Goal: Task Accomplishment & Management: Manage account settings

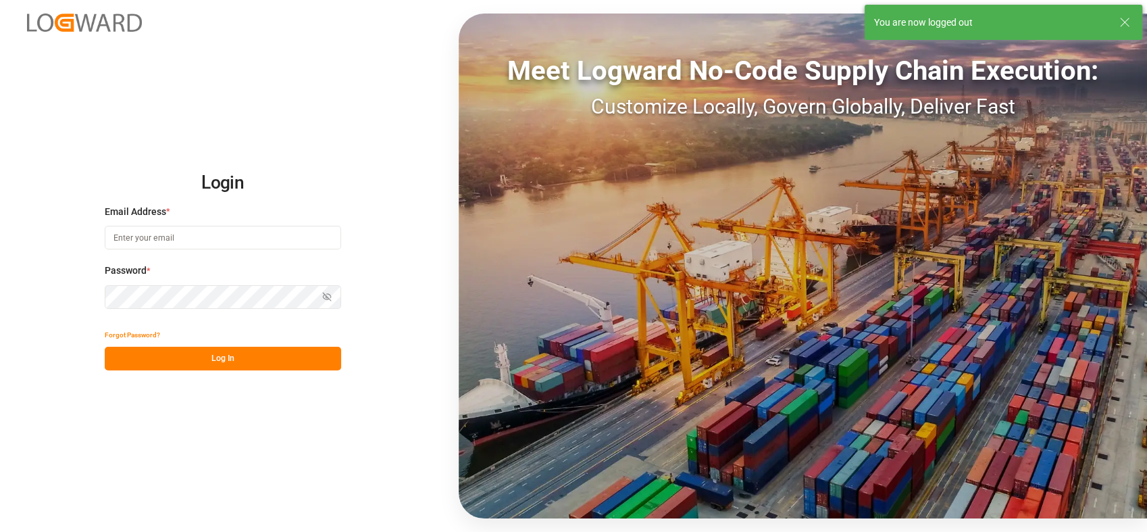
type input "[PERSON_NAME][EMAIL_ADDRESS][PERSON_NAME][DOMAIN_NAME]"
click at [281, 352] on button "Log In" at bounding box center [223, 359] width 236 height 24
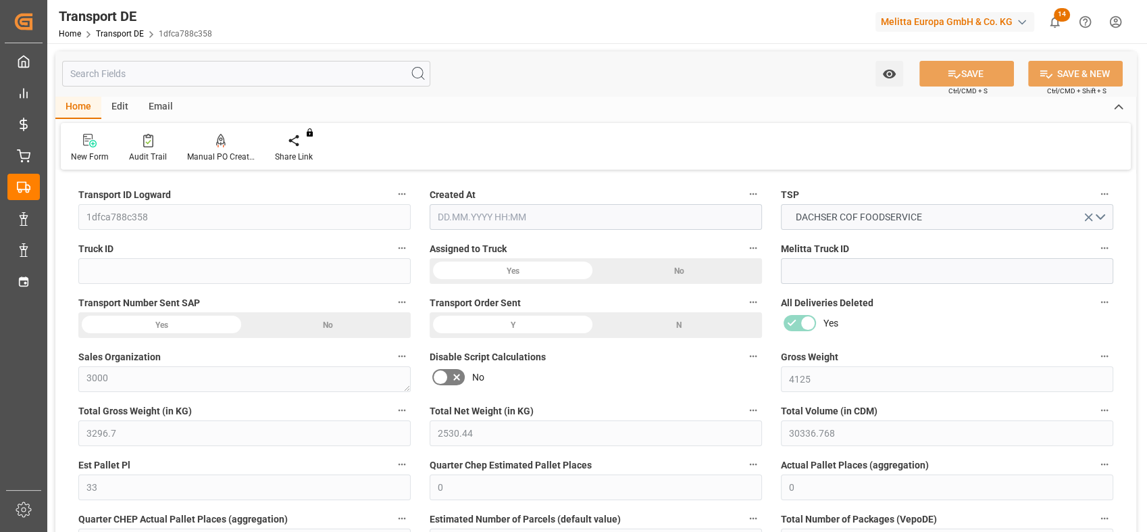
type input "4125"
type input "3296.7"
type input "2530.44"
type input "30336.768"
type input "33"
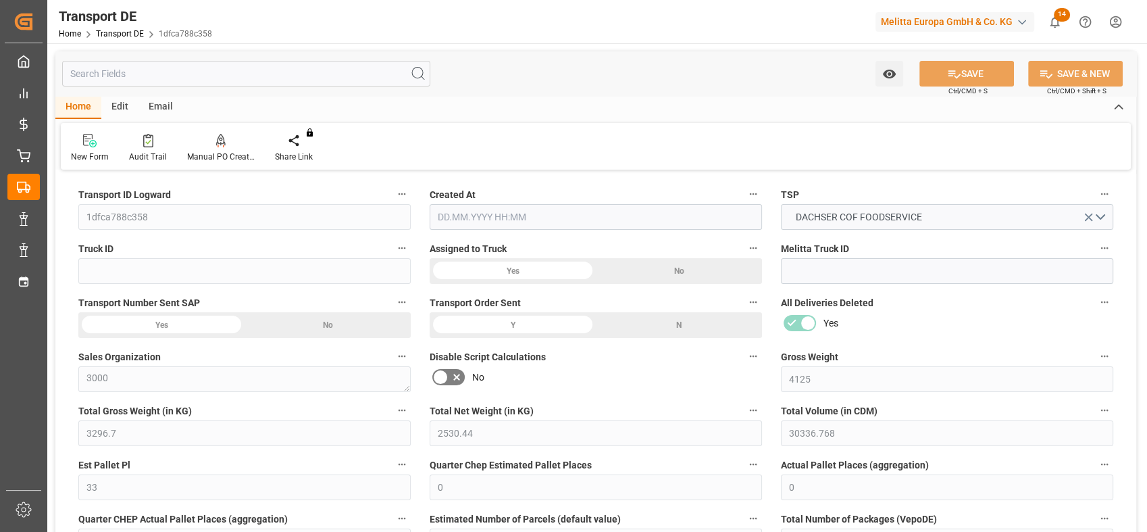
type input "0"
type input "1"
type input "0"
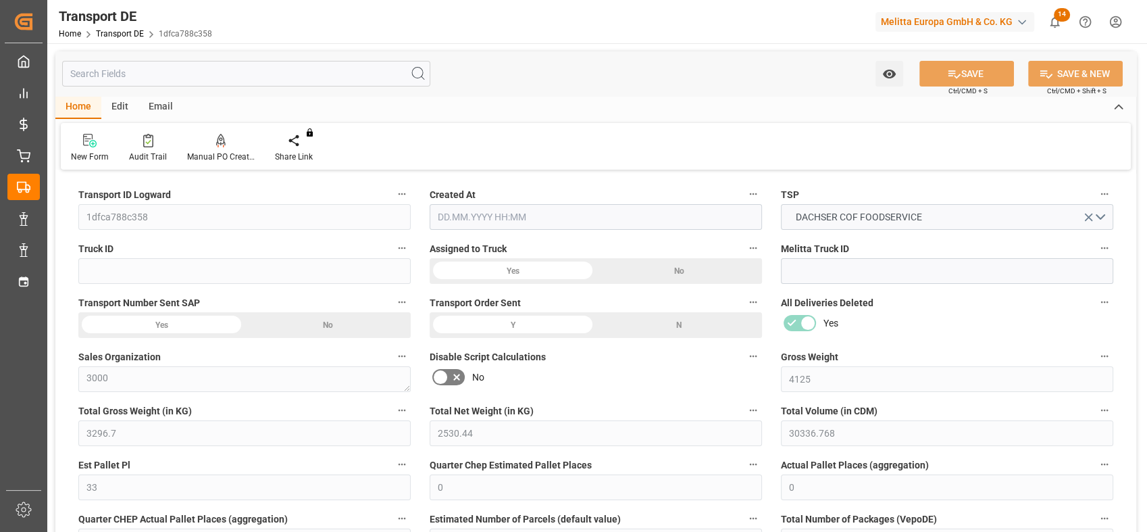
type input "33"
type input "0"
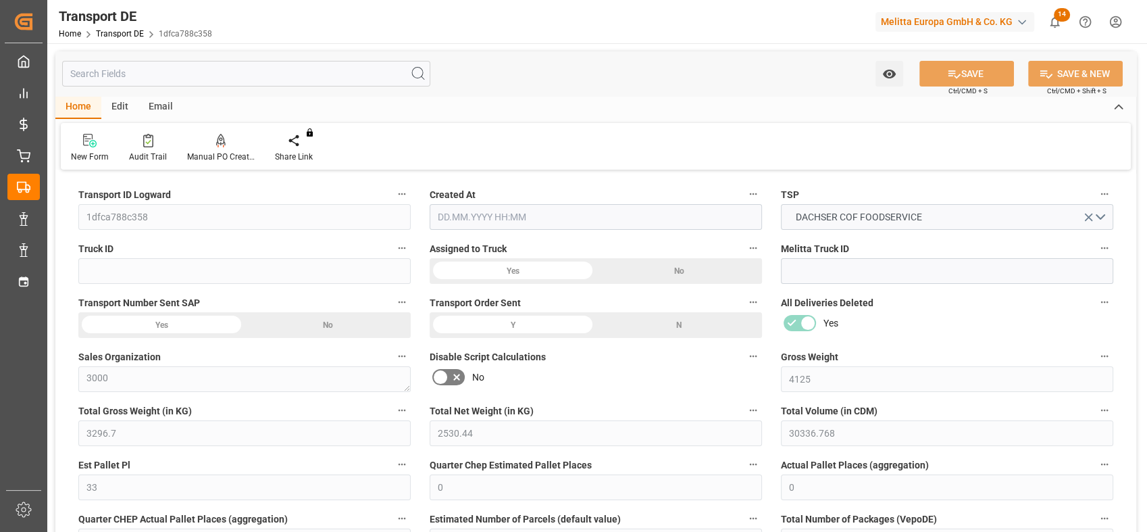
type input "0"
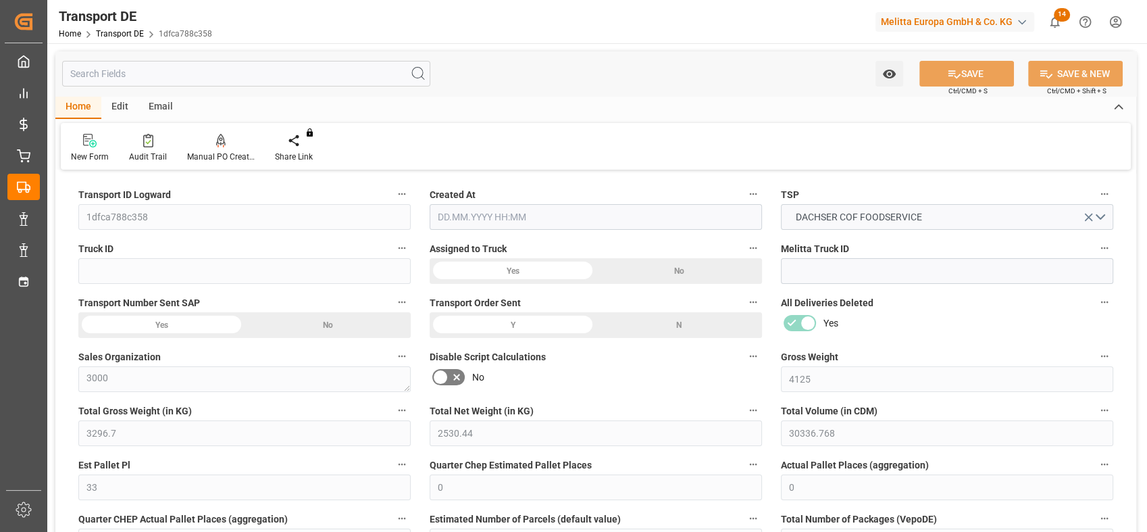
type input "0"
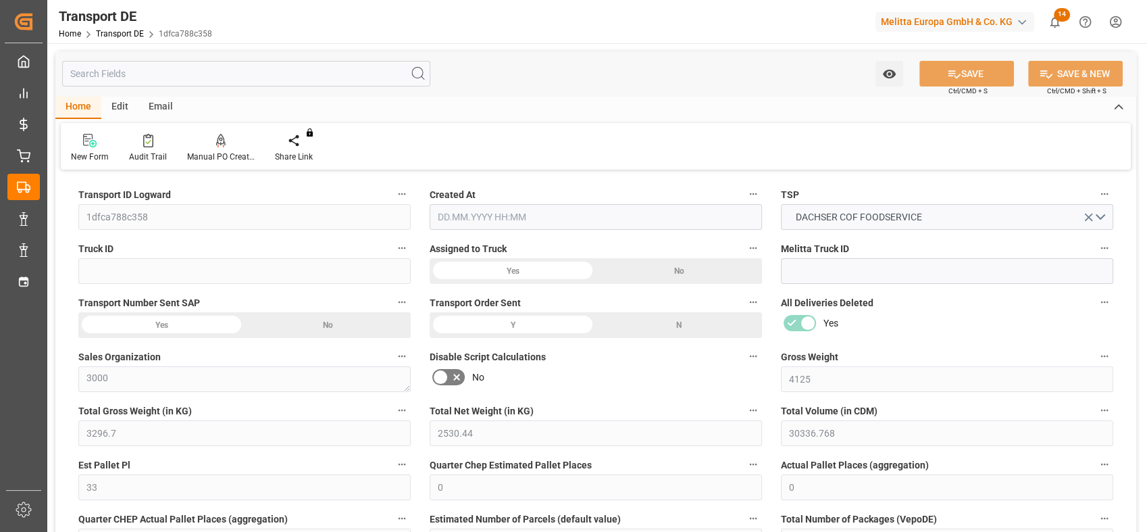
type input "0"
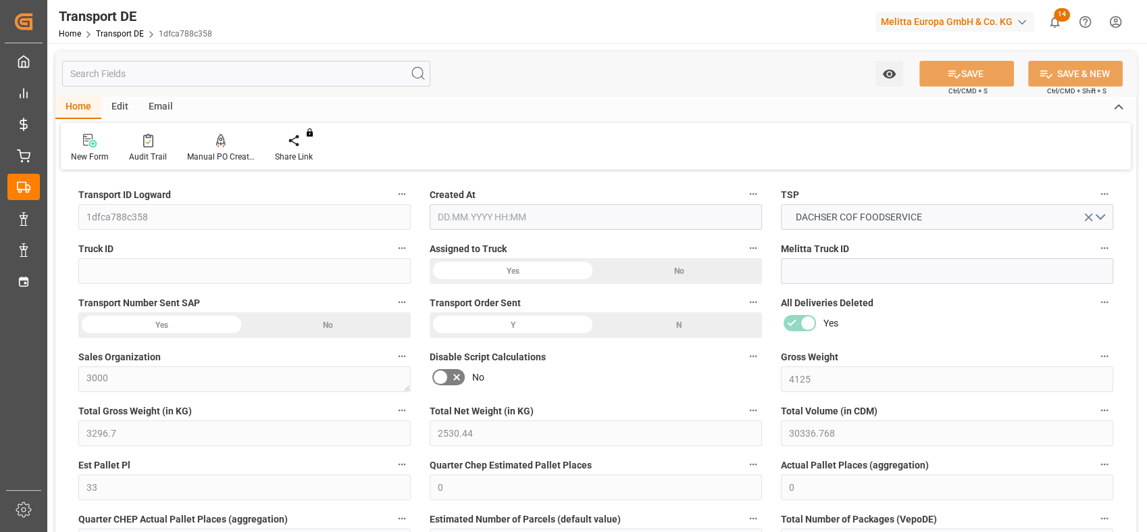
type input "0"
type input "3296.7"
type input "4710.8598"
type input "21"
type input "35"
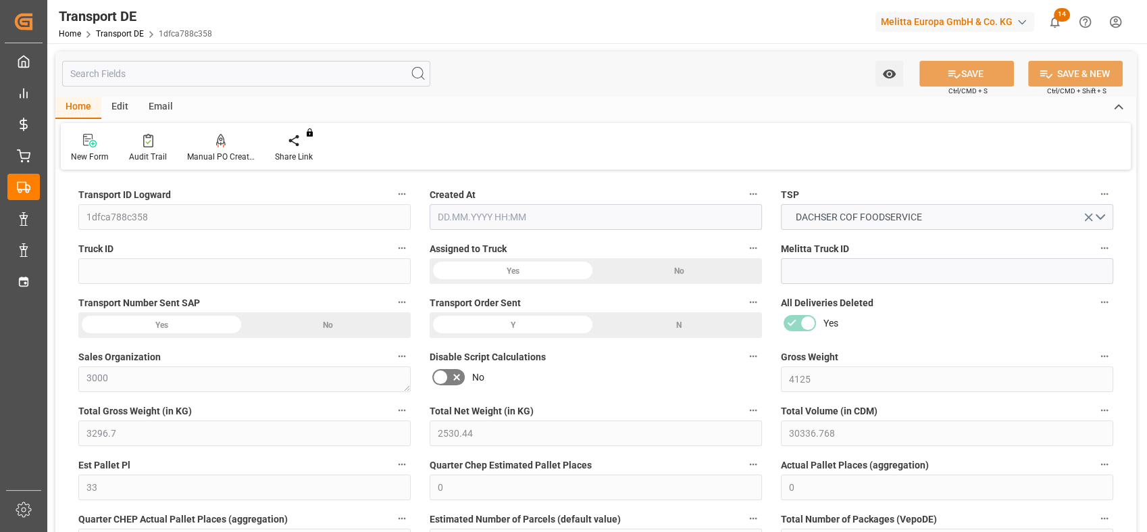
type input "0"
type input "33"
type input "0"
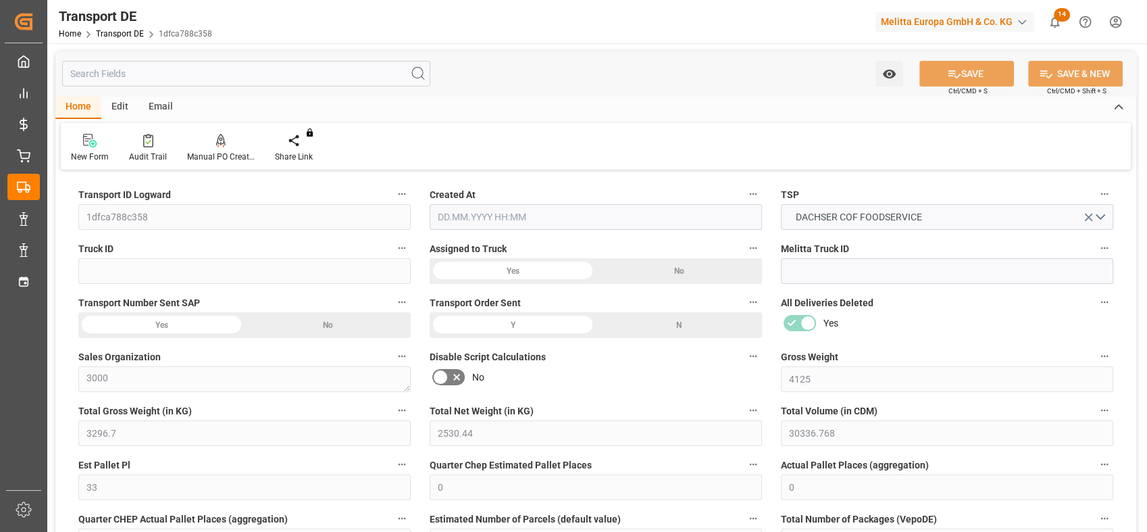
type input "0"
type input "1"
type input "0"
type input "1782"
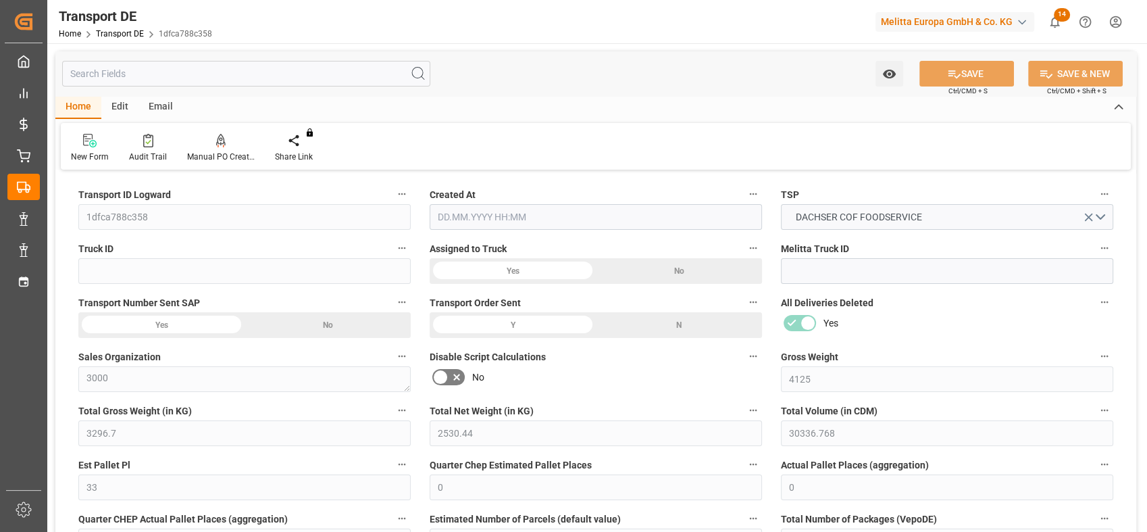
type input "0"
type input "[DATE] 21:00"
type input "[DATE]"
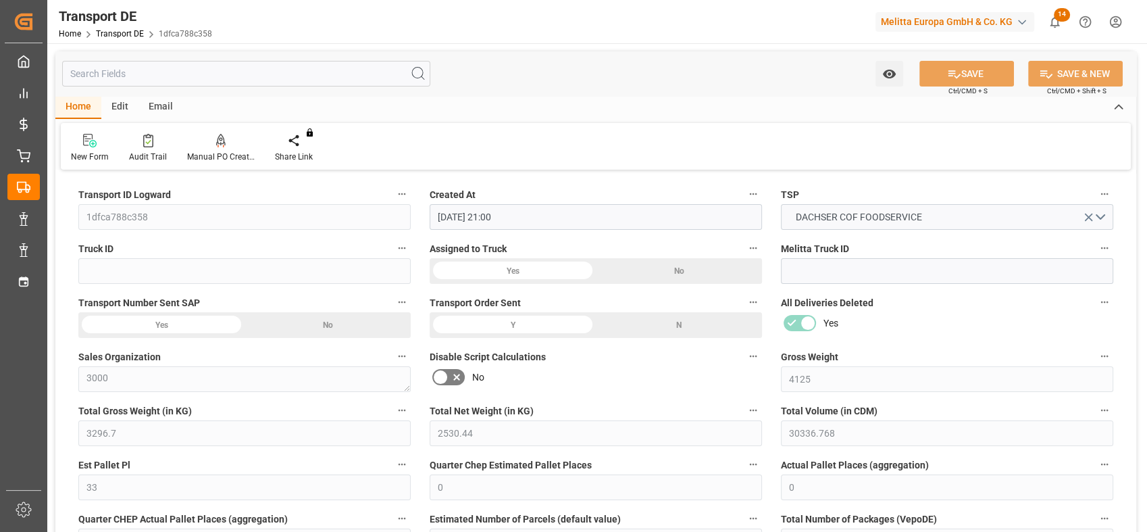
click at [1003, 345] on div "Gross Weight 4125" at bounding box center [947, 370] width 351 height 54
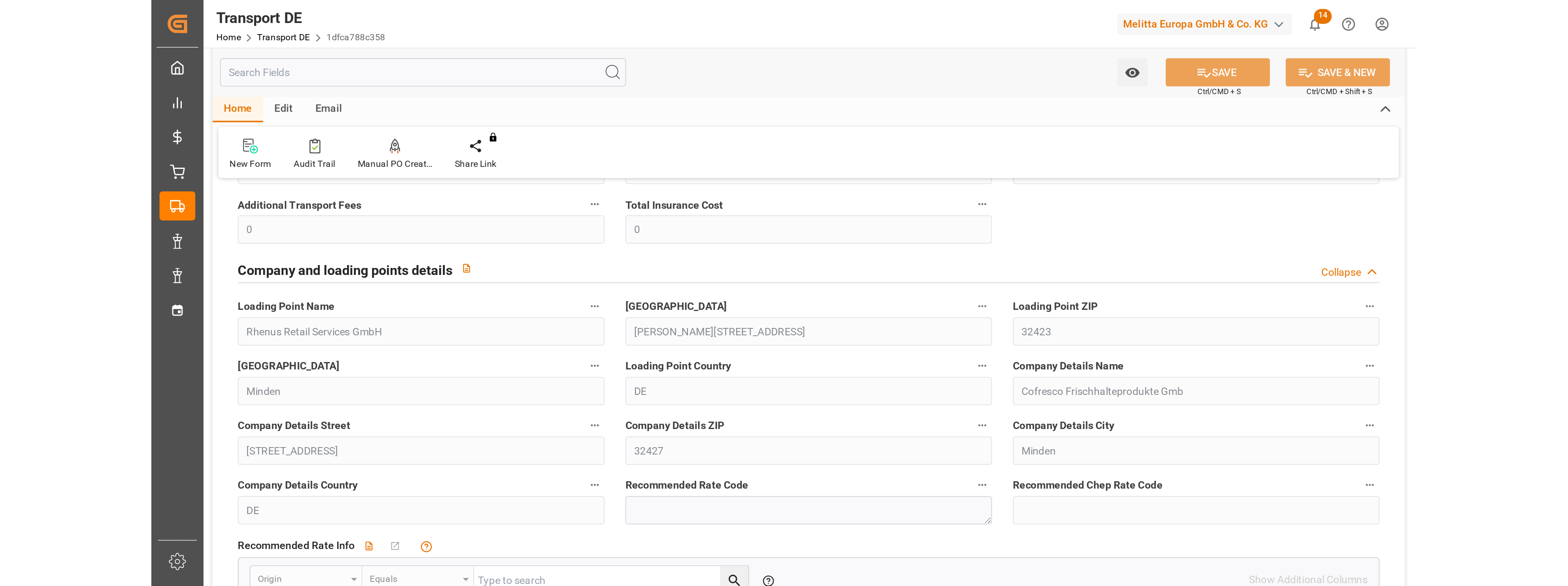
scroll to position [1421, 0]
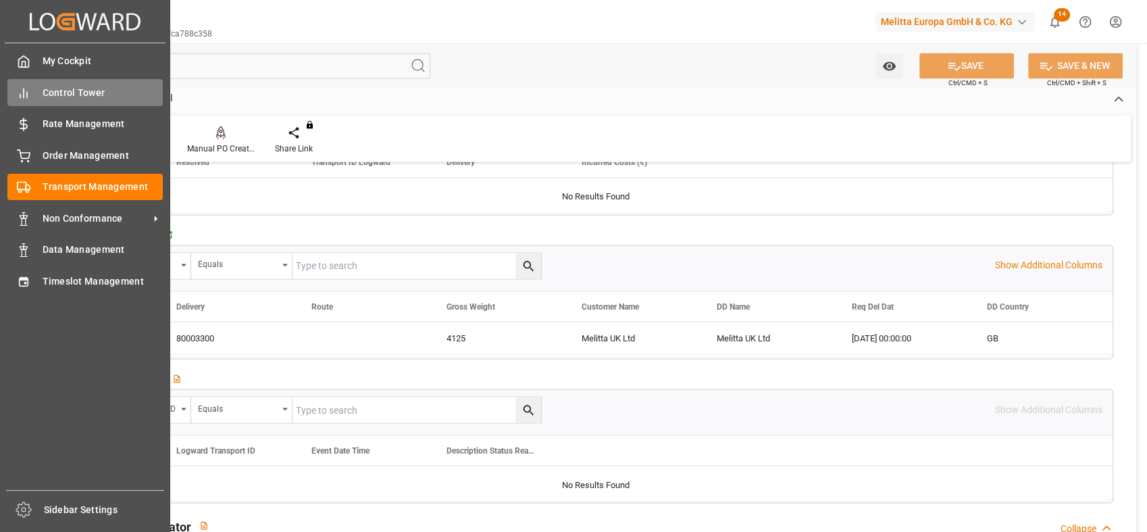
click at [32, 93] on div "Control Tower Control Tower" at bounding box center [84, 92] width 155 height 26
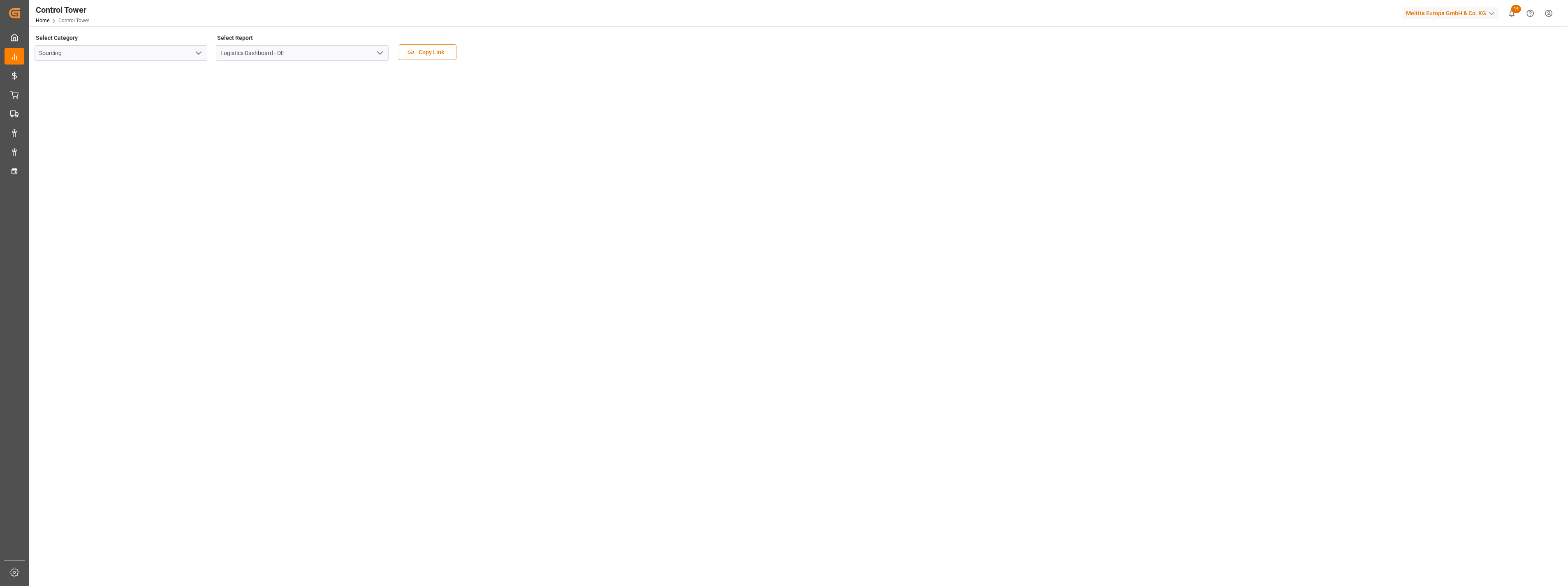
click at [978, 187] on tableau-viz at bounding box center [797, 386] width 1524 height 638
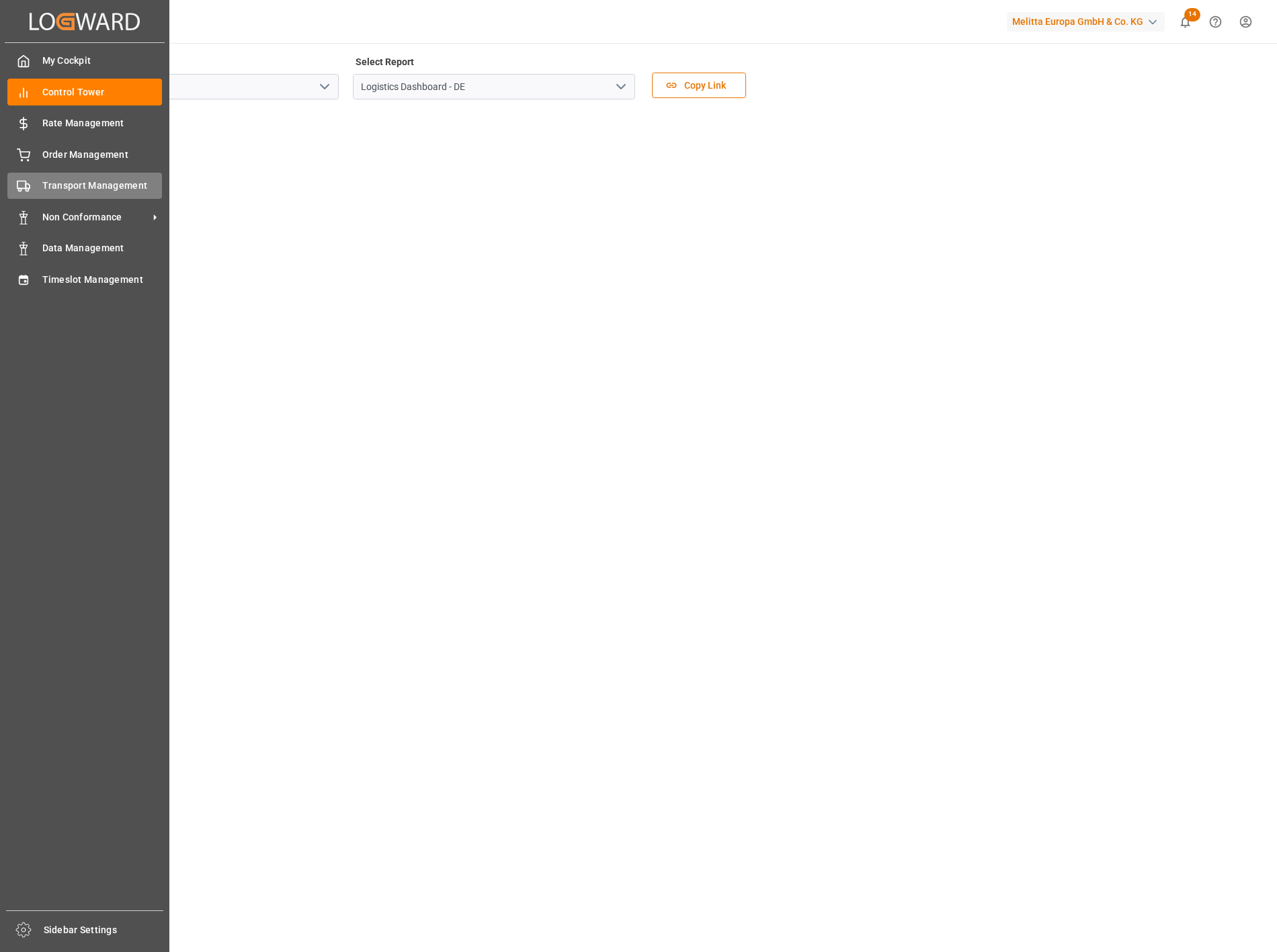
click at [72, 185] on span "Transport Management" at bounding box center [102, 186] width 120 height 14
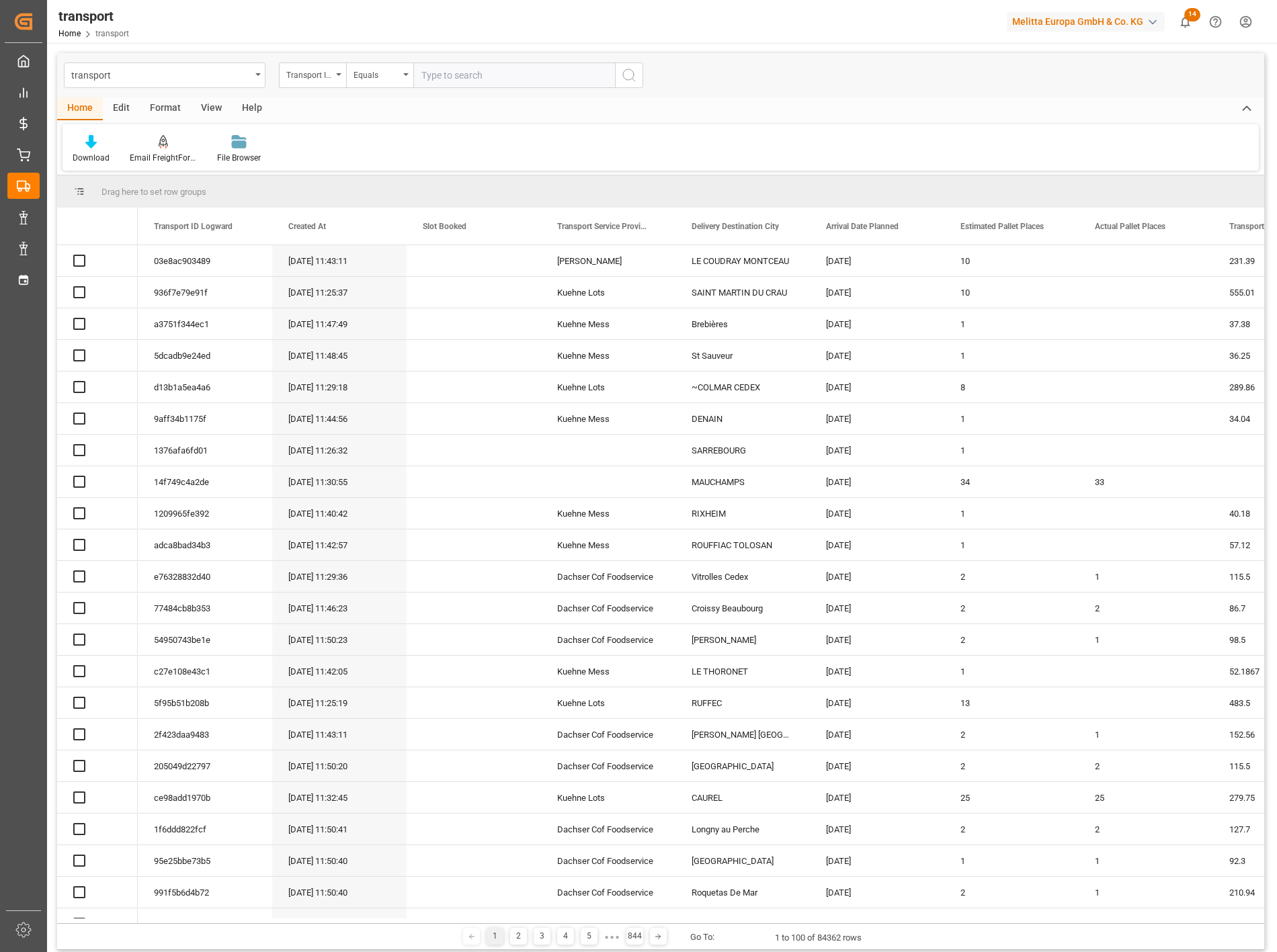
click at [258, 74] on icon "open menu" at bounding box center [258, 75] width 5 height 3
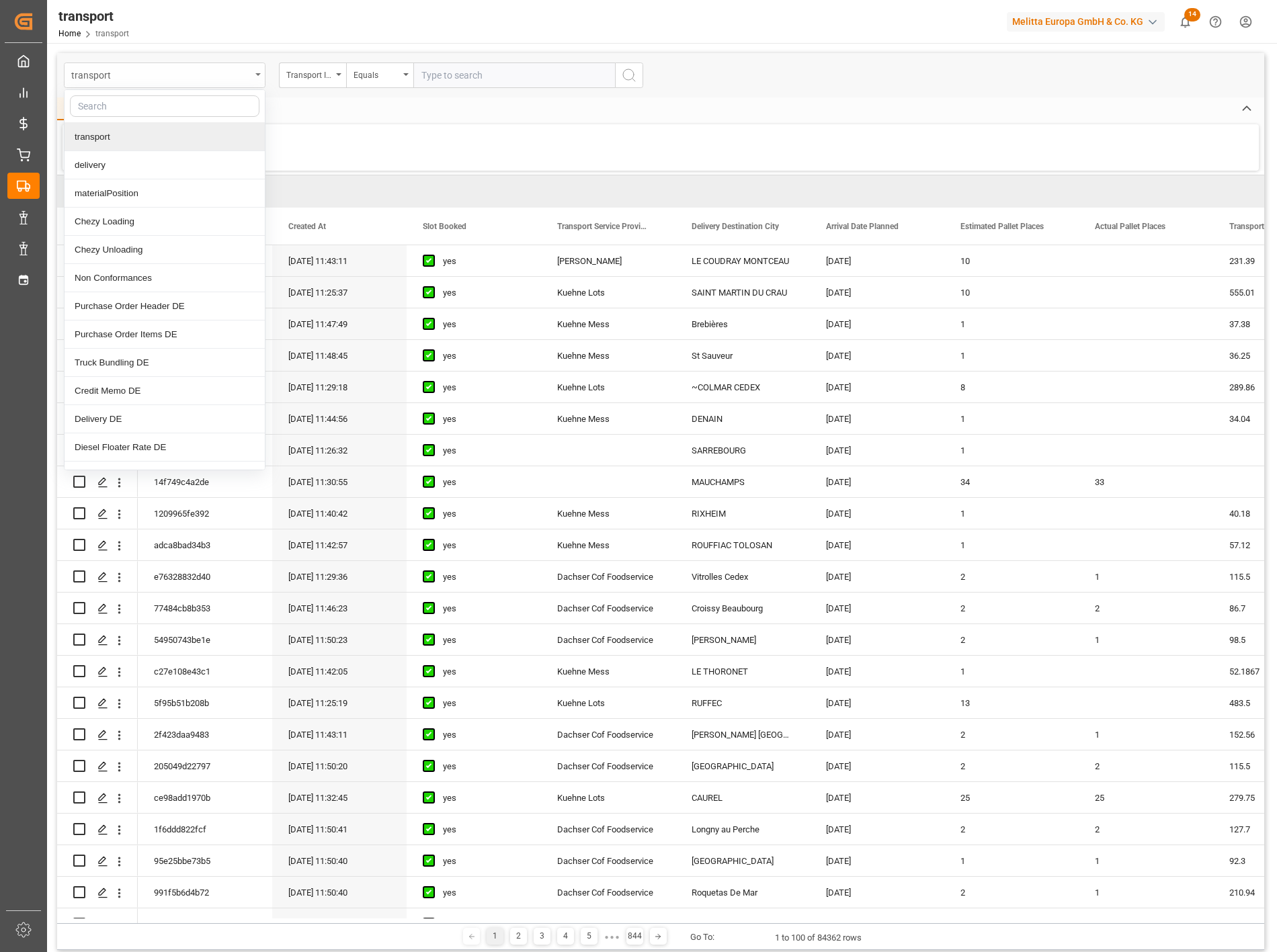
click at [241, 75] on div "transport" at bounding box center [161, 74] width 179 height 17
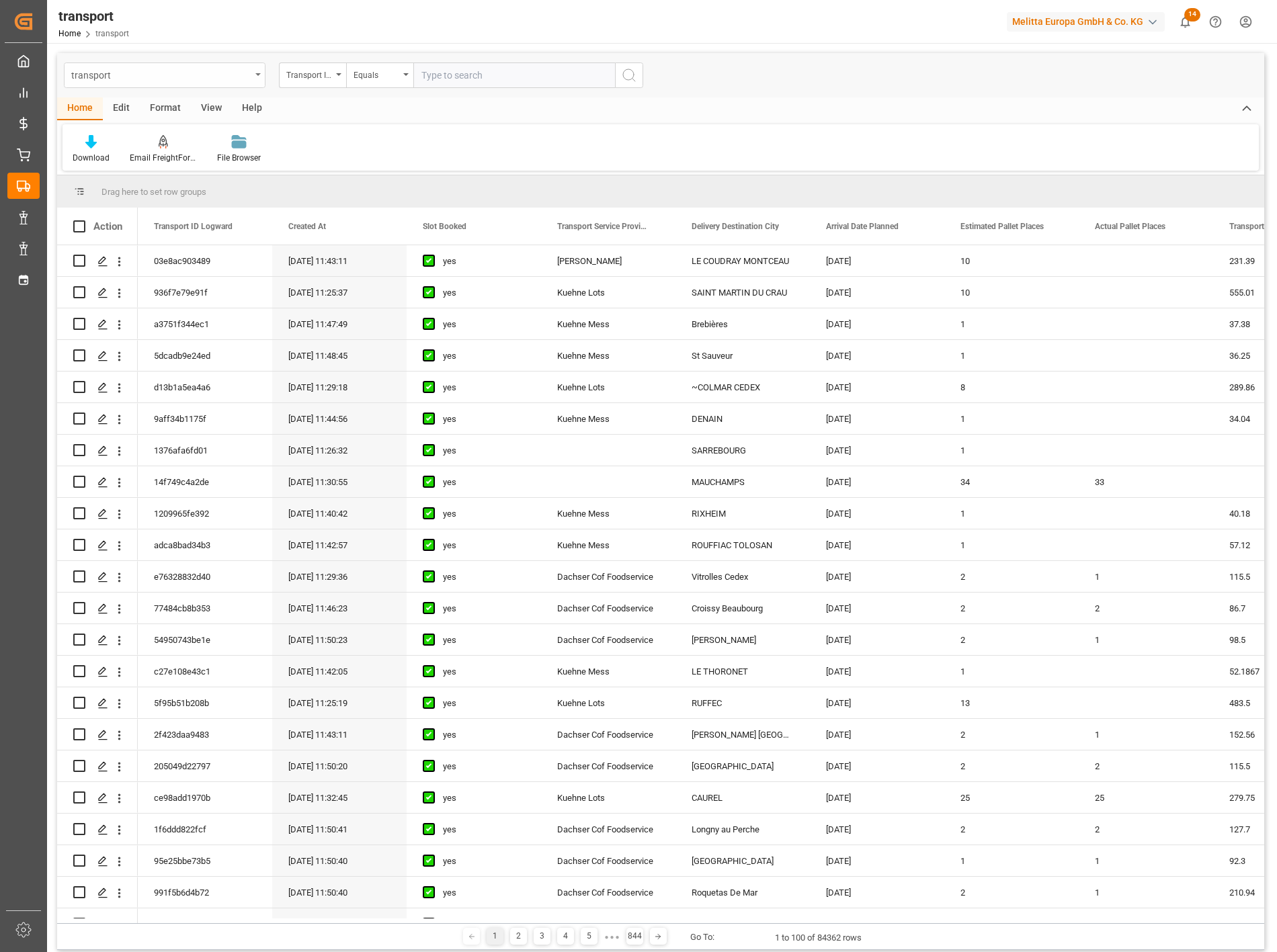
click at [241, 75] on div "transport" at bounding box center [161, 74] width 179 height 17
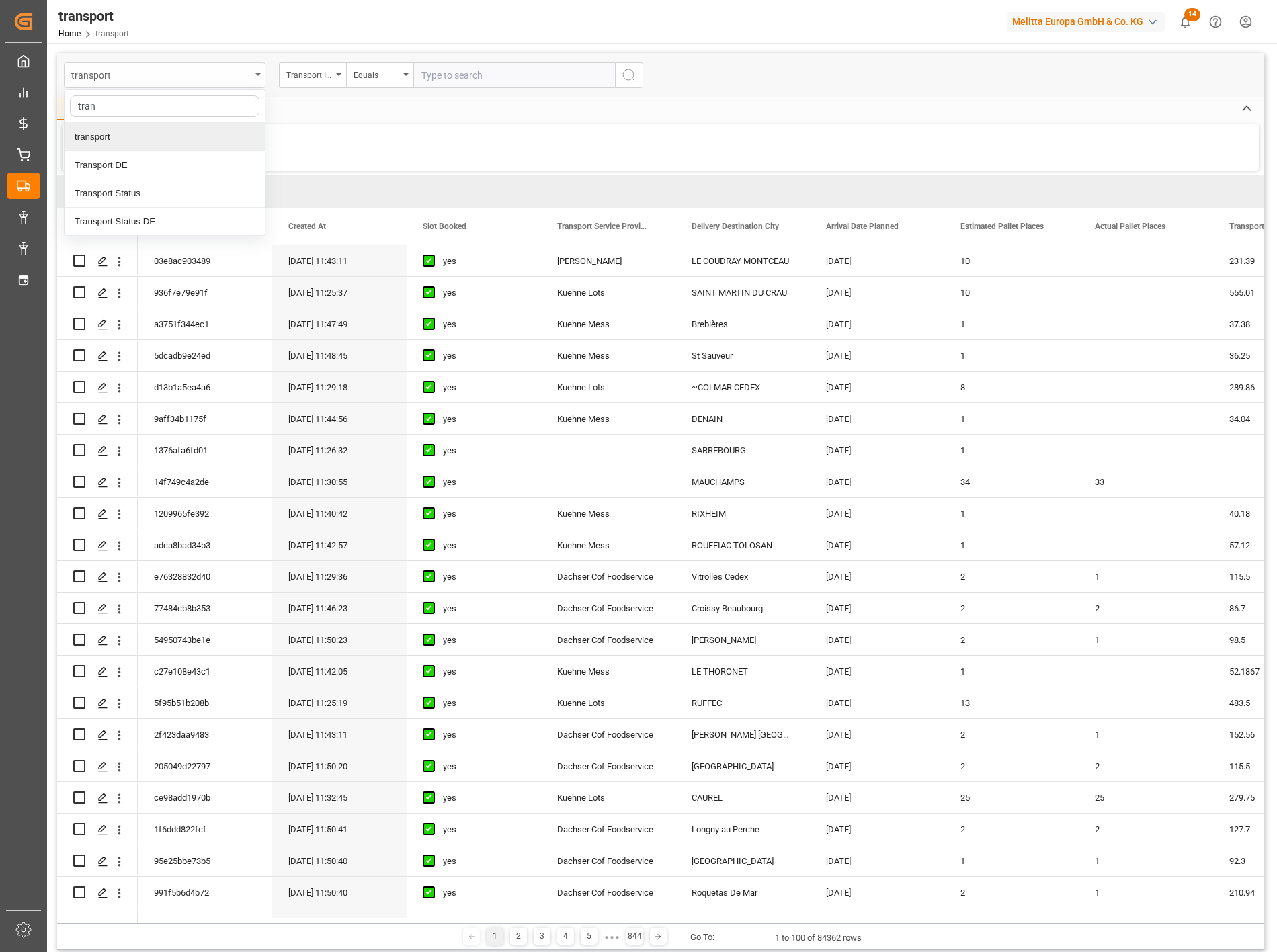
type input "trans"
click at [150, 171] on div "Transport DE" at bounding box center [164, 165] width 200 height 28
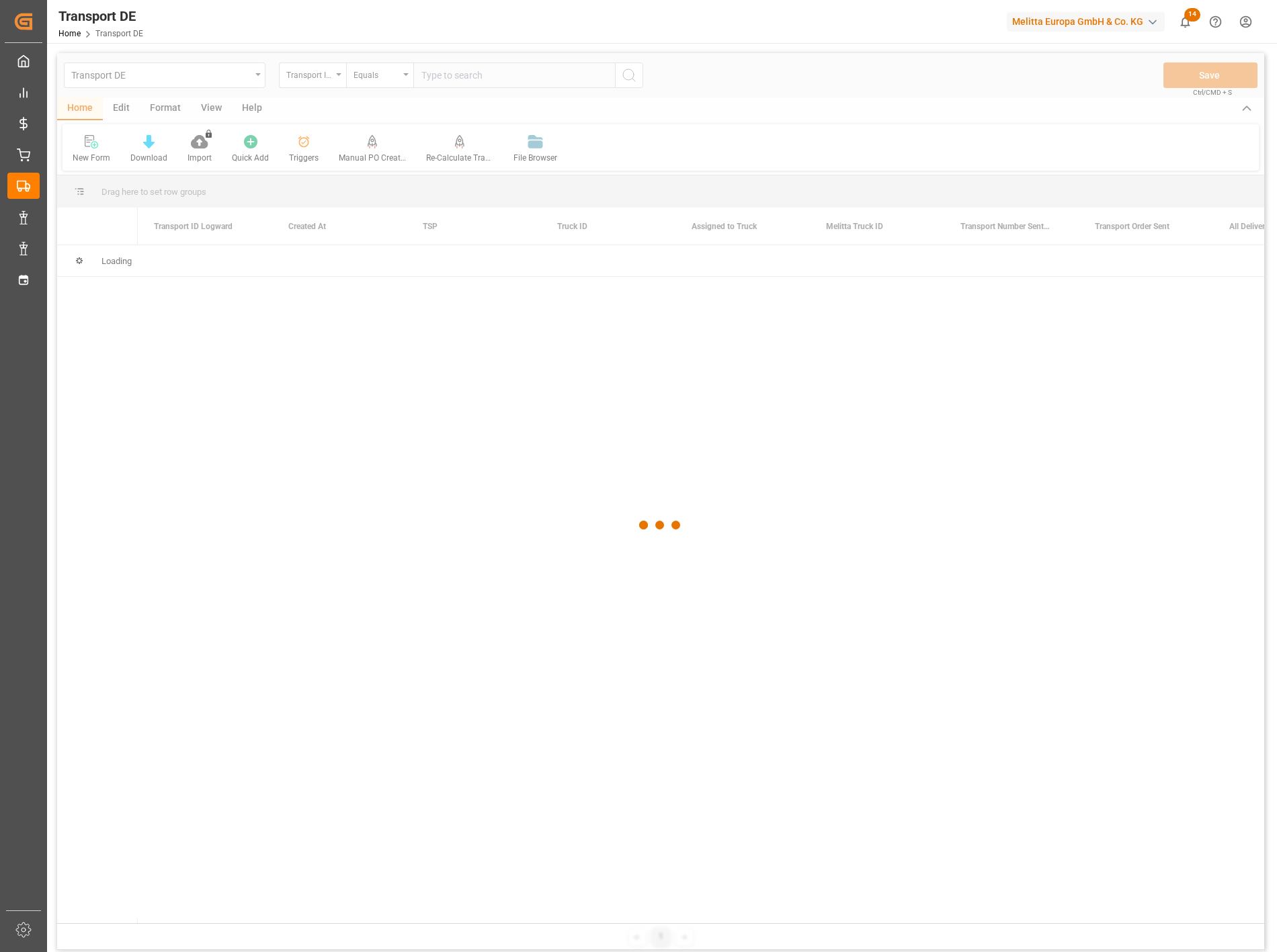
click at [488, 76] on div at bounding box center [659, 524] width 1206 height 944
click at [451, 78] on input "text" at bounding box center [513, 76] width 202 height 26
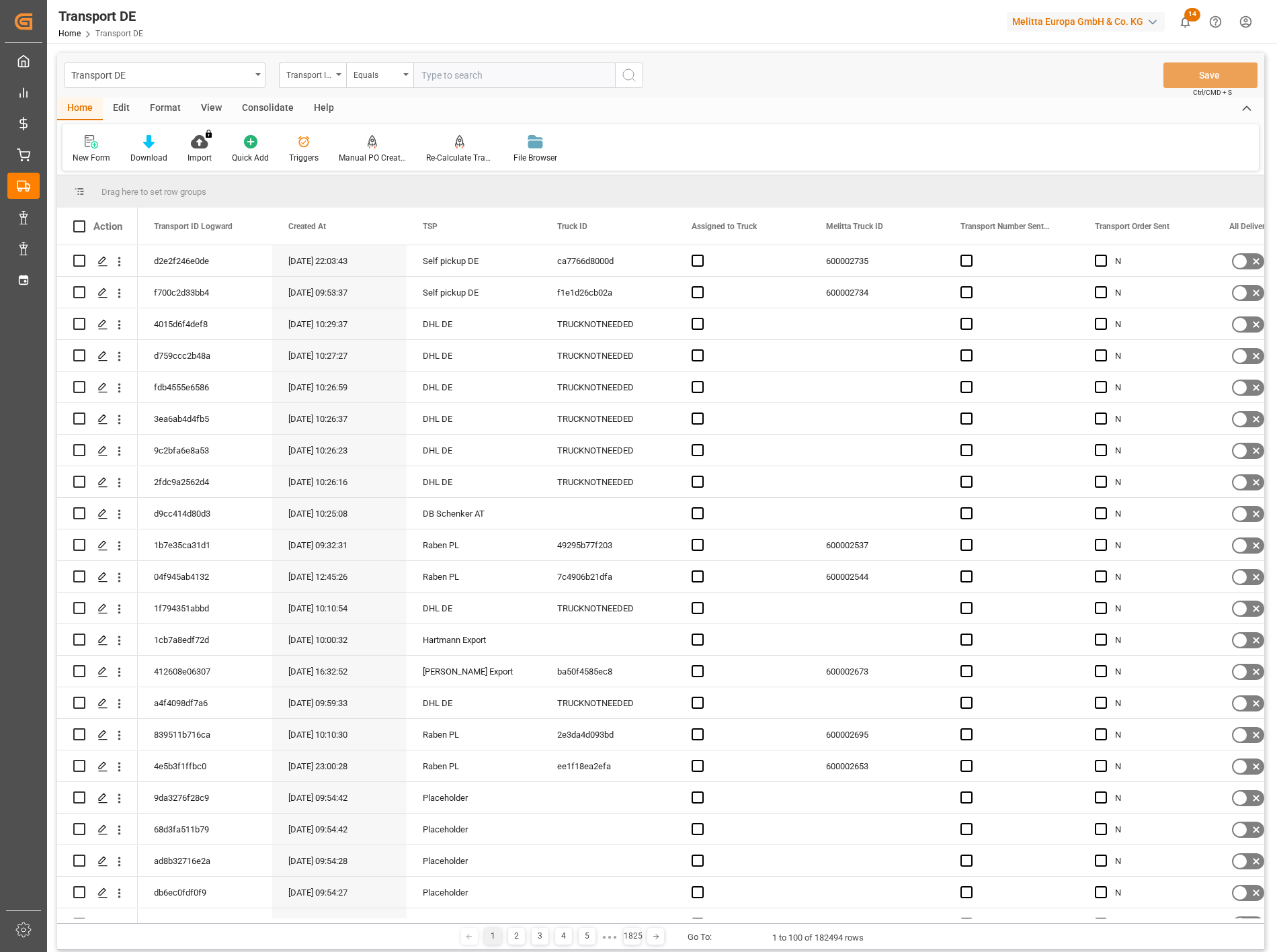
paste input "abbc95f3c5a4"
type input "abbc95f3c5a4"
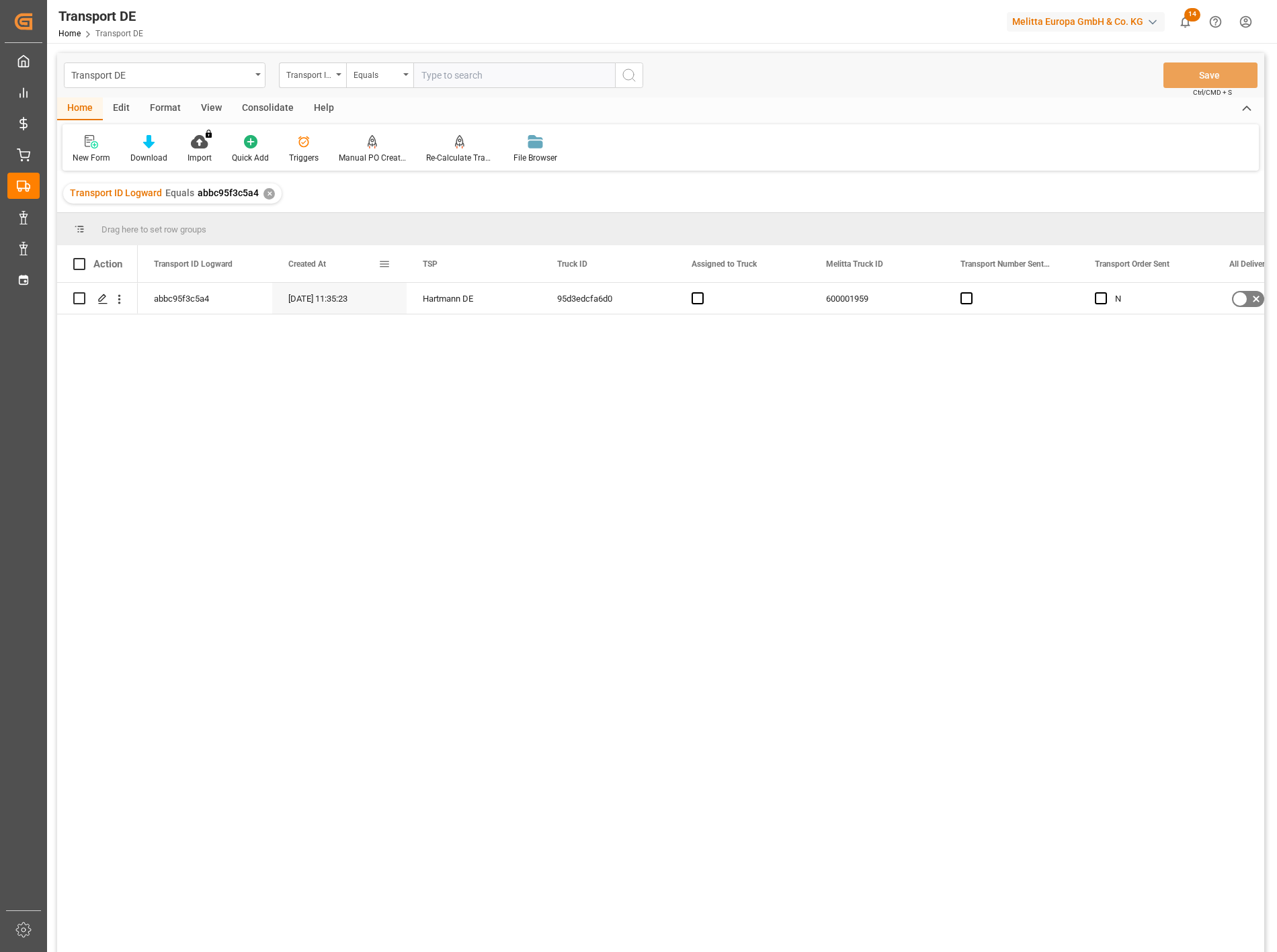
click at [384, 257] on div "Created At" at bounding box center [339, 264] width 102 height 37
click at [381, 260] on span at bounding box center [384, 264] width 12 height 12
click at [502, 273] on span "columns" at bounding box center [497, 267] width 50 height 24
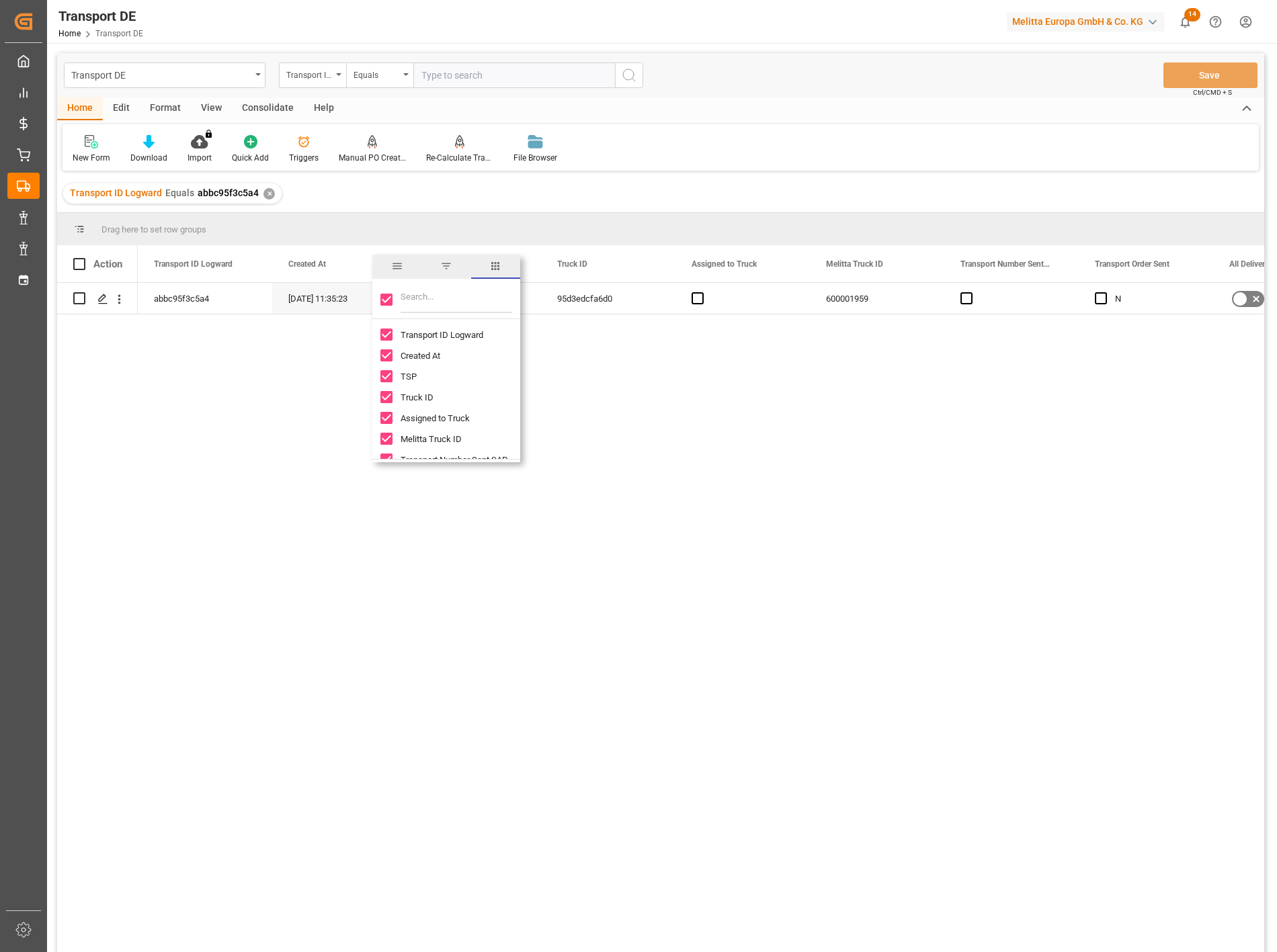
click at [386, 299] on input "Toggle Select All Columns" at bounding box center [386, 299] width 12 height 12
checkbox input "false"
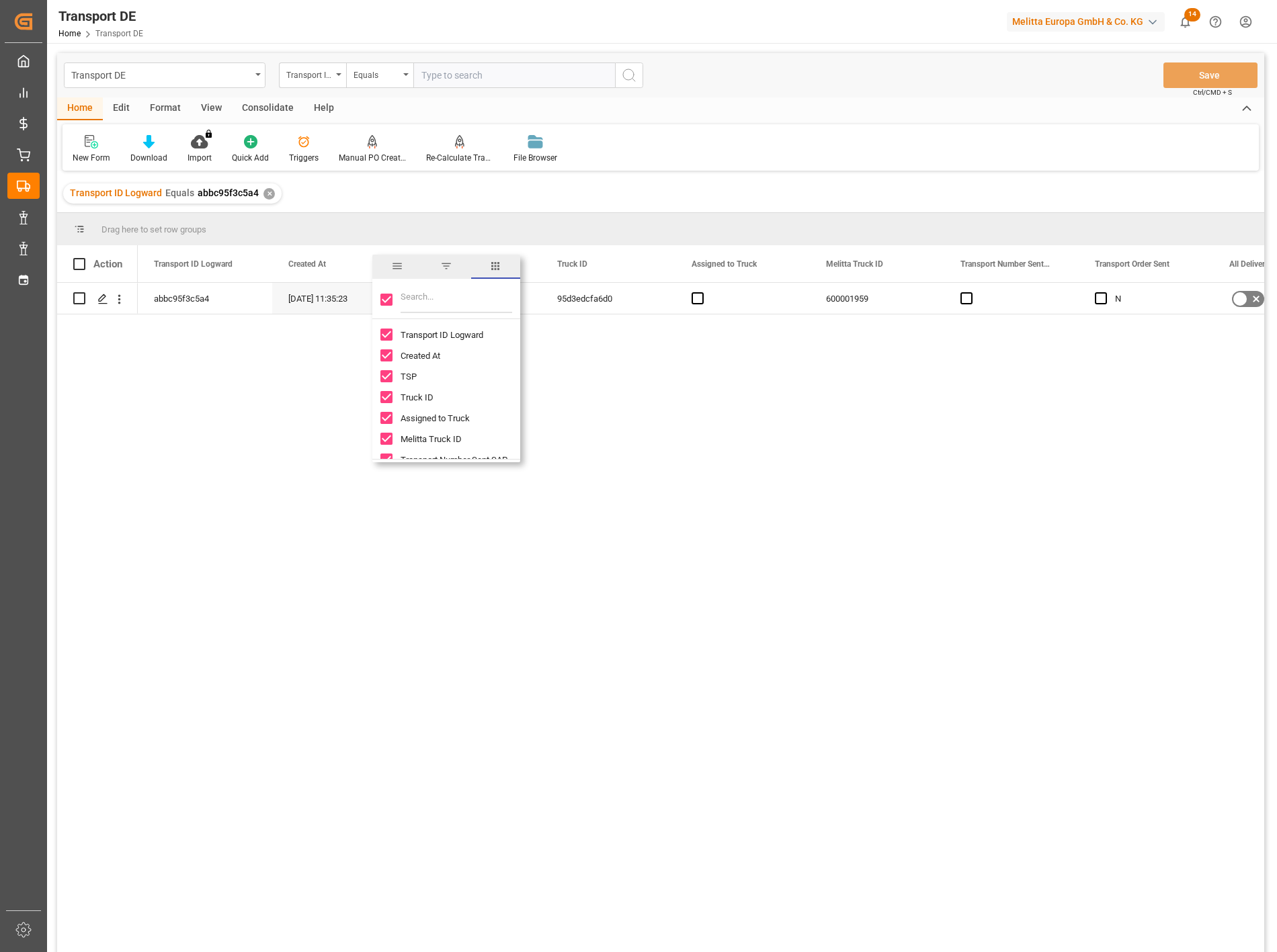
checkbox input "false"
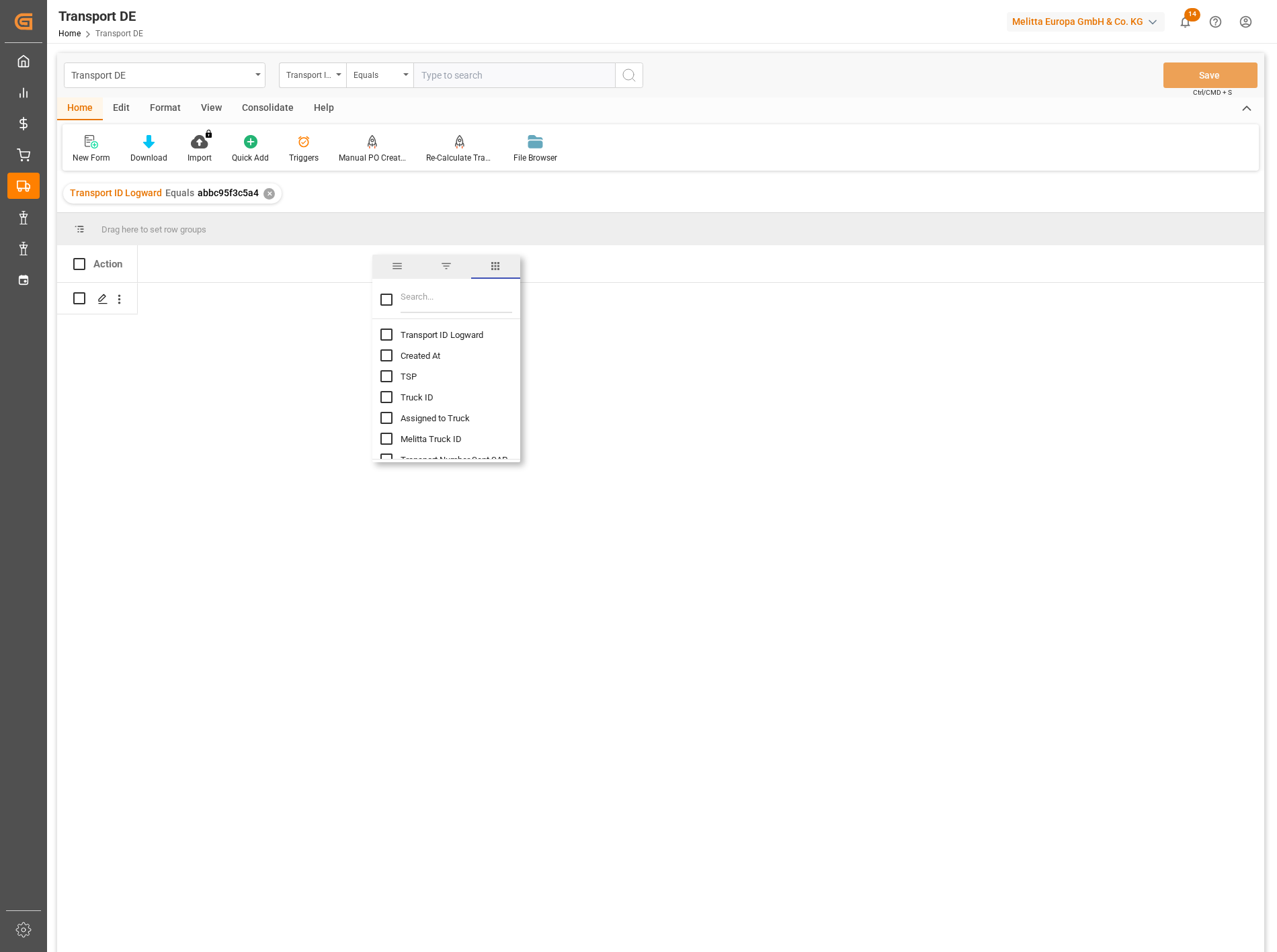
click at [385, 331] on input "Transport ID Logward column toggle visibility (hidden)" at bounding box center [386, 334] width 12 height 12
checkbox input "true"
checkbox input "false"
click at [422, 297] on input "Filter Columns Input" at bounding box center [456, 299] width 111 height 27
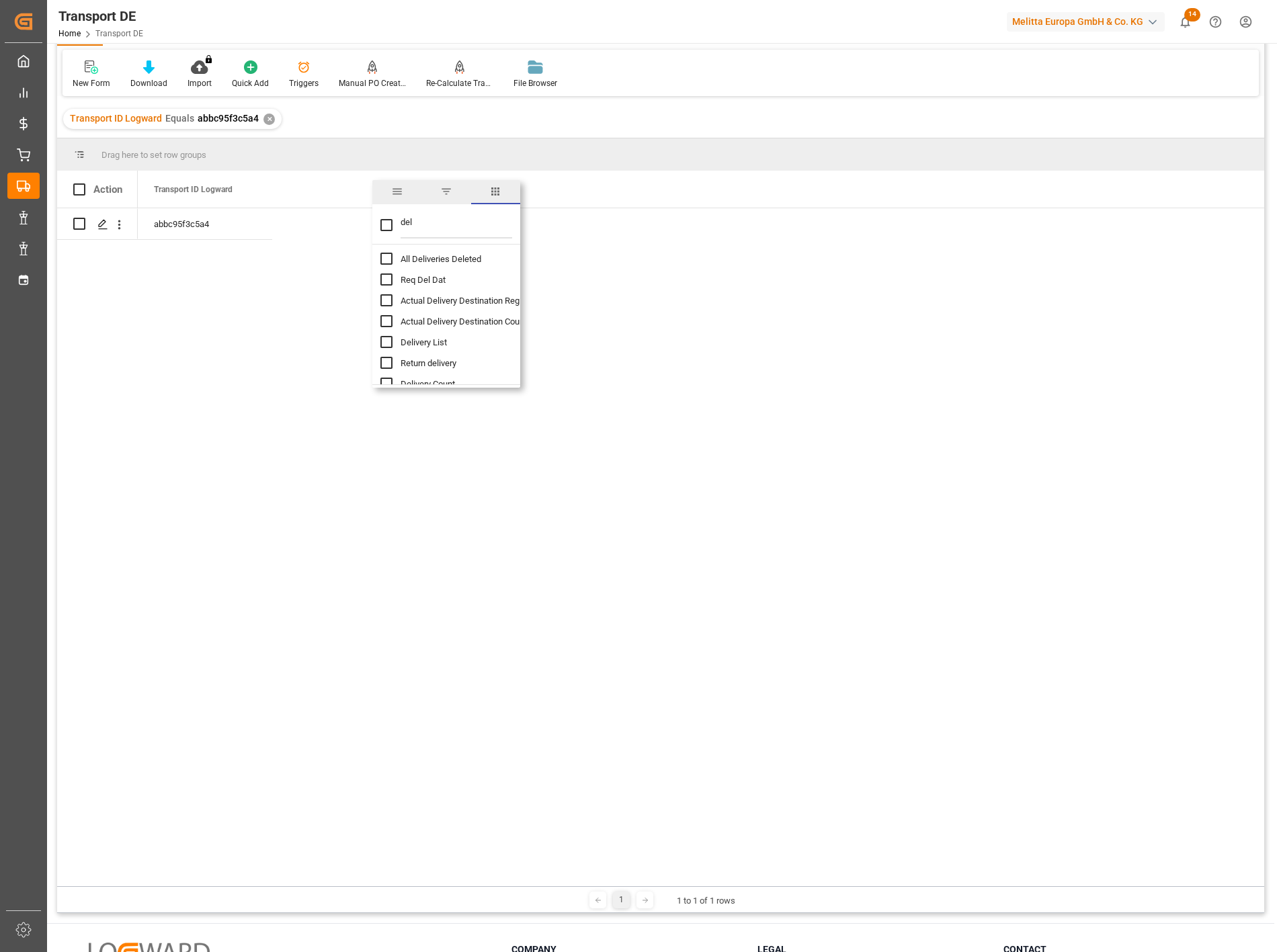
scroll to position [0, 0]
type input "del"
click at [386, 341] on input "Delivery List column toggle visibility (hidden)" at bounding box center [386, 343] width 12 height 12
checkbox input "true"
checkbox input "false"
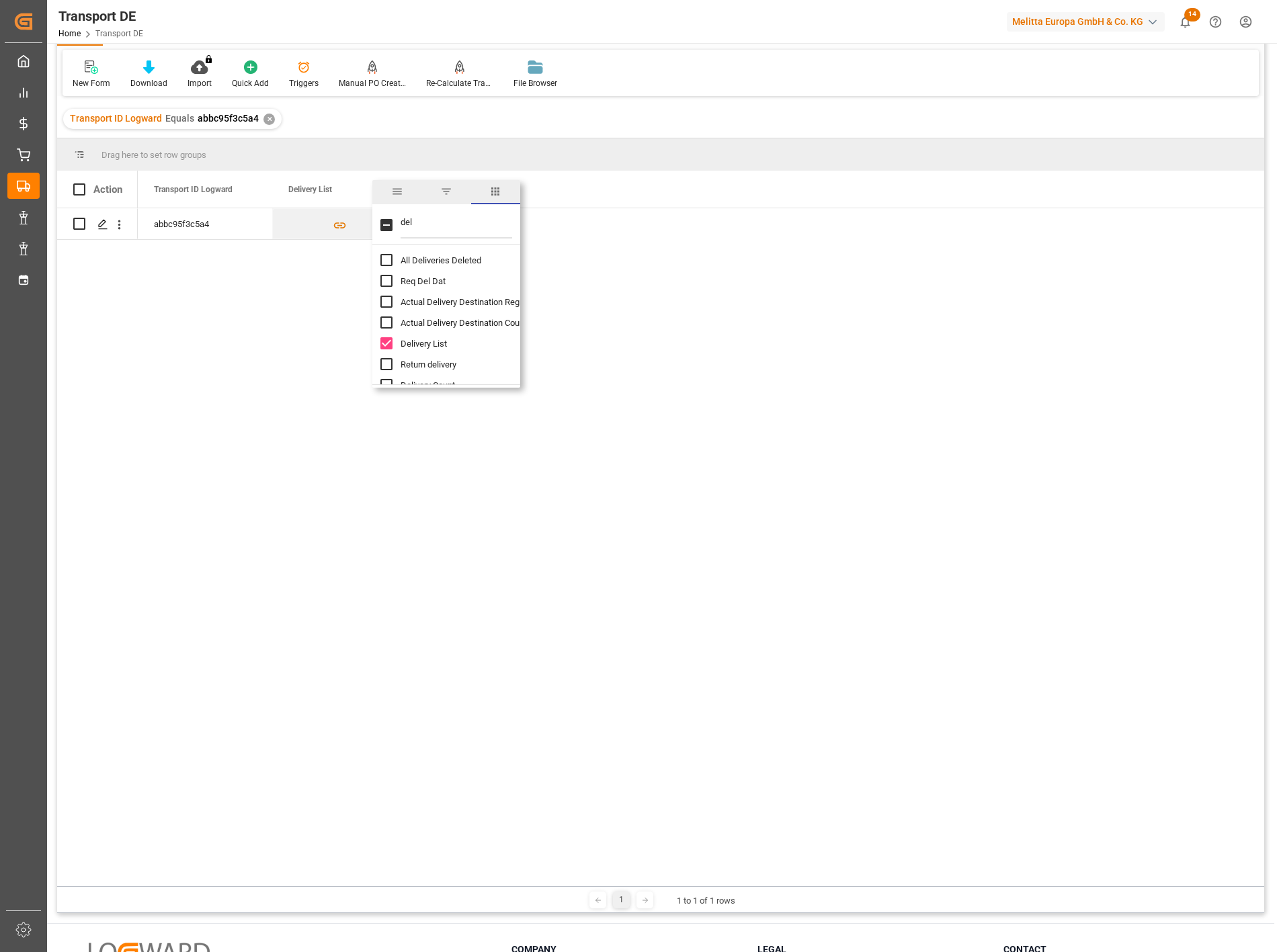
click at [386, 341] on input "Delivery List column toggle visibility (visible)" at bounding box center [386, 343] width 12 height 12
checkbox input "false"
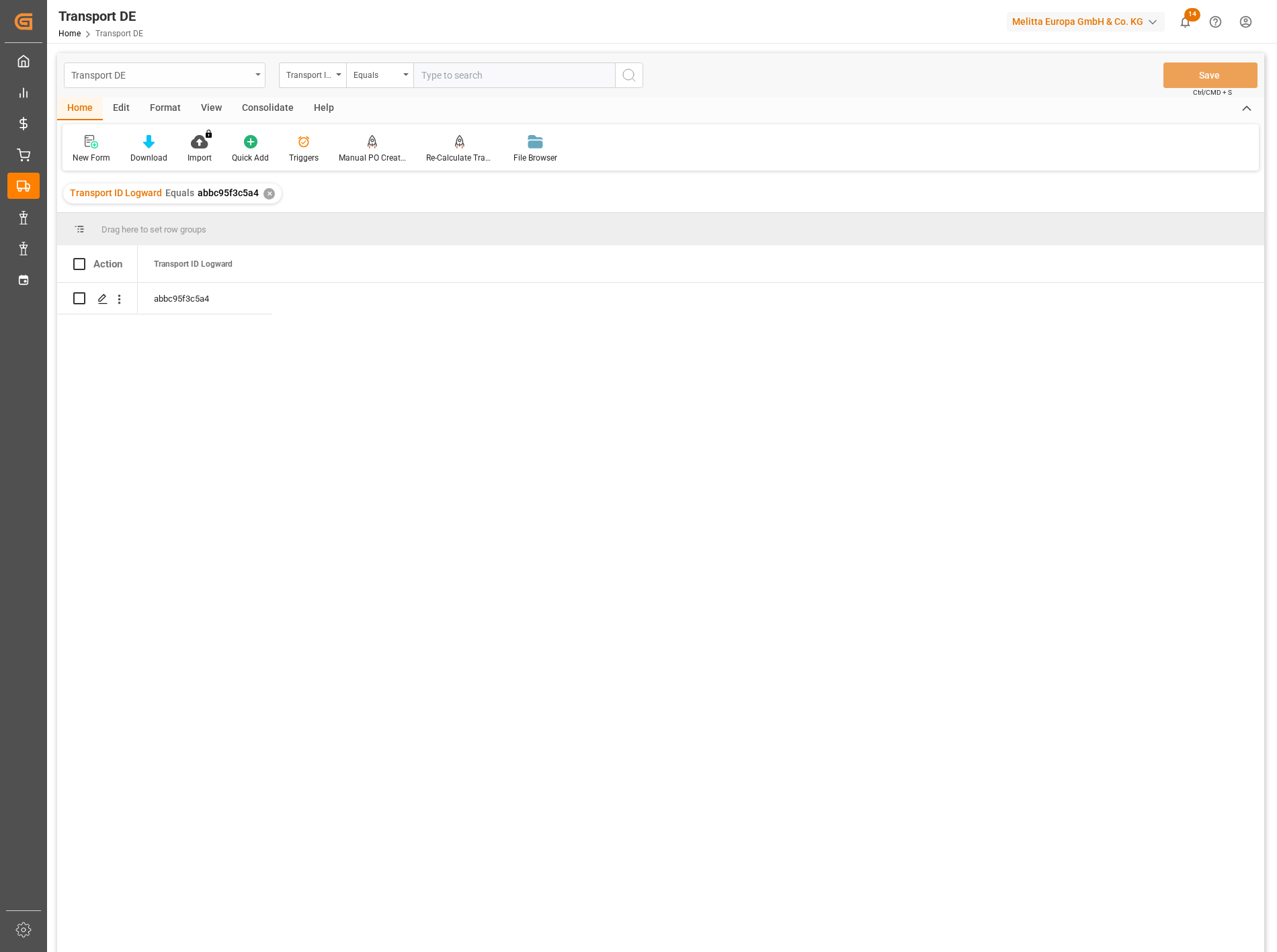
click at [183, 76] on div "Transport DE" at bounding box center [161, 74] width 179 height 17
type input "deliv"
click at [135, 164] on div "Delivery DE" at bounding box center [164, 165] width 200 height 28
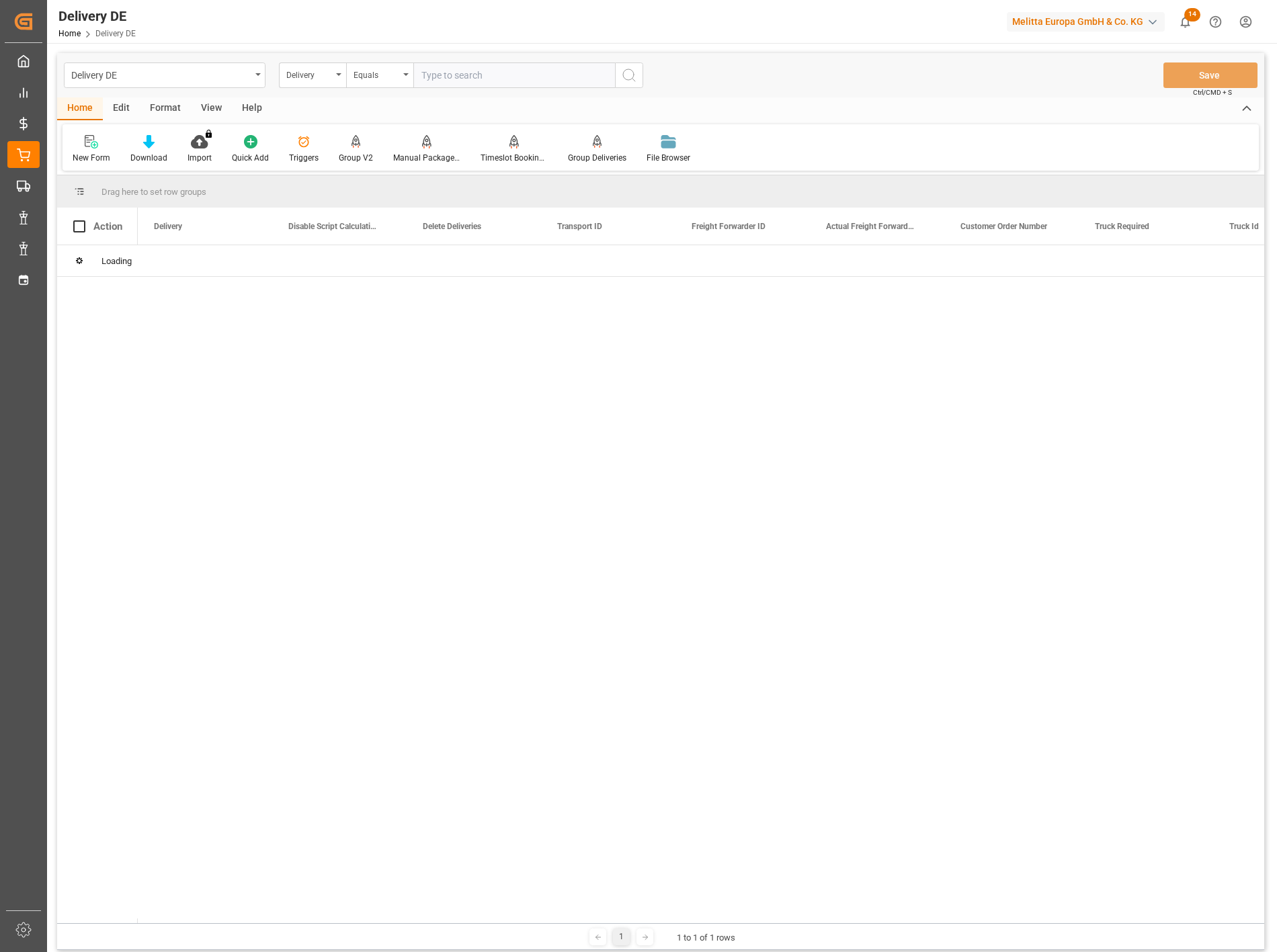
click at [323, 76] on div "Delivery" at bounding box center [309, 74] width 46 height 16
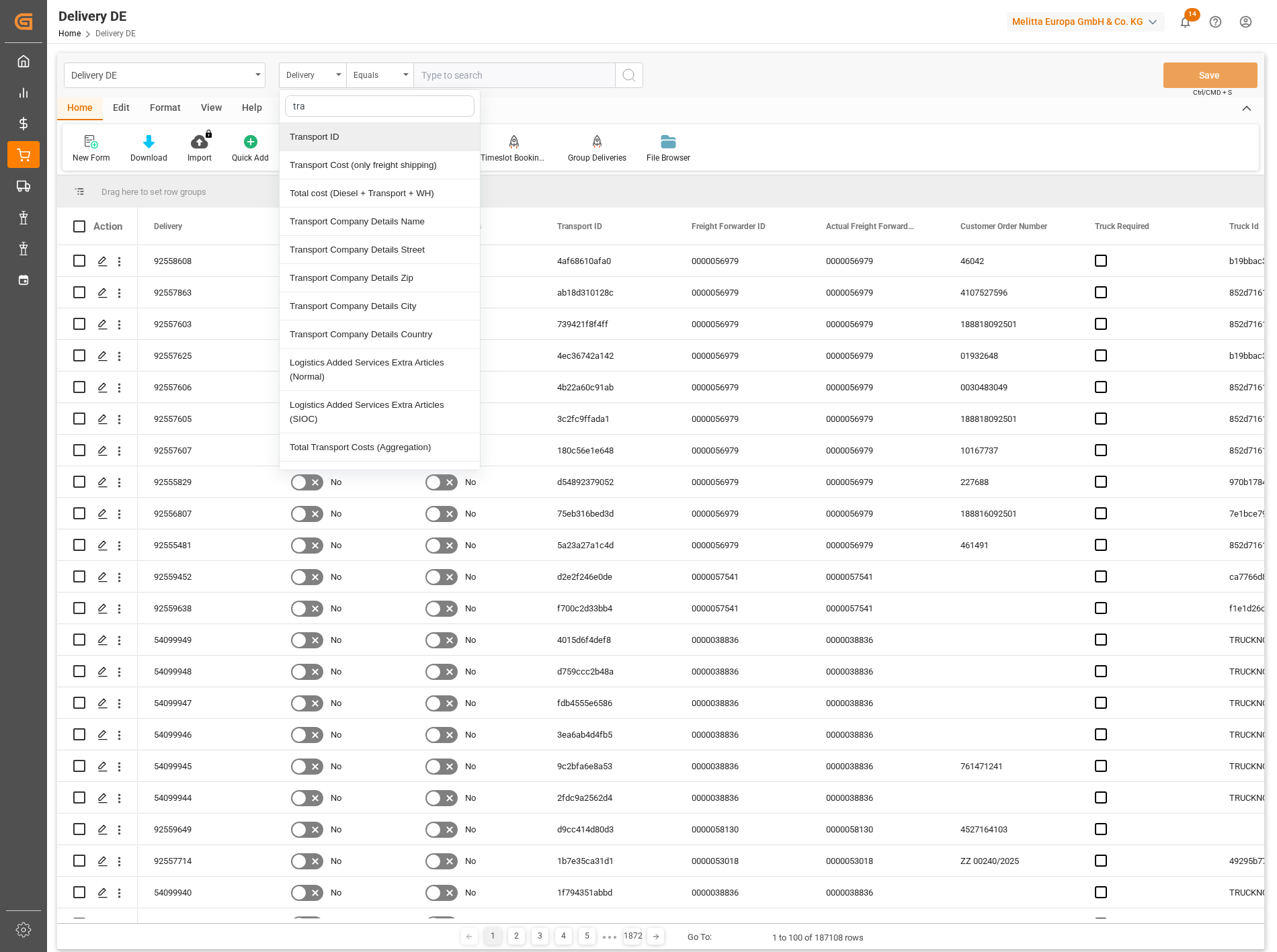
type input "tran"
drag, startPoint x: 372, startPoint y: 128, endPoint x: 455, endPoint y: 78, distance: 96.9
click at [372, 129] on div "Transport ID" at bounding box center [379, 137] width 200 height 28
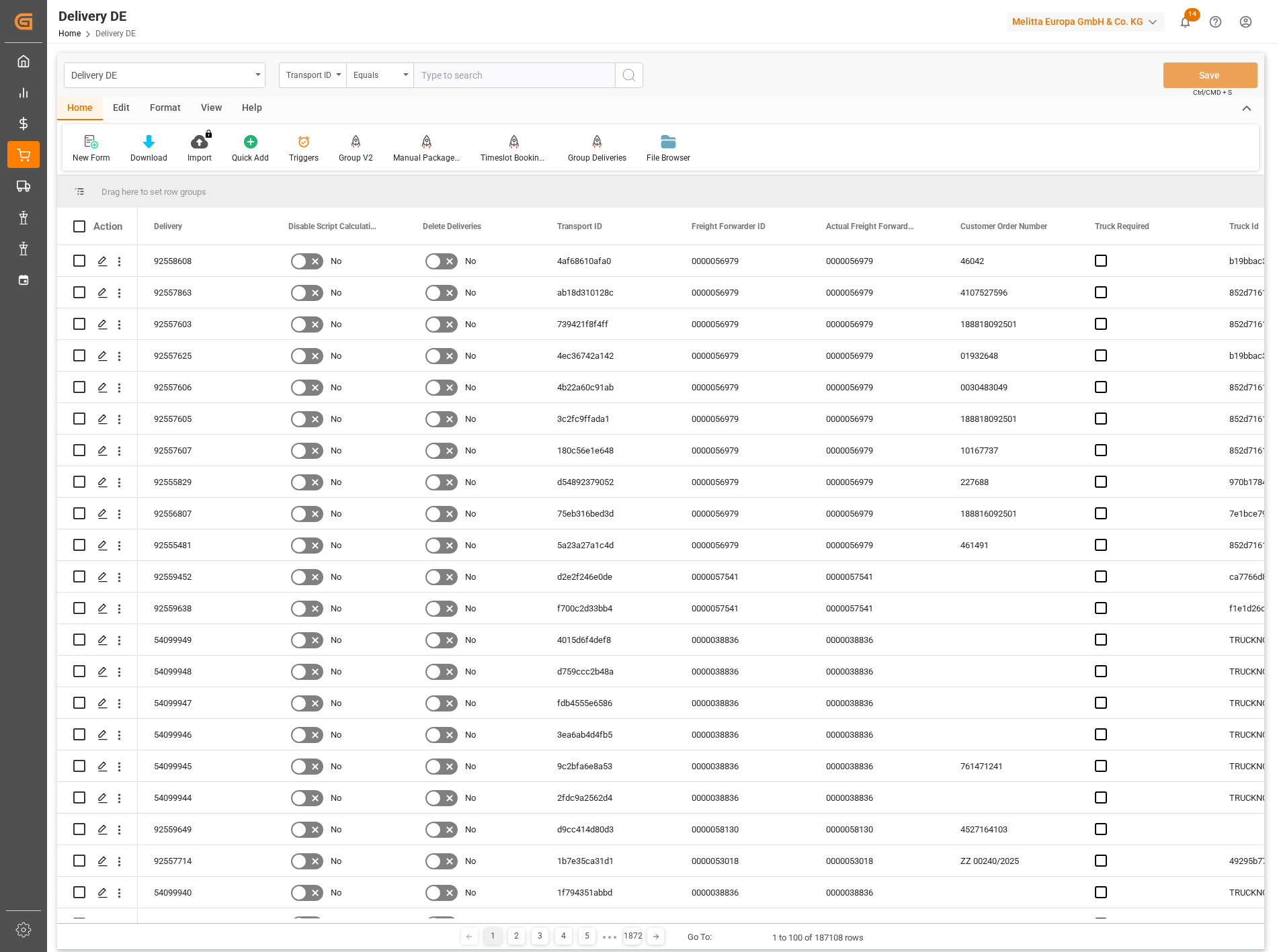
click at [471, 77] on input "text" at bounding box center [513, 76] width 202 height 26
paste input "abbc95f3c5a4"
type input "abbc95f3c5a4"
click at [633, 72] on circle "search button" at bounding box center [628, 75] width 11 height 11
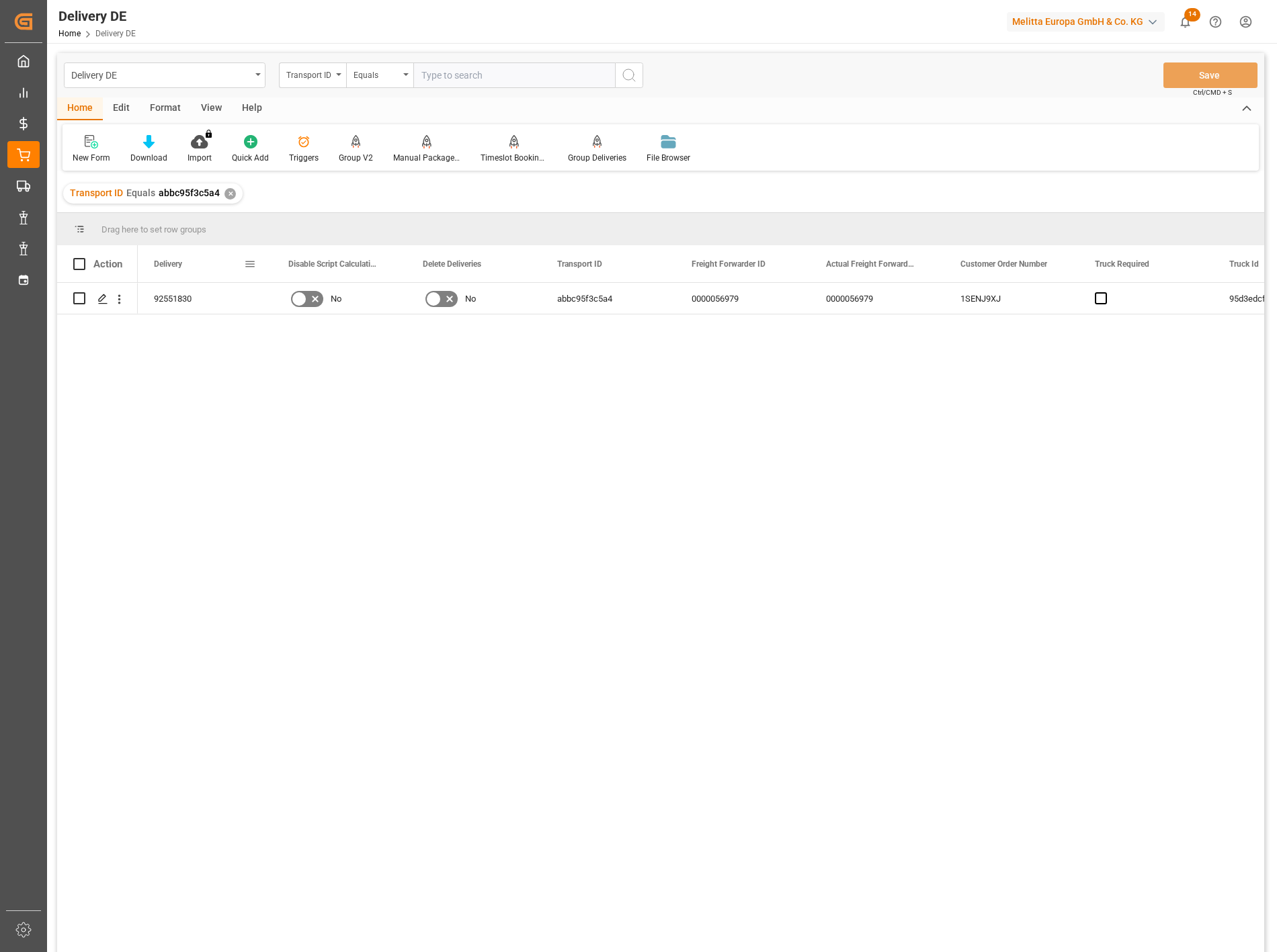
click at [256, 260] on span at bounding box center [250, 264] width 12 height 12
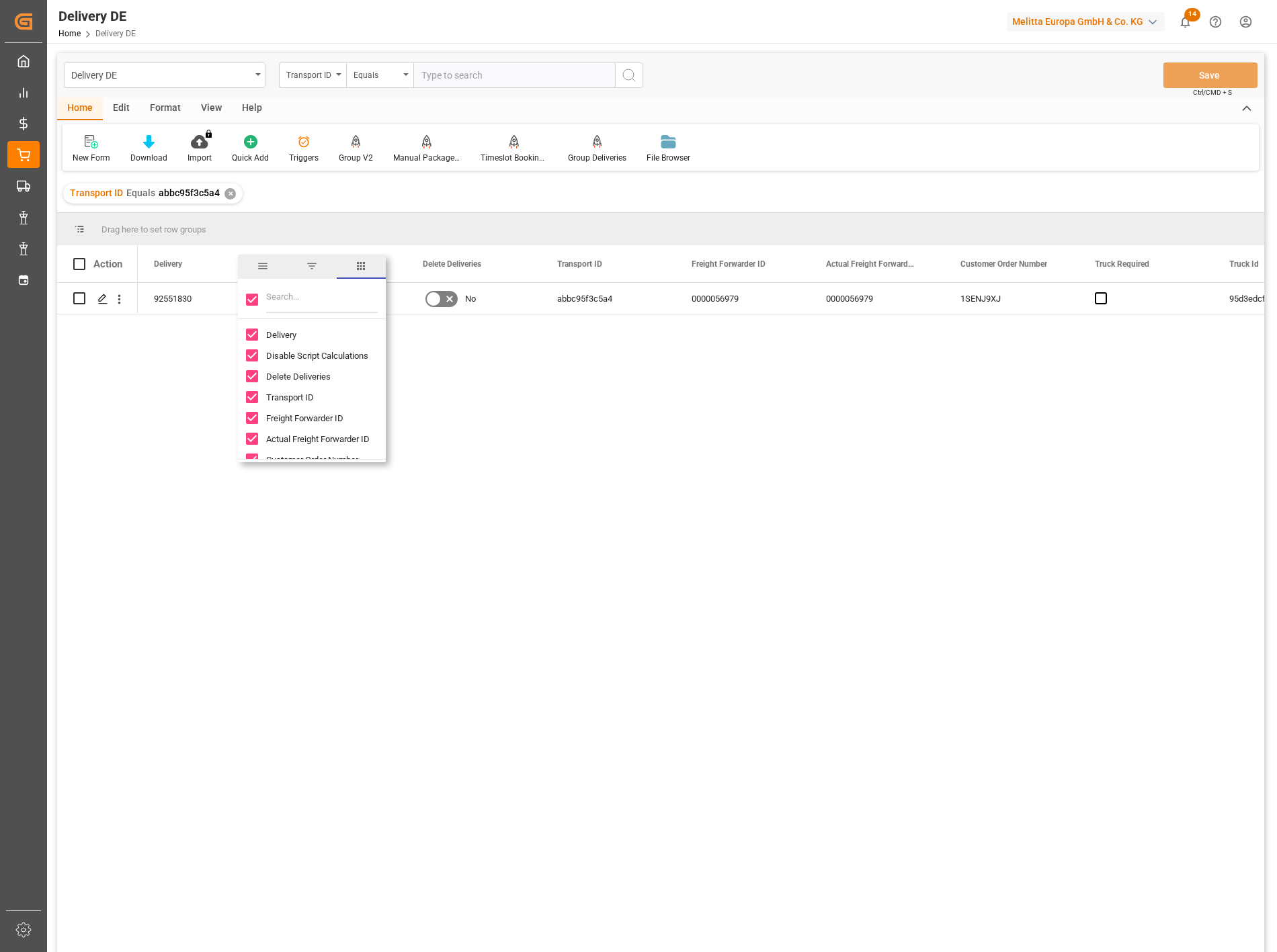
click at [256, 299] on input "Toggle Select All Columns" at bounding box center [252, 299] width 12 height 12
checkbox input "false"
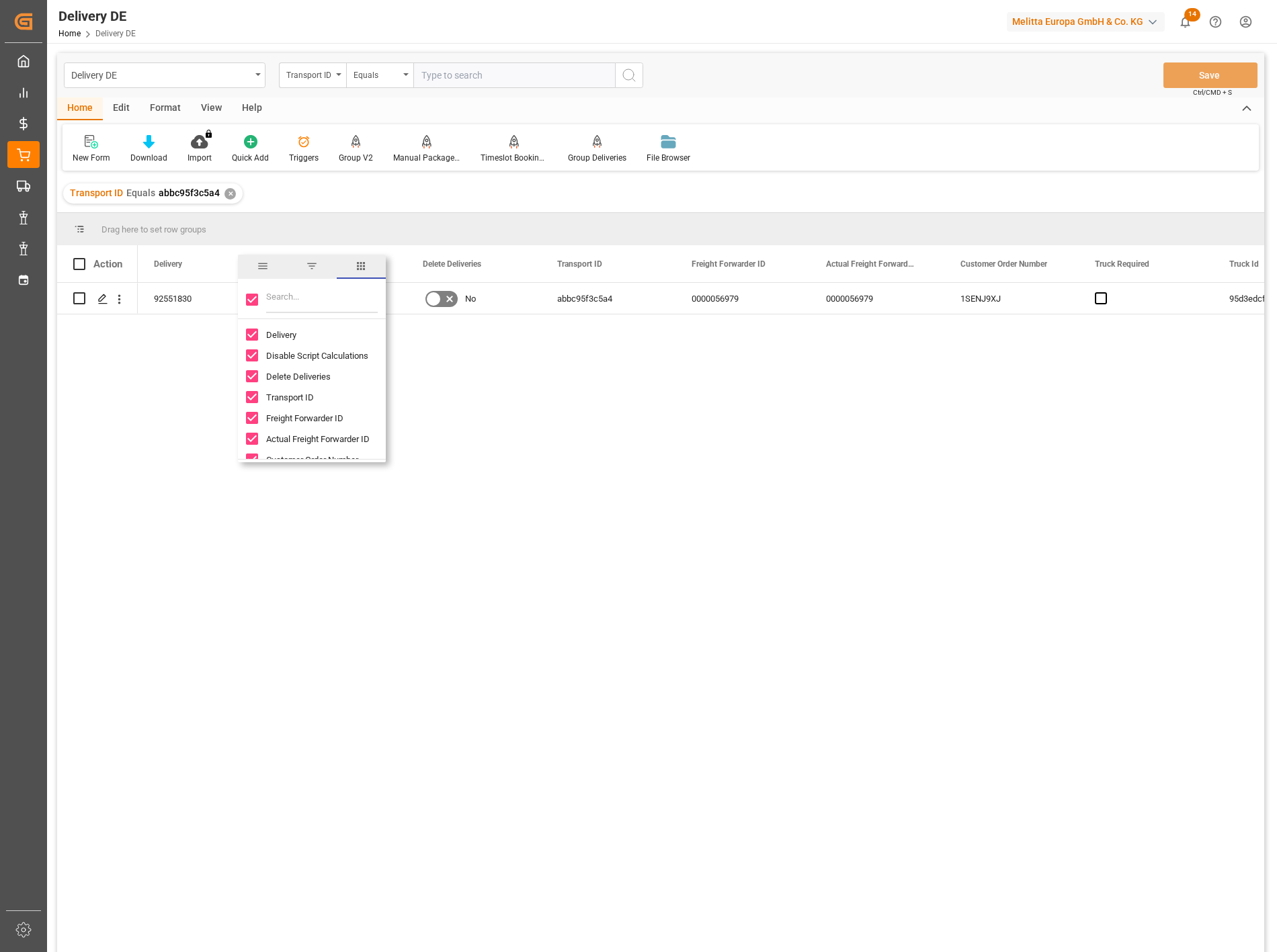
checkbox input "false"
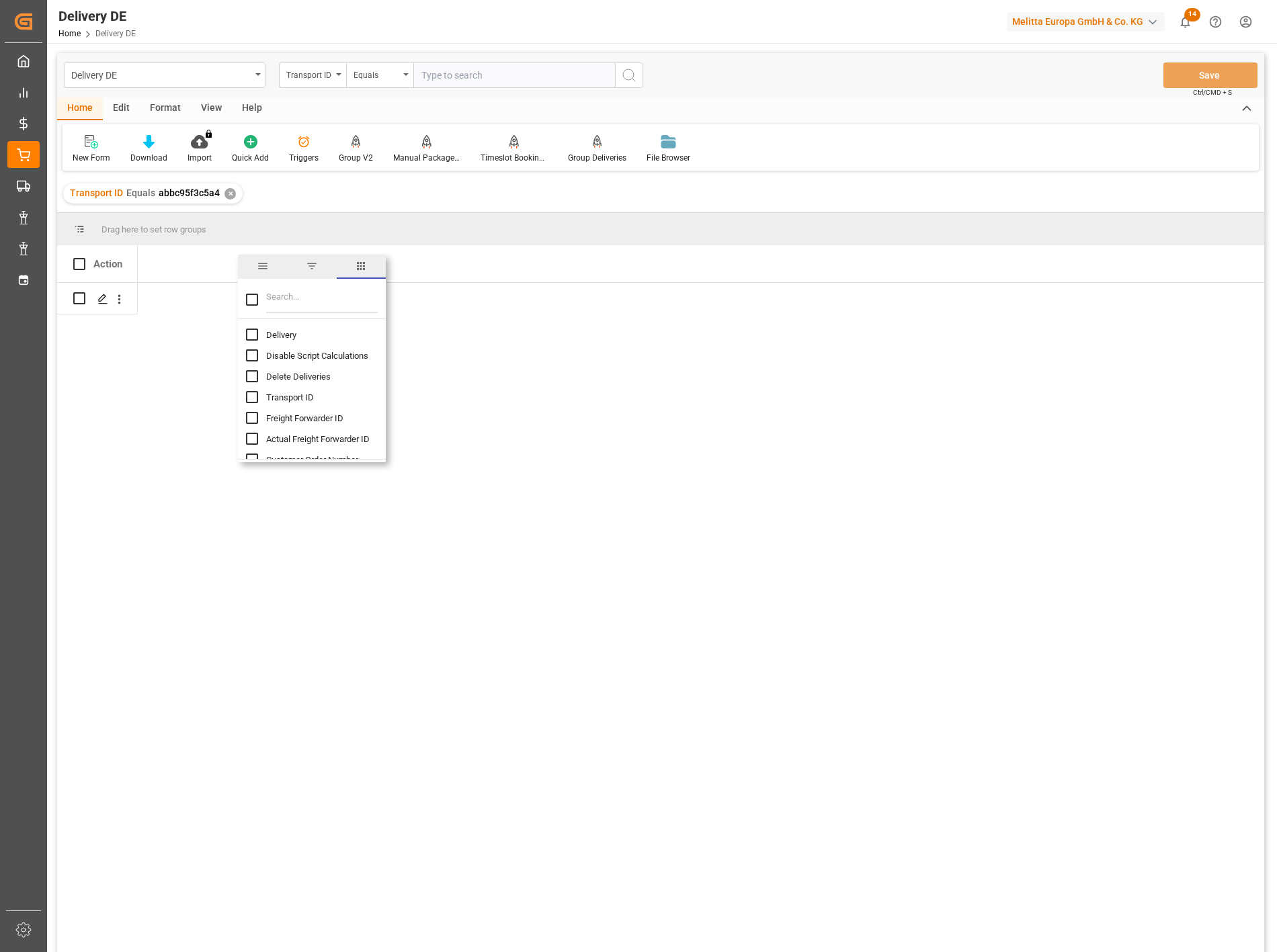
click at [256, 334] on input "Delivery column toggle visibility (hidden)" at bounding box center [252, 334] width 12 height 12
checkbox input "true"
checkbox input "false"
click at [289, 298] on input "Filter Columns Input" at bounding box center [322, 299] width 111 height 27
type input "tran"
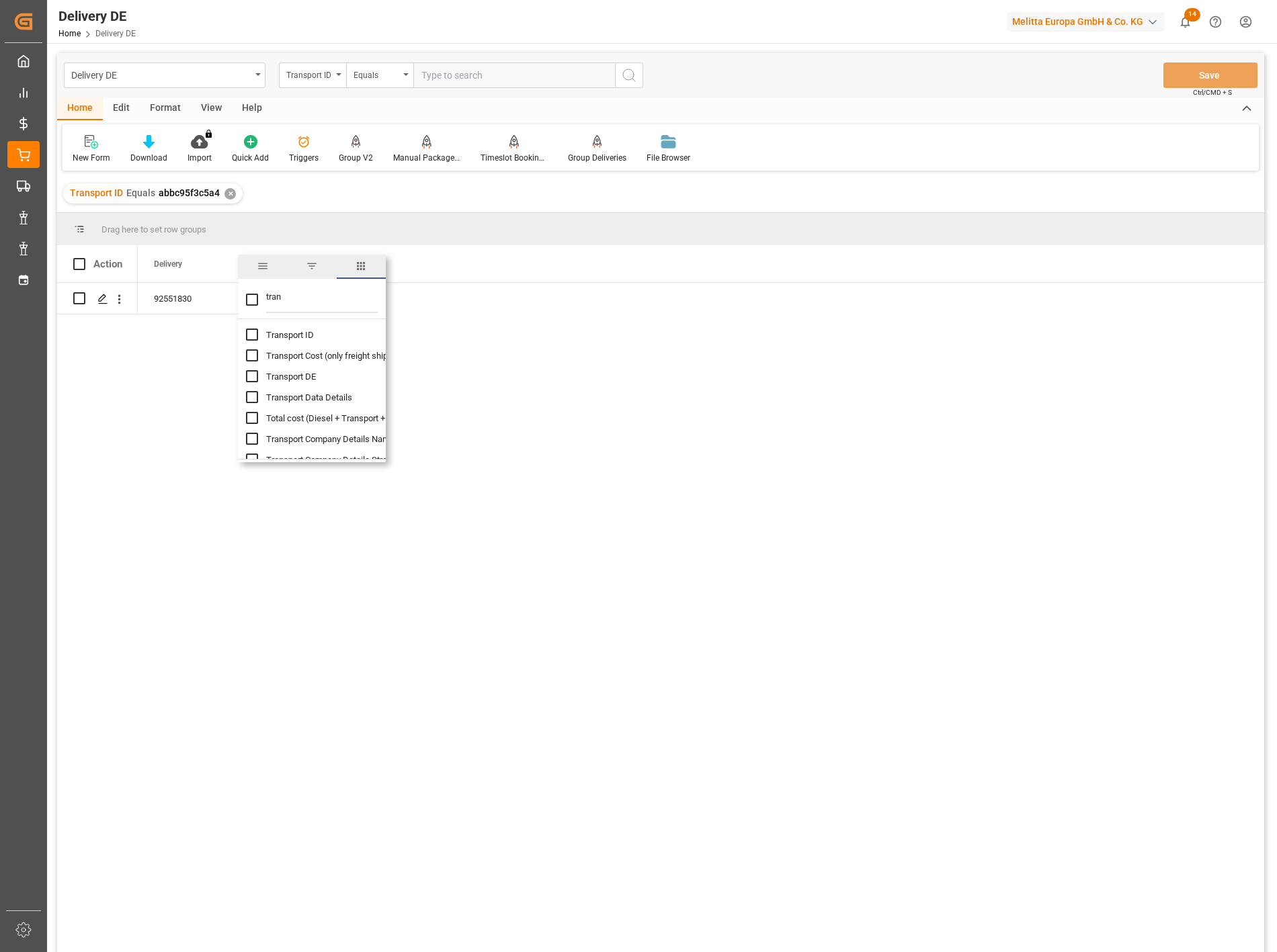
click at [251, 331] on input "Transport ID column toggle visibility (hidden)" at bounding box center [252, 334] width 12 height 12
checkbox input "true"
checkbox input "false"
click at [289, 303] on input "tran" at bounding box center [322, 299] width 111 height 27
type input "t"
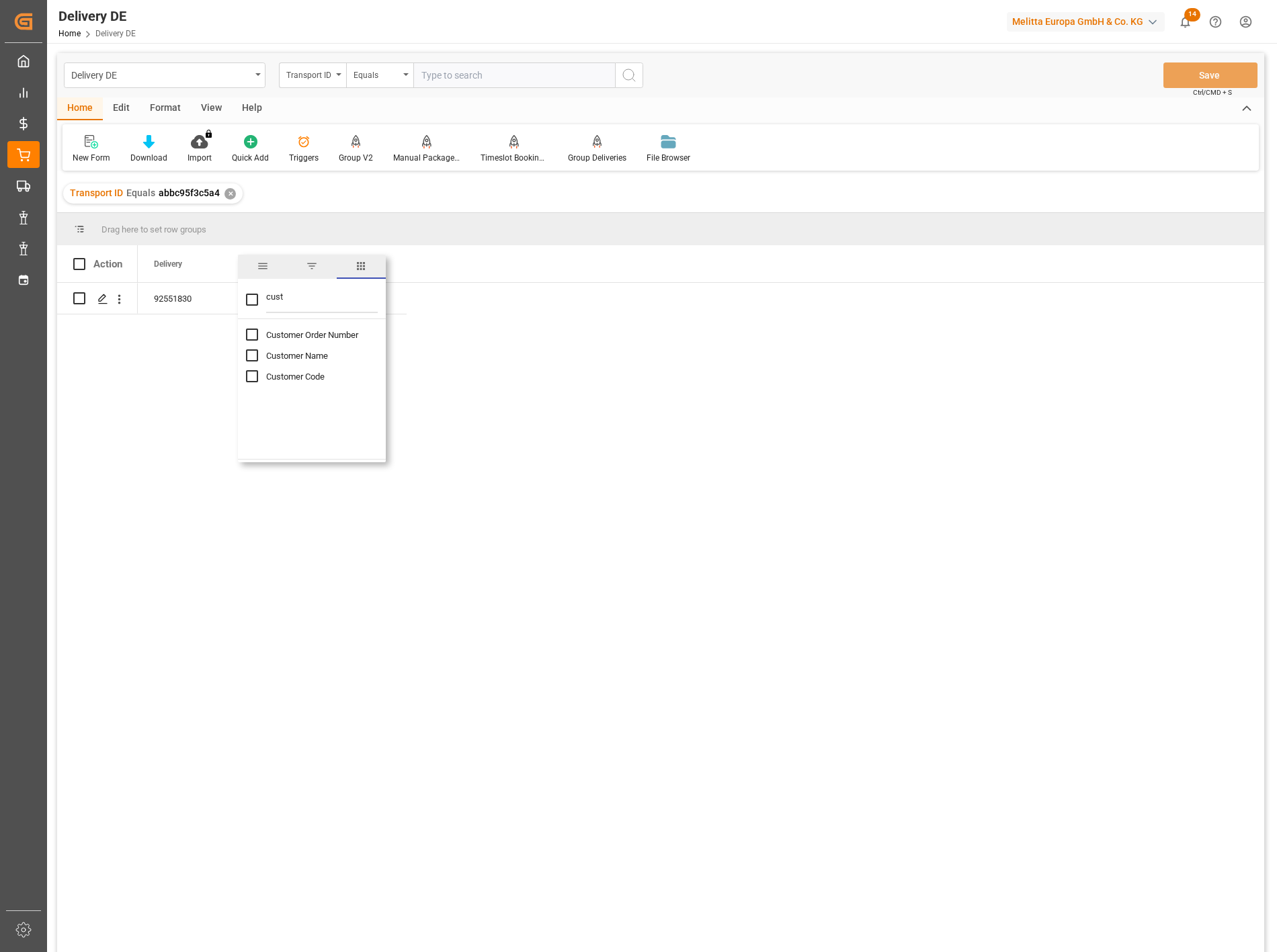
type input "cust"
click at [254, 354] on input "Customer Name column toggle visibility (hidden)" at bounding box center [252, 355] width 12 height 12
checkbox input "true"
checkbox input "false"
click at [295, 304] on input "cust" at bounding box center [322, 299] width 111 height 27
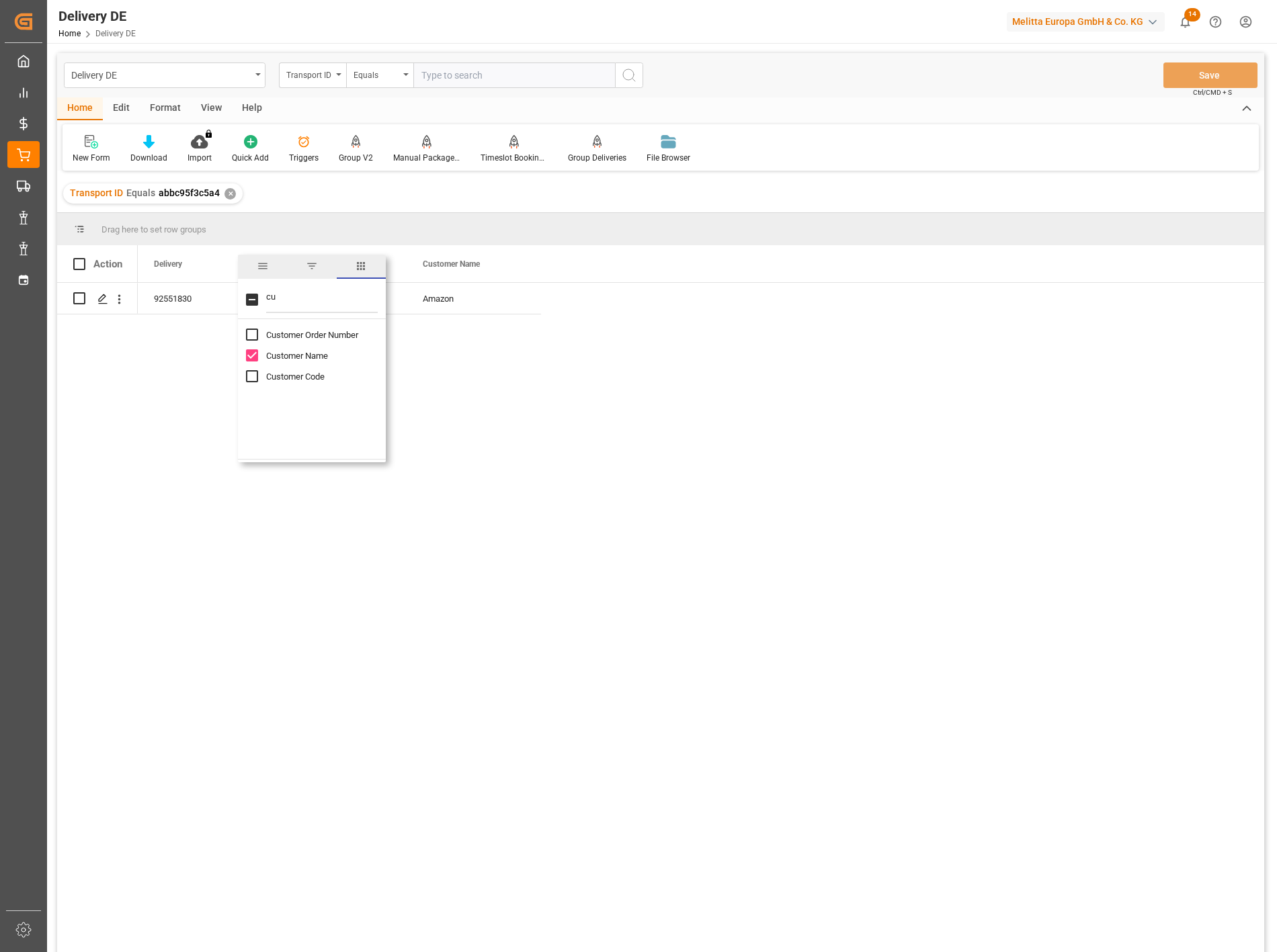
type input "c"
type input "p"
checkbox input "false"
type input "dd"
click at [250, 378] on input "DD ZIP column toggle visibility (hidden)" at bounding box center [252, 376] width 12 height 12
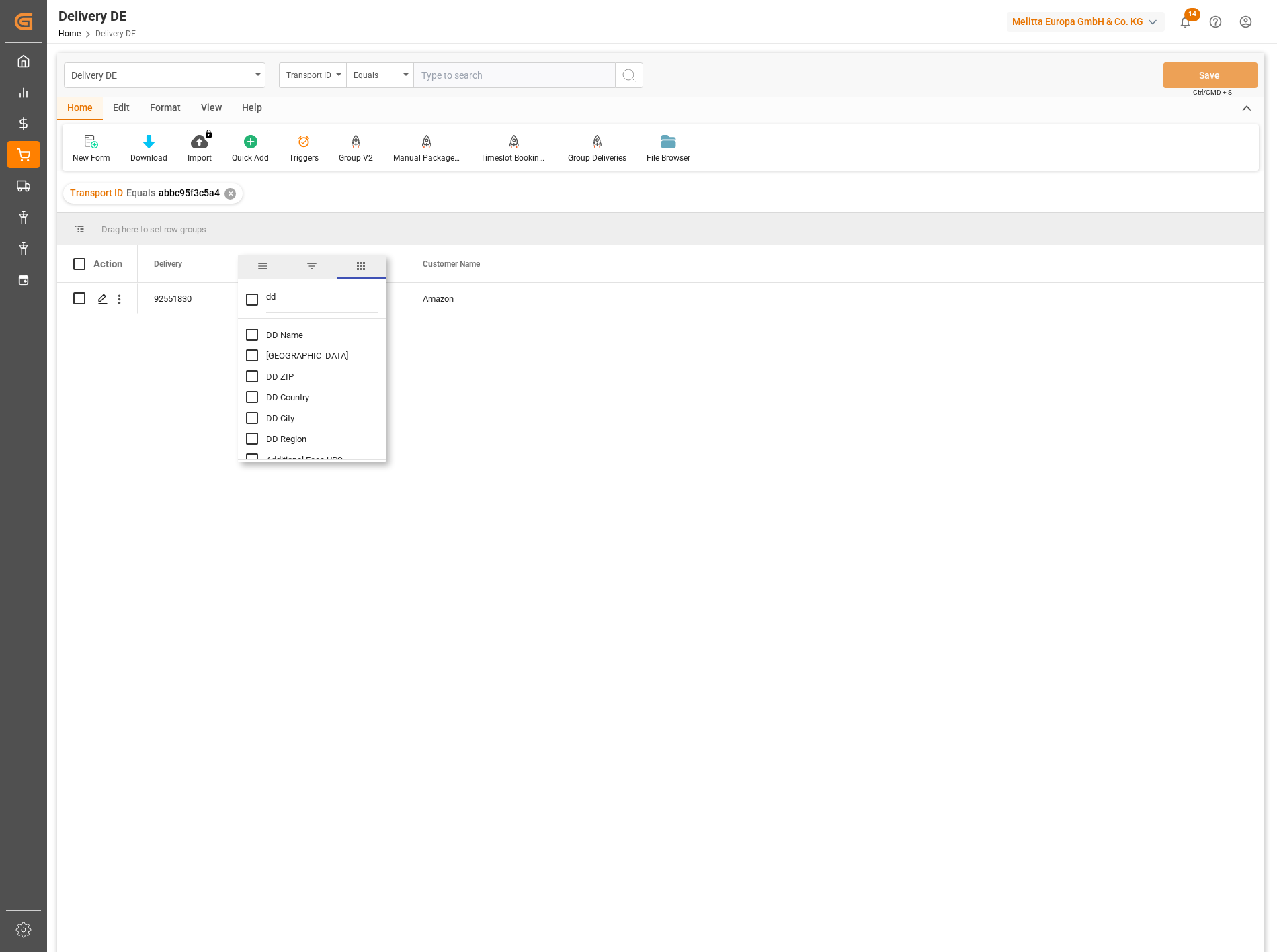
checkbox input "true"
checkbox input "false"
click at [345, 657] on div "92551830 abbc95f3c5a4 Amazon 18196" at bounding box center [700, 622] width 1126 height 678
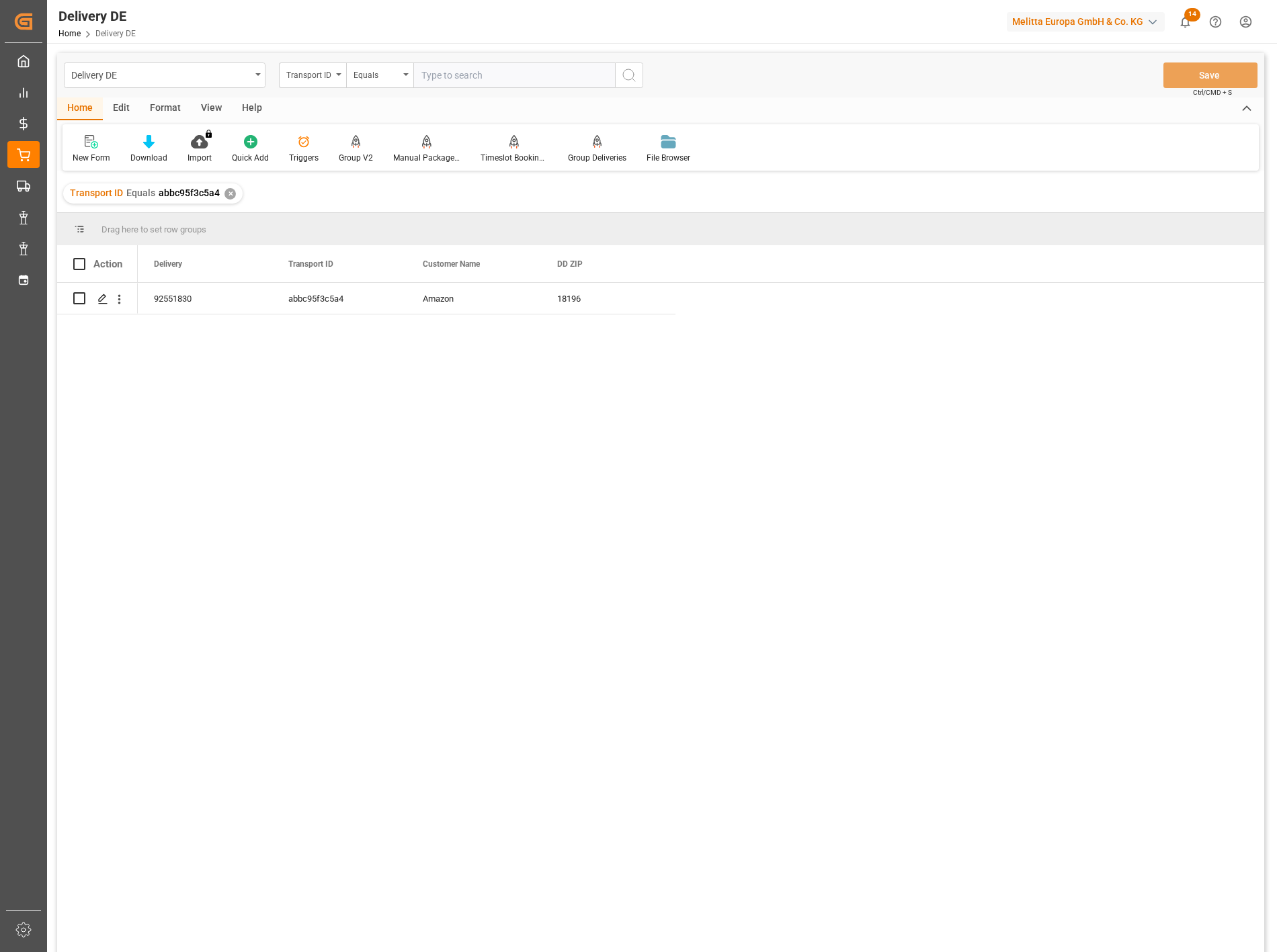
click at [458, 72] on input "text" at bounding box center [513, 76] width 202 height 26
paste input "e24b97e8a711"
type input "e24b97e8a711"
click at [626, 74] on icon "search button" at bounding box center [629, 76] width 16 height 16
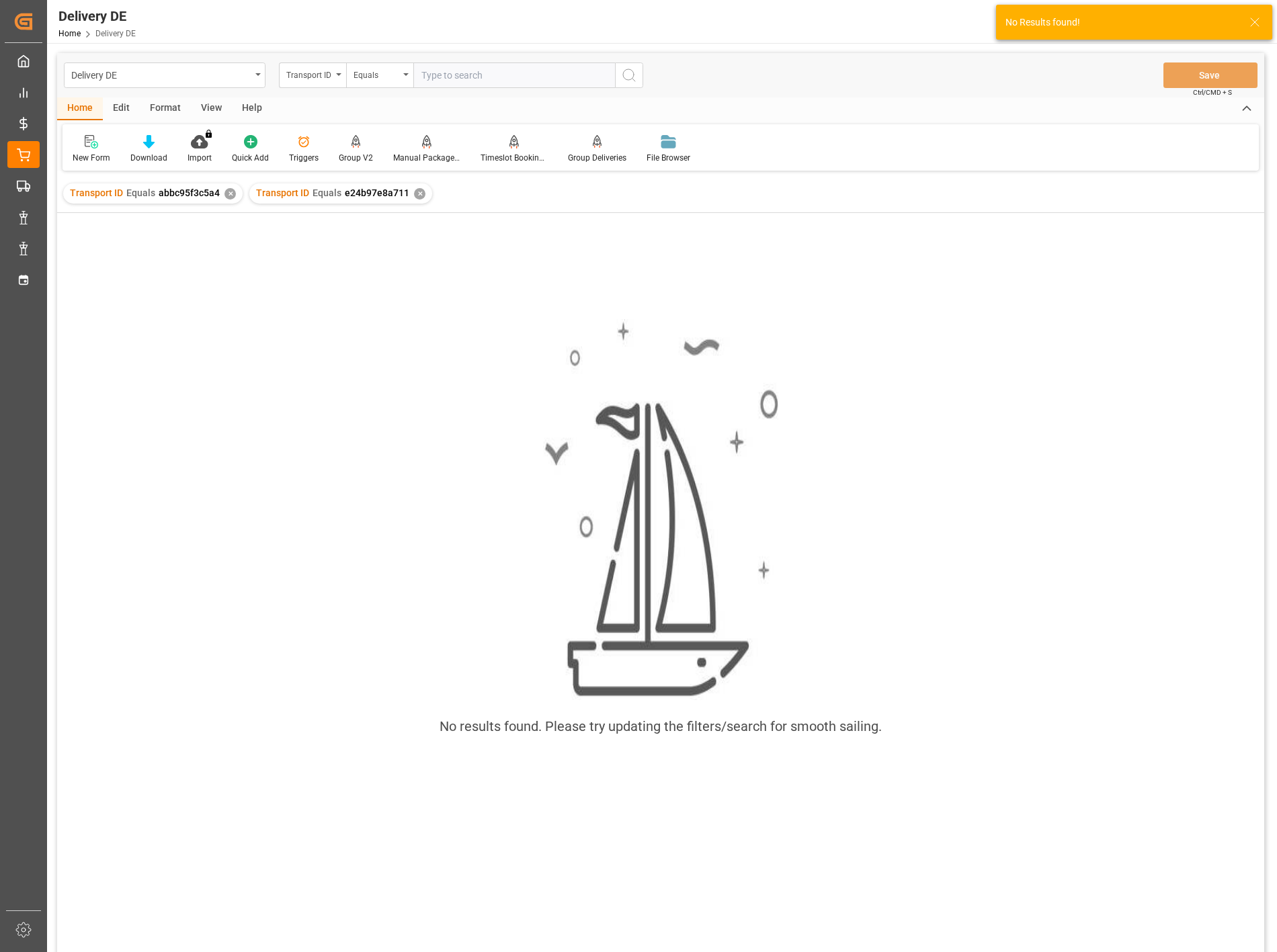
click at [227, 193] on div "✕" at bounding box center [230, 193] width 11 height 11
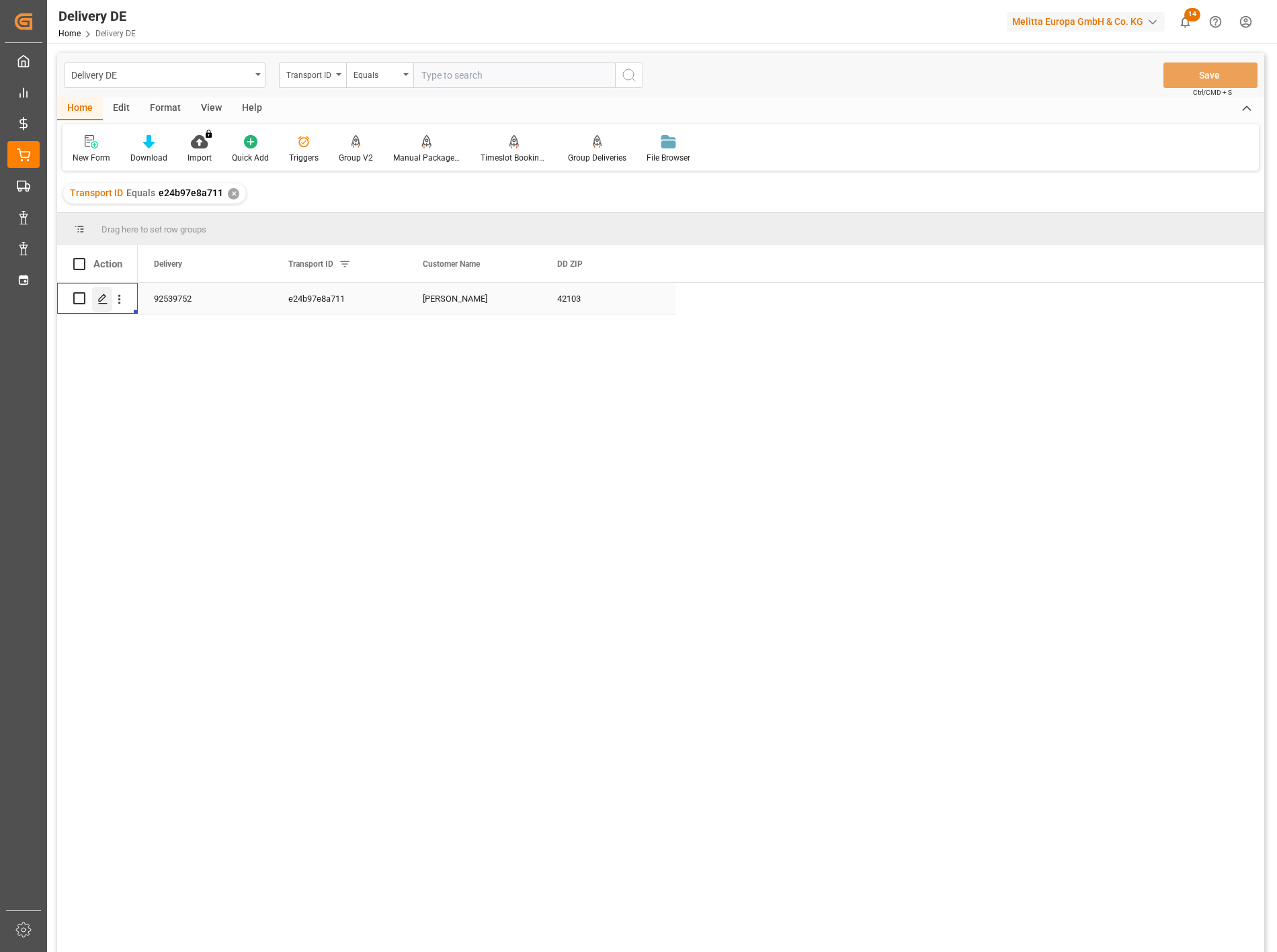
click at [106, 295] on icon "Press SPACE to select this row." at bounding box center [102, 298] width 11 height 11
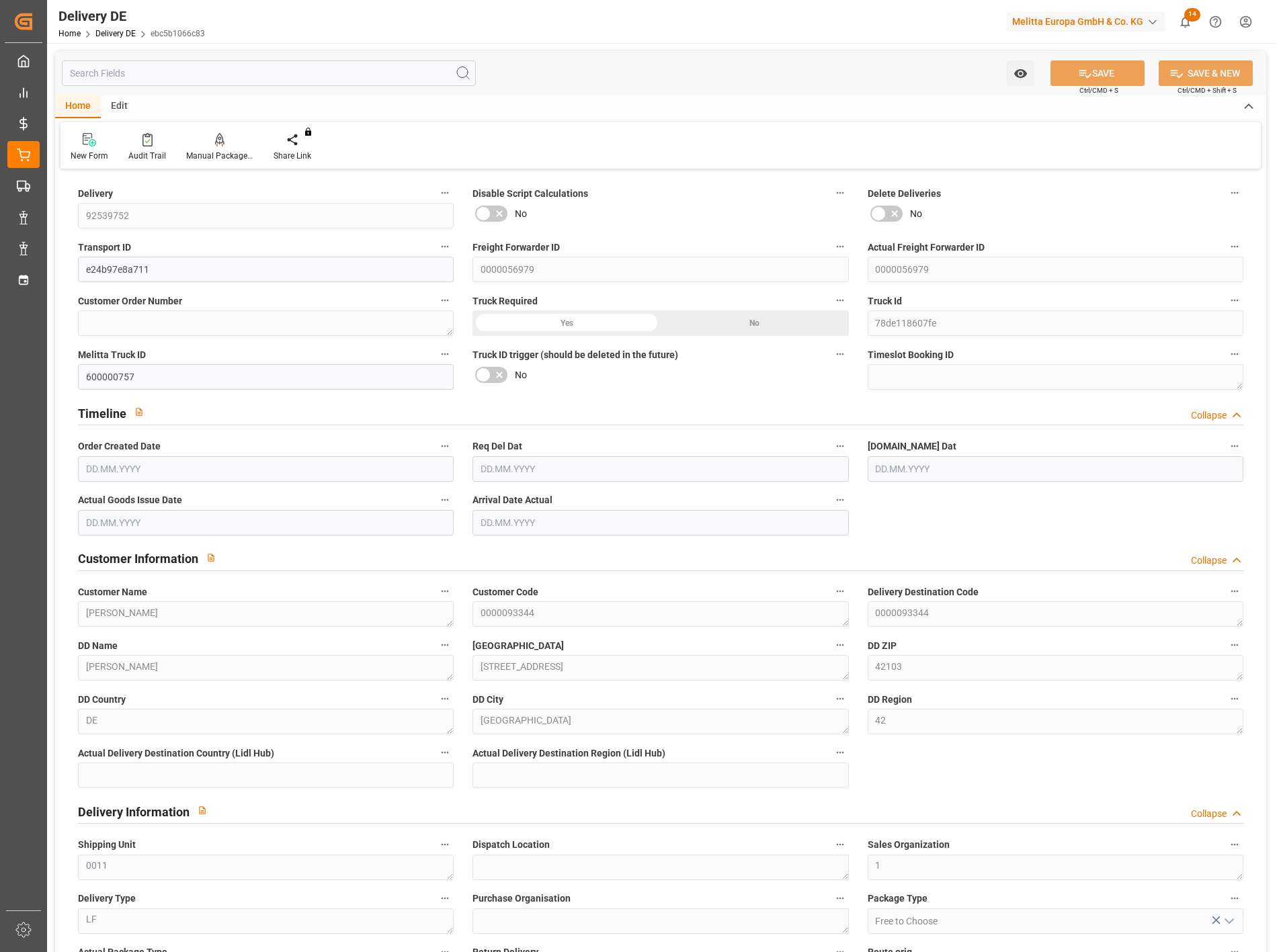
type input "1"
type input "0.75"
type input "107.128"
type input "155.409"
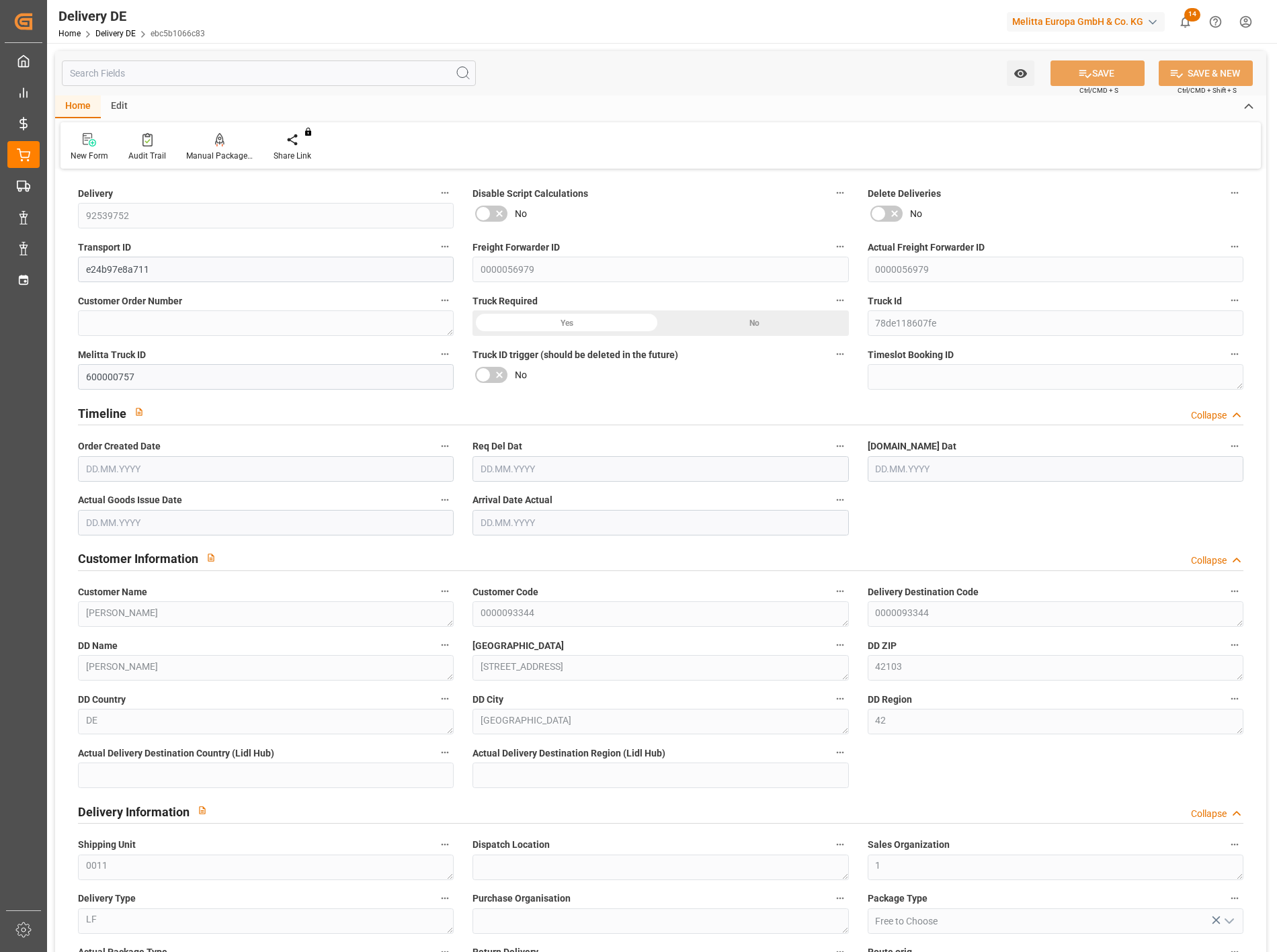
type input "628.763"
type input "14.07.2025"
type input "17.07.2025"
type input "16.07.2025"
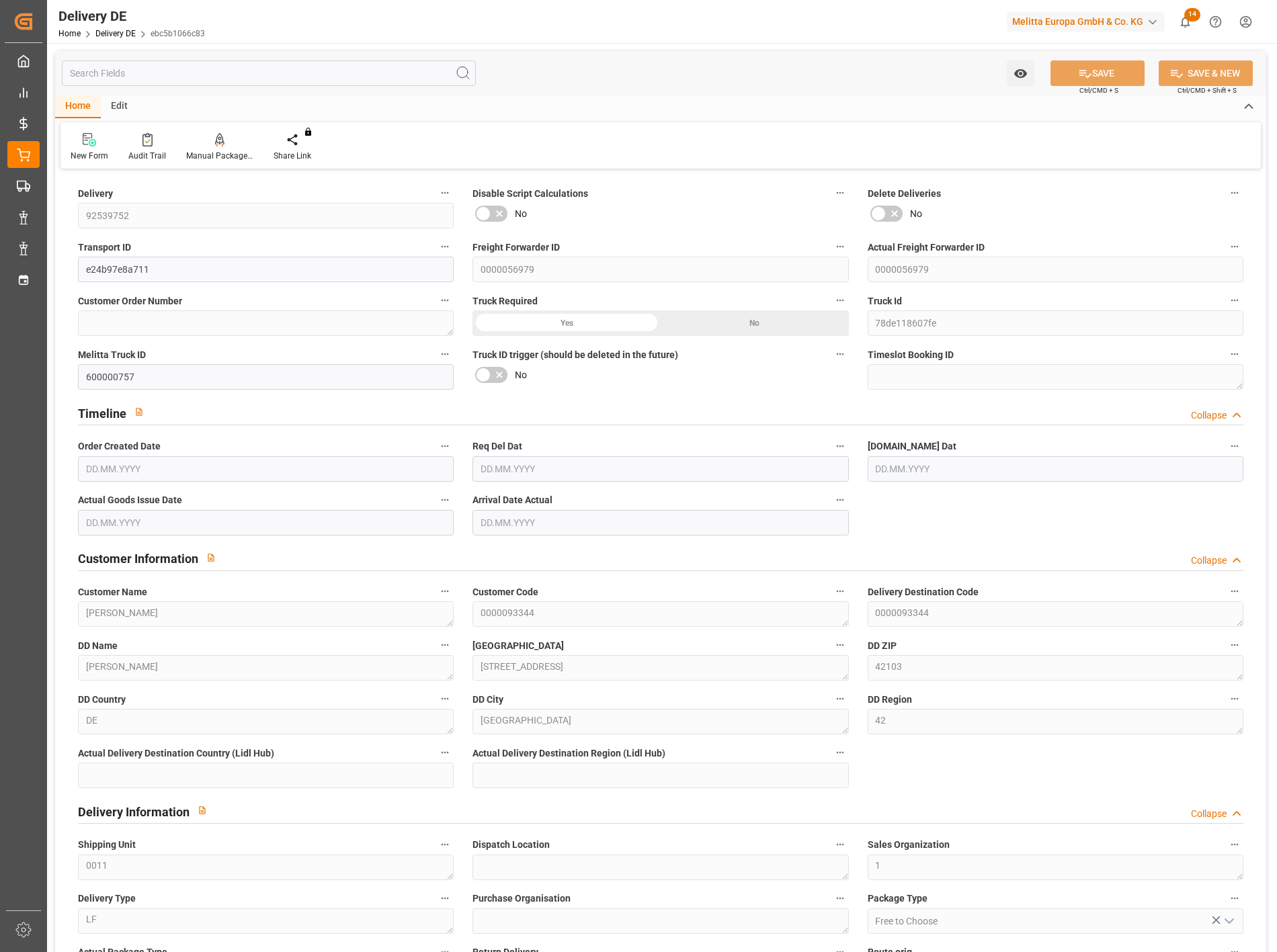
type input "17.07.2025"
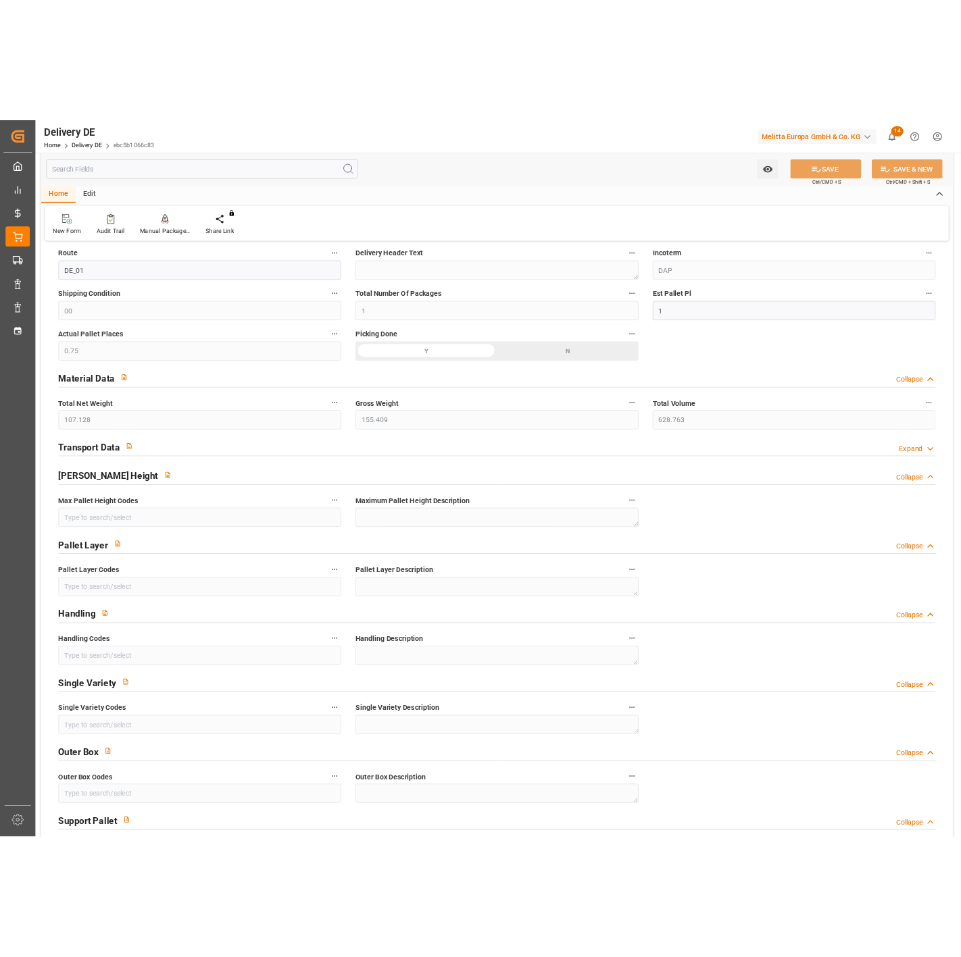
scroll to position [751, 0]
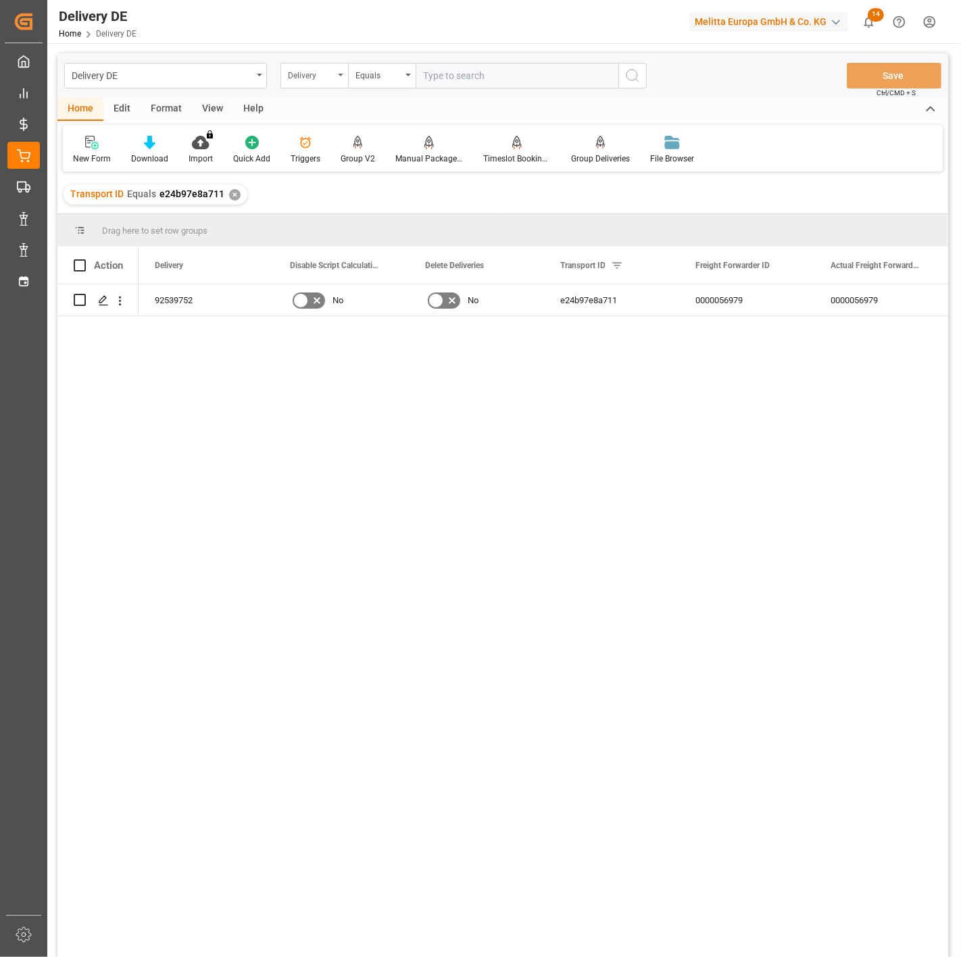
click at [328, 72] on div "Delivery" at bounding box center [311, 74] width 46 height 16
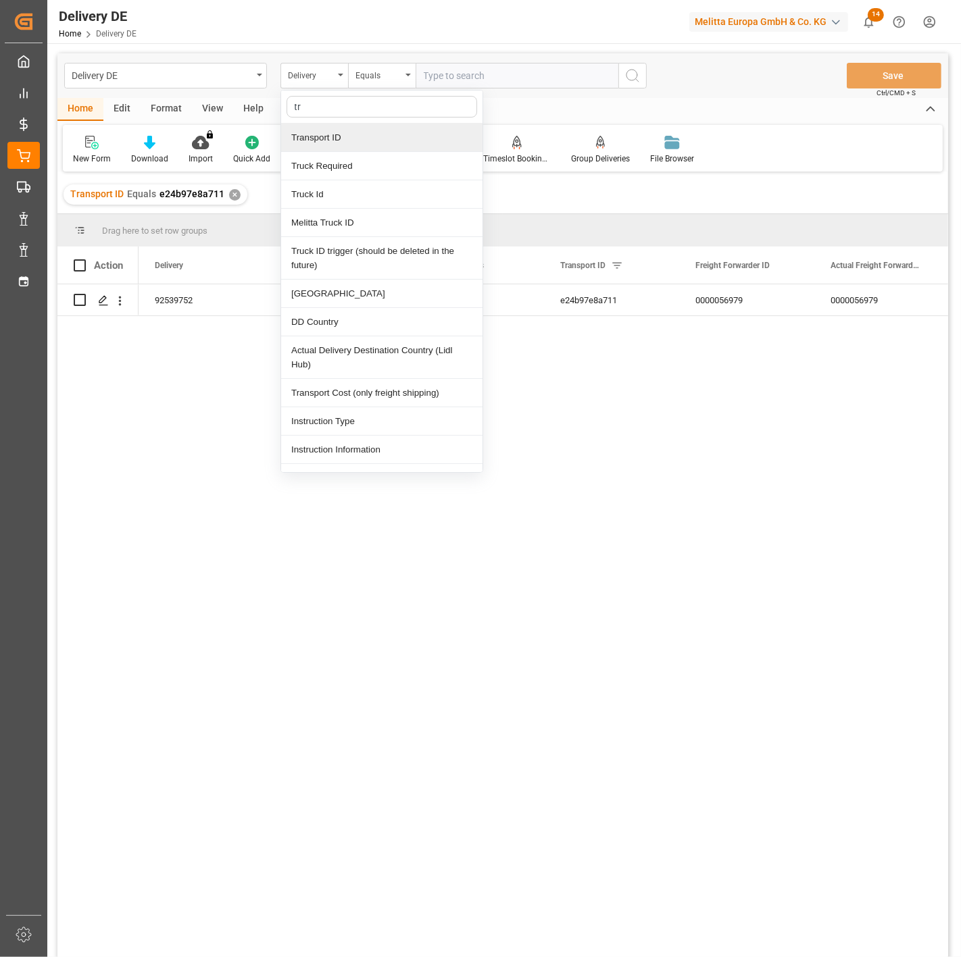
type input "tra"
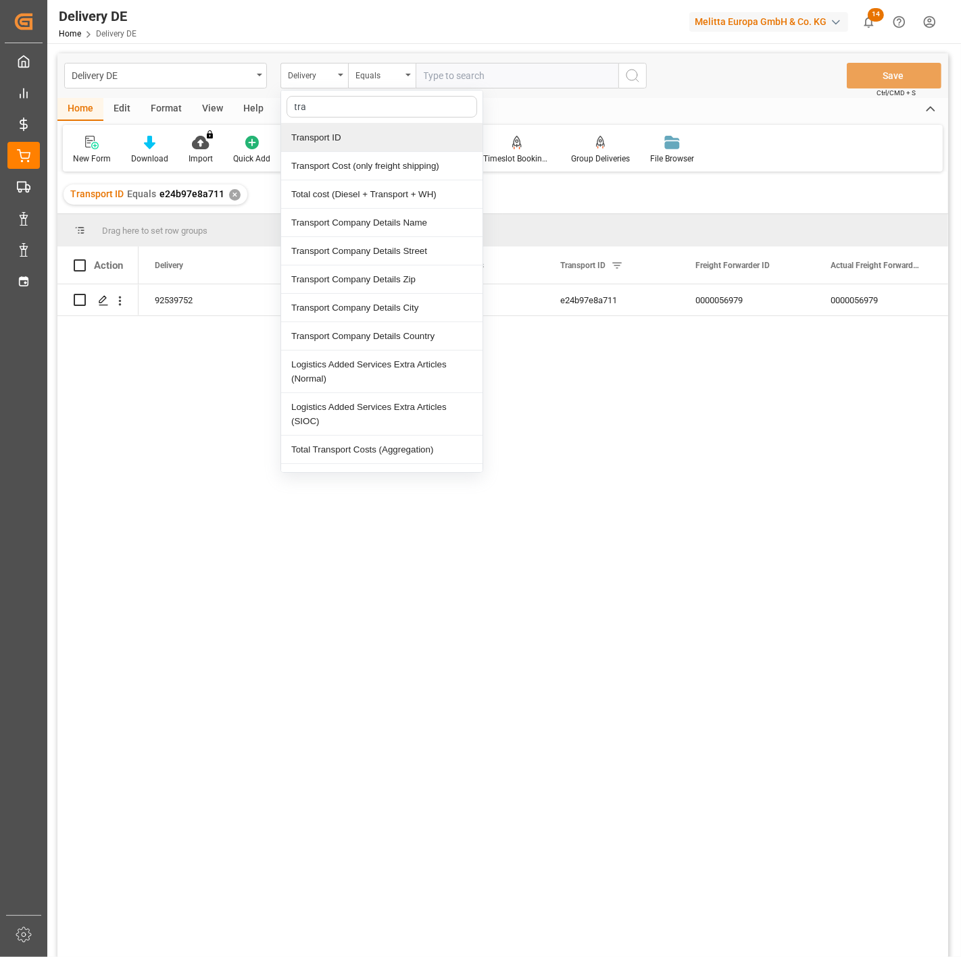
click at [358, 132] on div "Transport ID" at bounding box center [381, 138] width 201 height 28
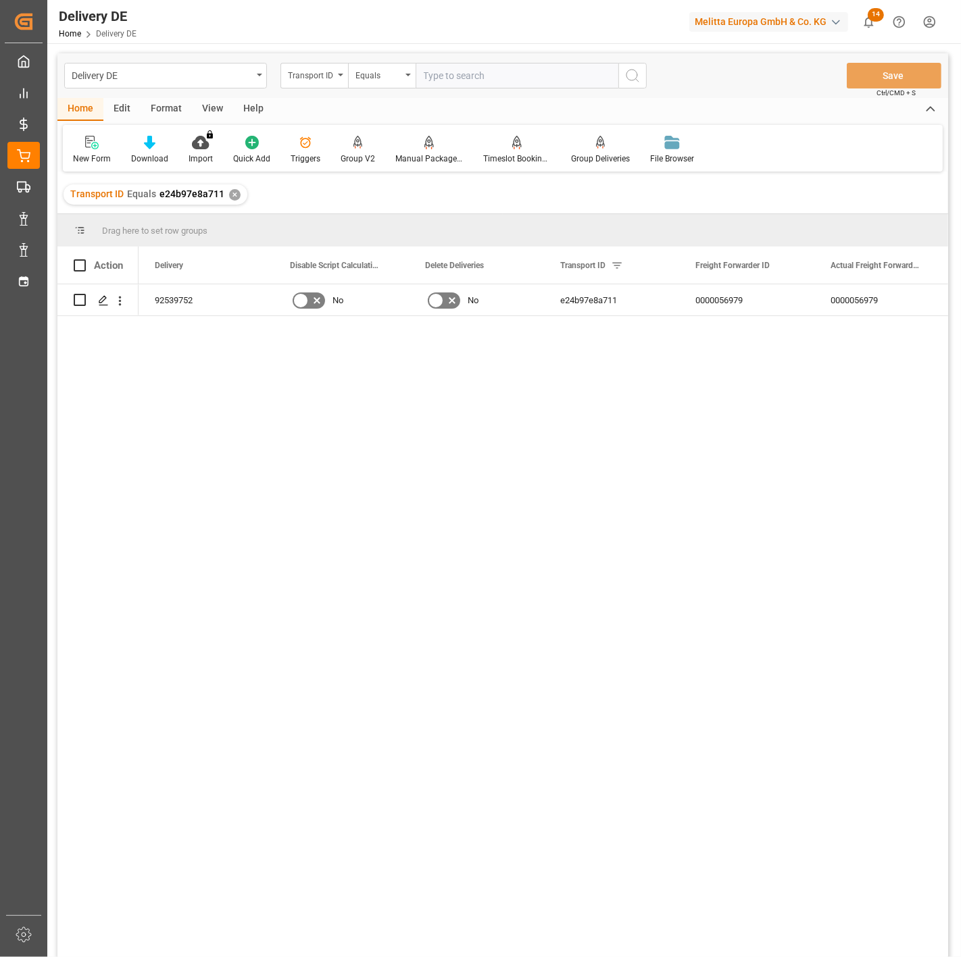
click at [472, 73] on input "text" at bounding box center [516, 76] width 203 height 26
paste input "83ccda9b18a4"
type input "83ccda9b18a4"
click at [624, 77] on icon "search button" at bounding box center [632, 76] width 16 height 16
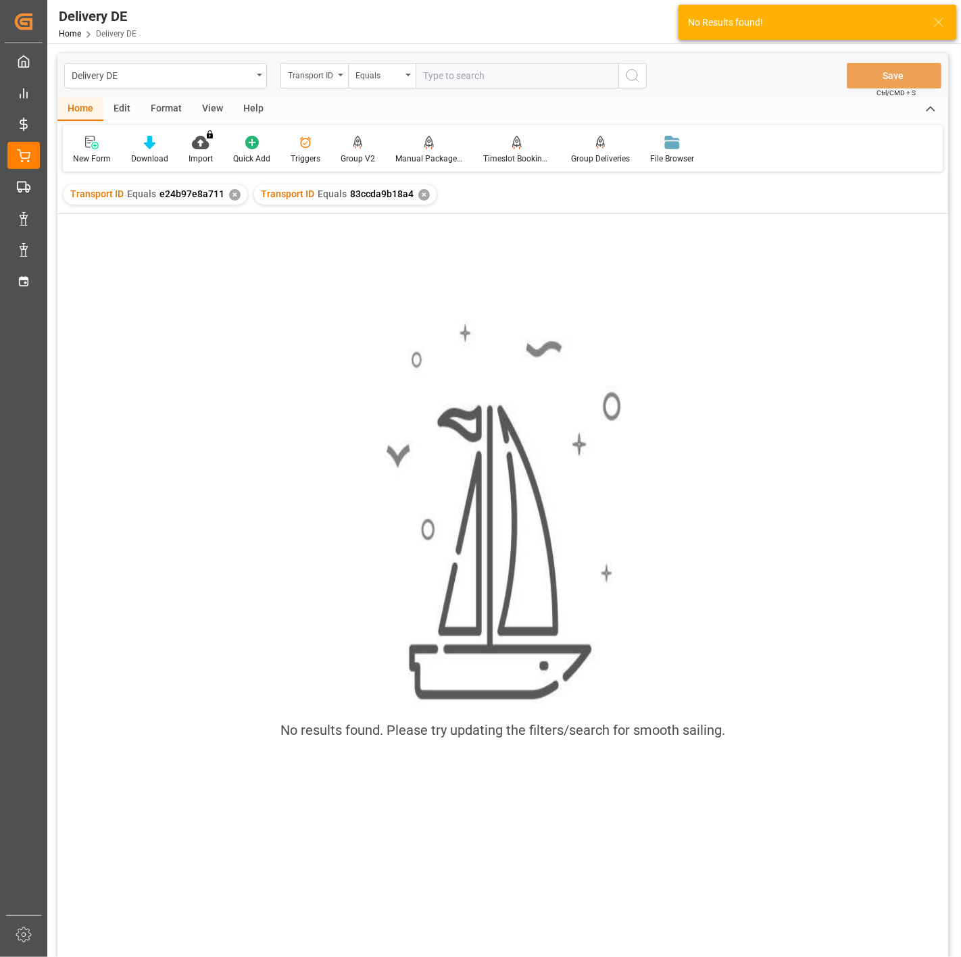
click at [230, 196] on div "✕" at bounding box center [234, 194] width 11 height 11
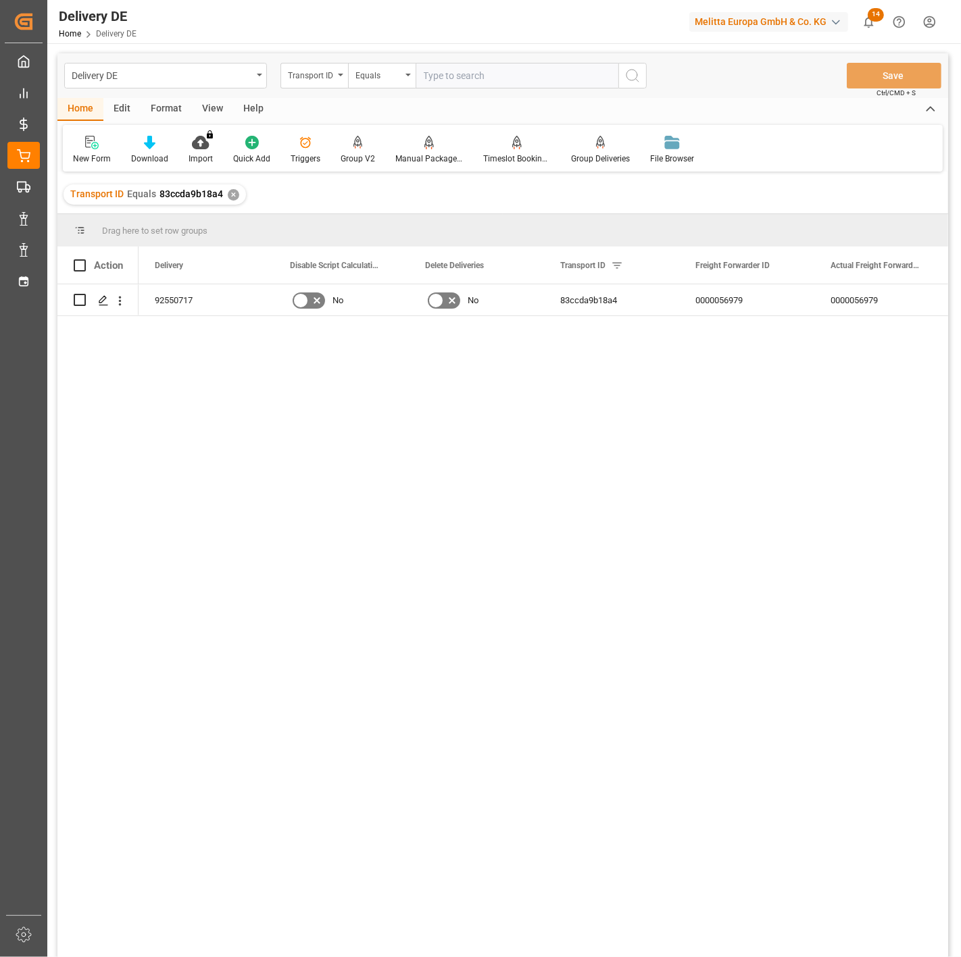
click at [544, 447] on div "92550717 No No 83ccda9b18a4 0000056979 0000056979 91597022" at bounding box center [542, 625] width 809 height 682
click at [100, 300] on icon "Press SPACE to select this row." at bounding box center [103, 300] width 11 height 11
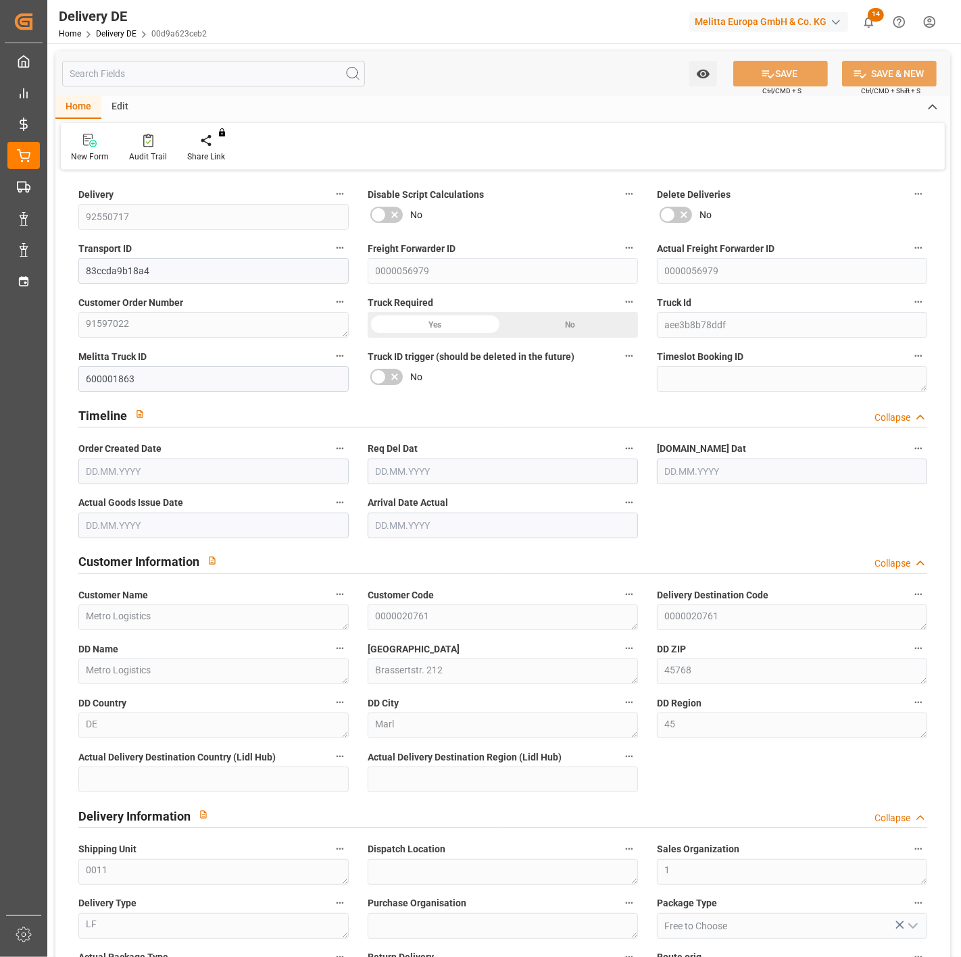
type input "6"
type input "4"
type input "661.598"
type input "962"
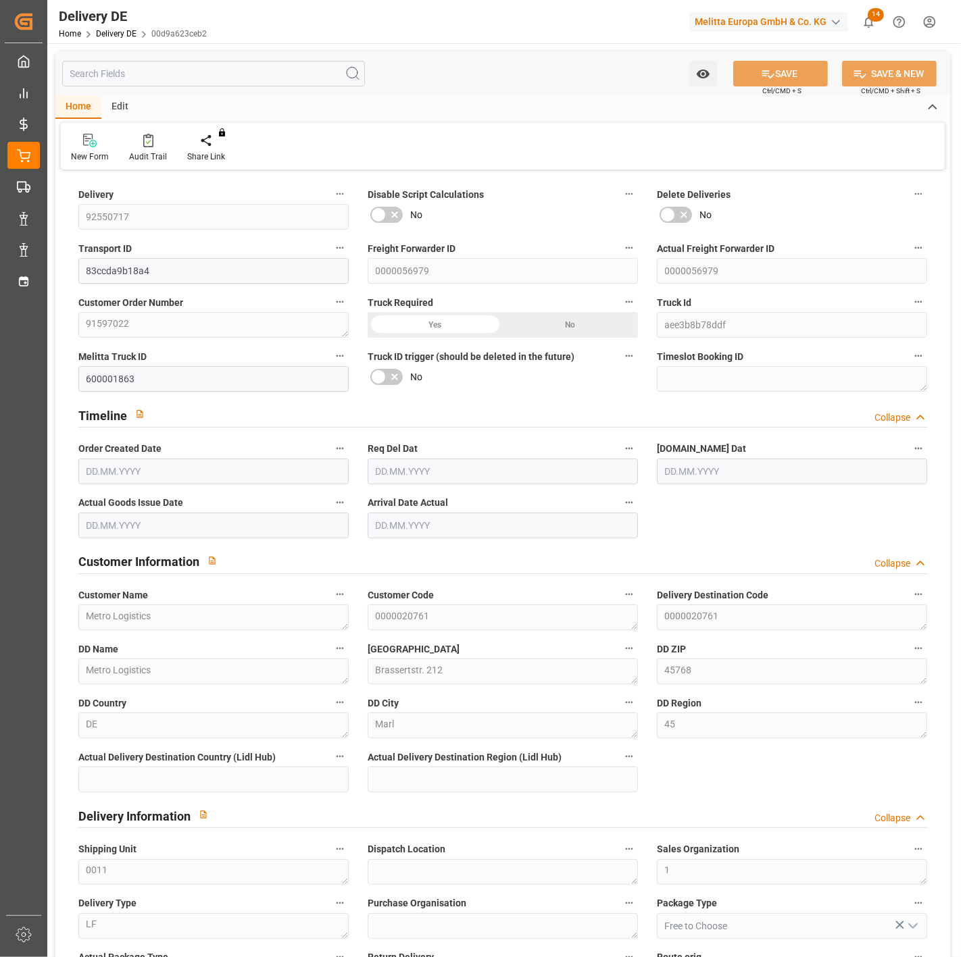
type input "5574.56"
type input "20.08.2025"
type input "26.08.2025"
type input "22.08.2025"
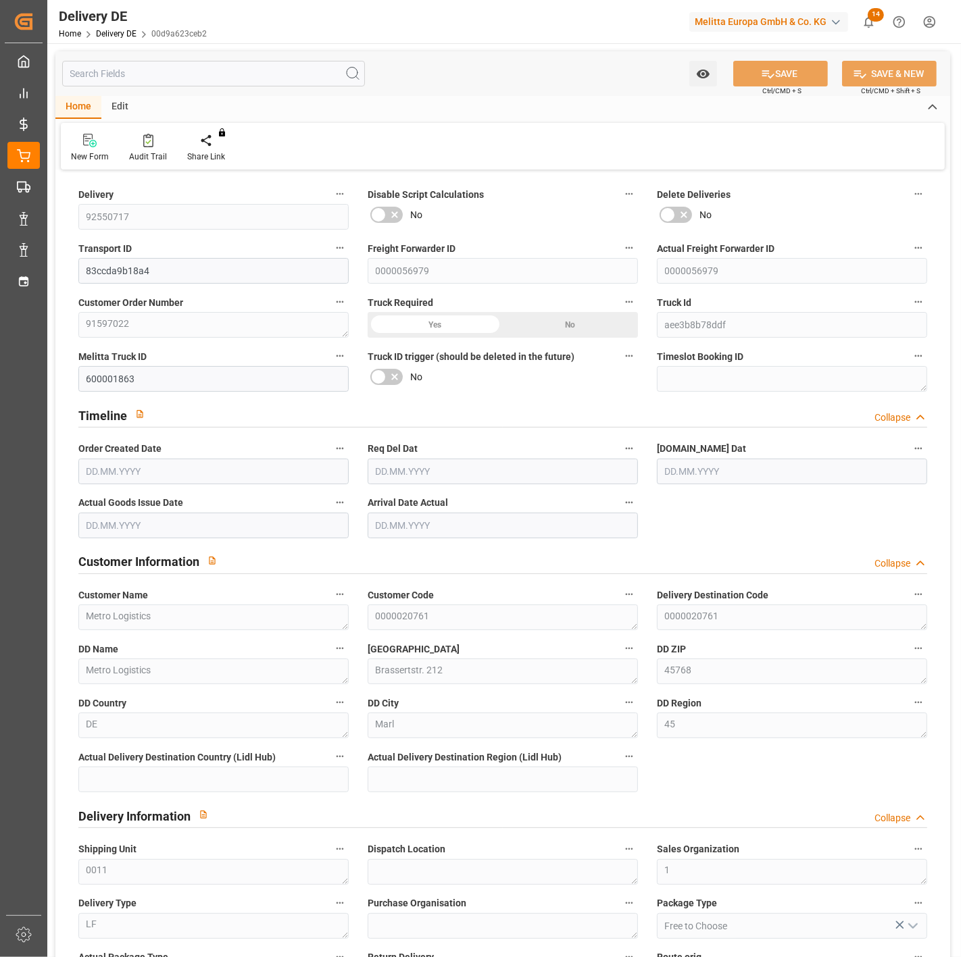
type input "26.08.2025"
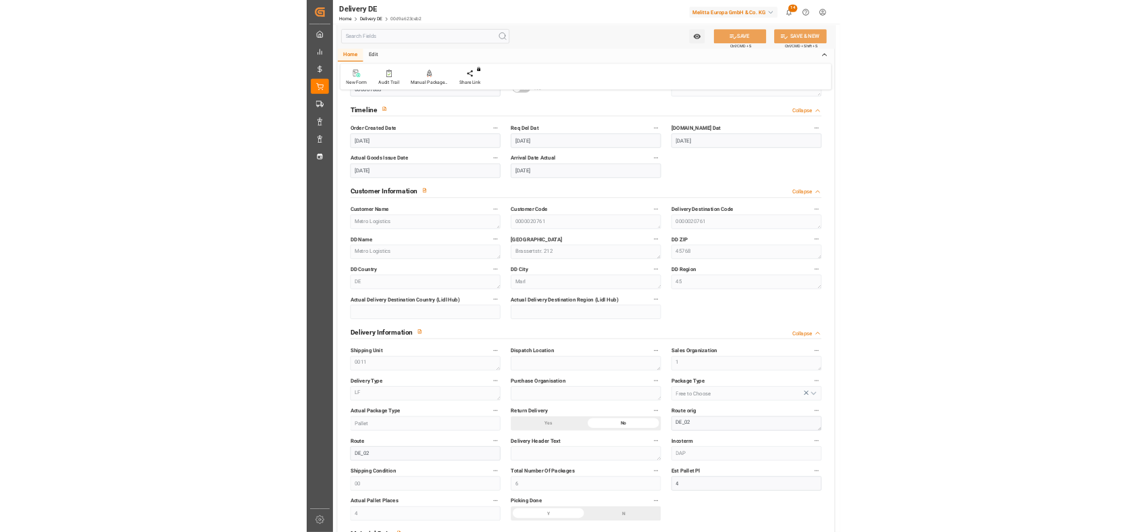
scroll to position [225, 0]
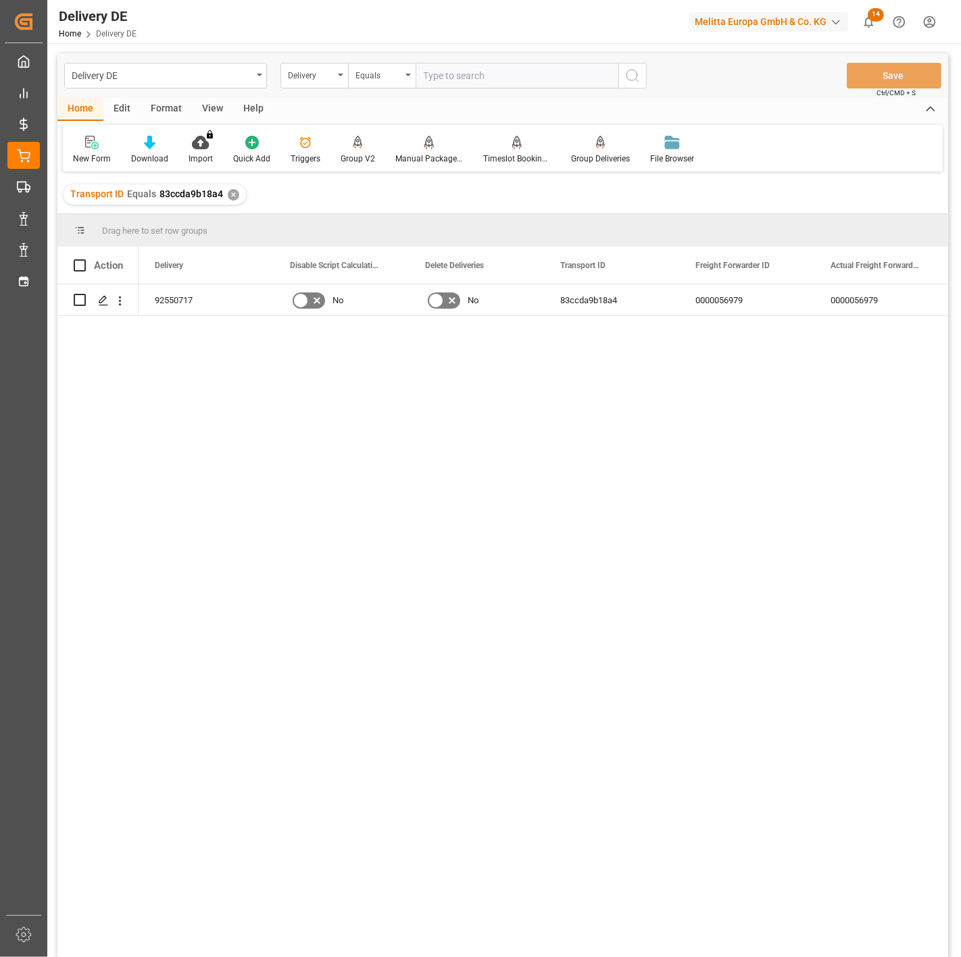
click at [228, 194] on div "✕" at bounding box center [233, 194] width 11 height 11
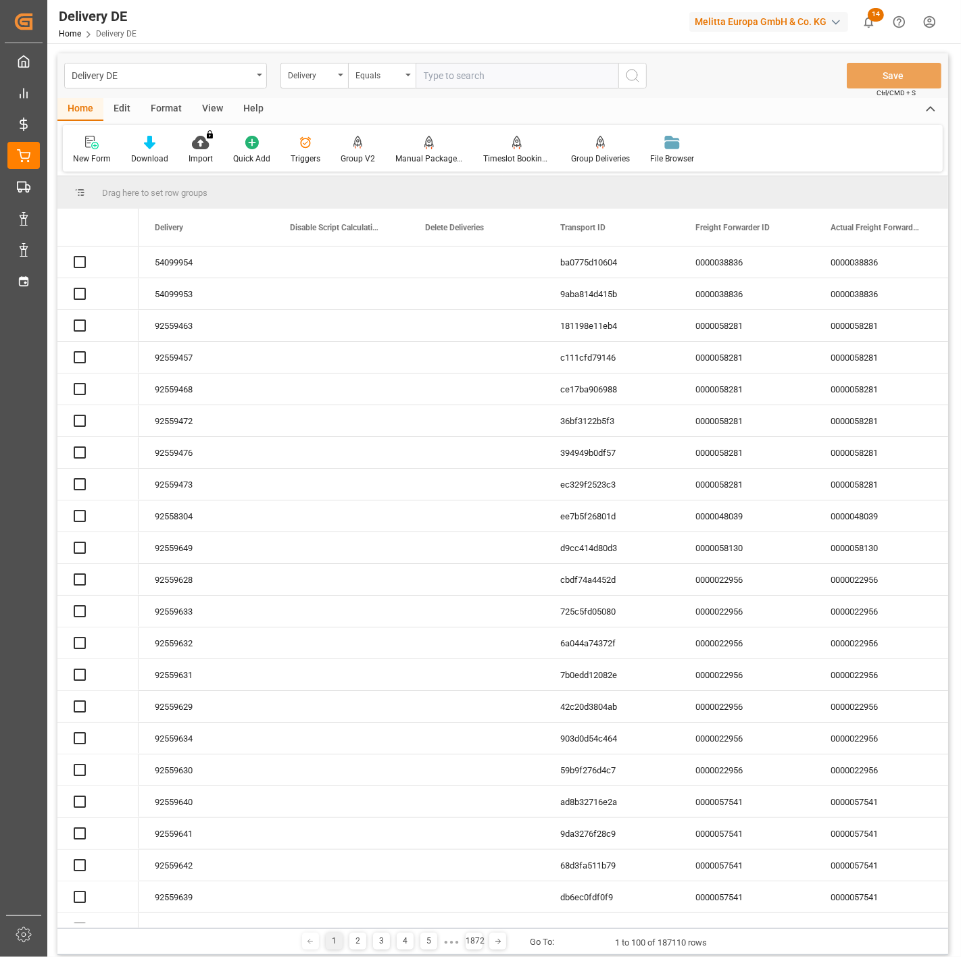
click at [461, 74] on input "text" at bounding box center [516, 76] width 203 height 26
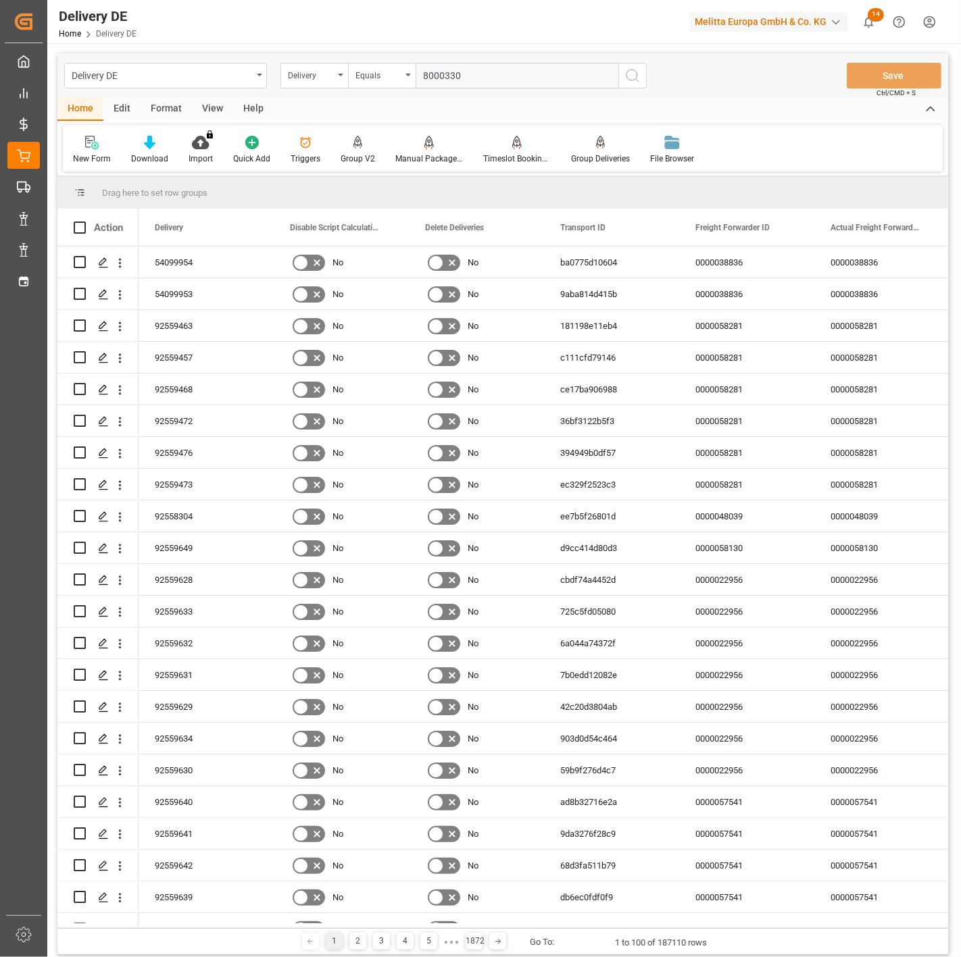
type input "80003300"
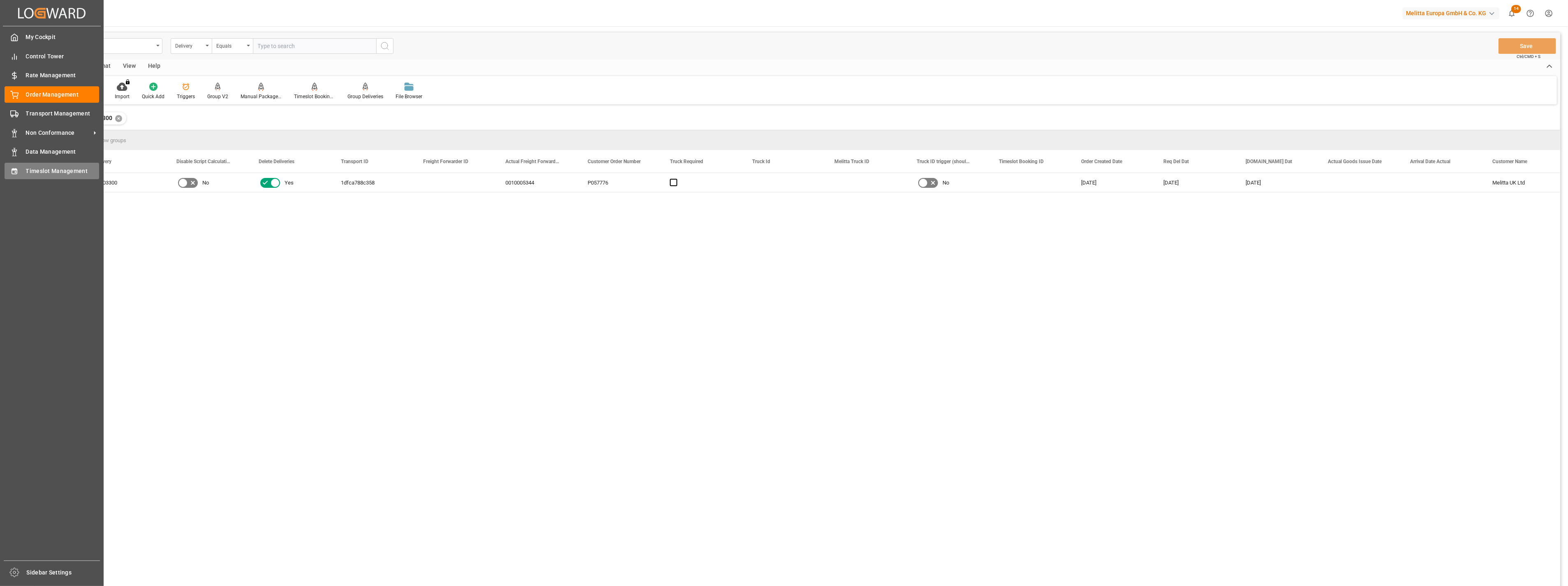
click at [68, 169] on span "Timeslot Management" at bounding box center [63, 171] width 74 height 9
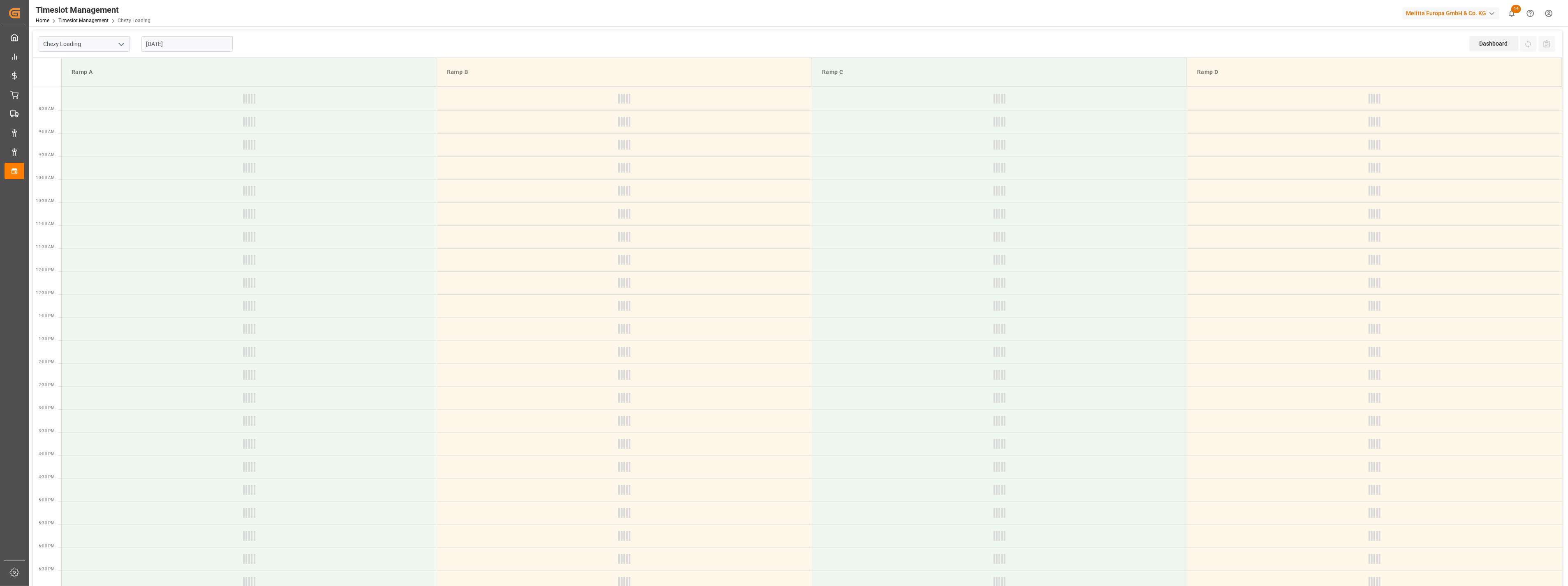
click at [124, 44] on polyline "open menu" at bounding box center [121, 44] width 5 height 2
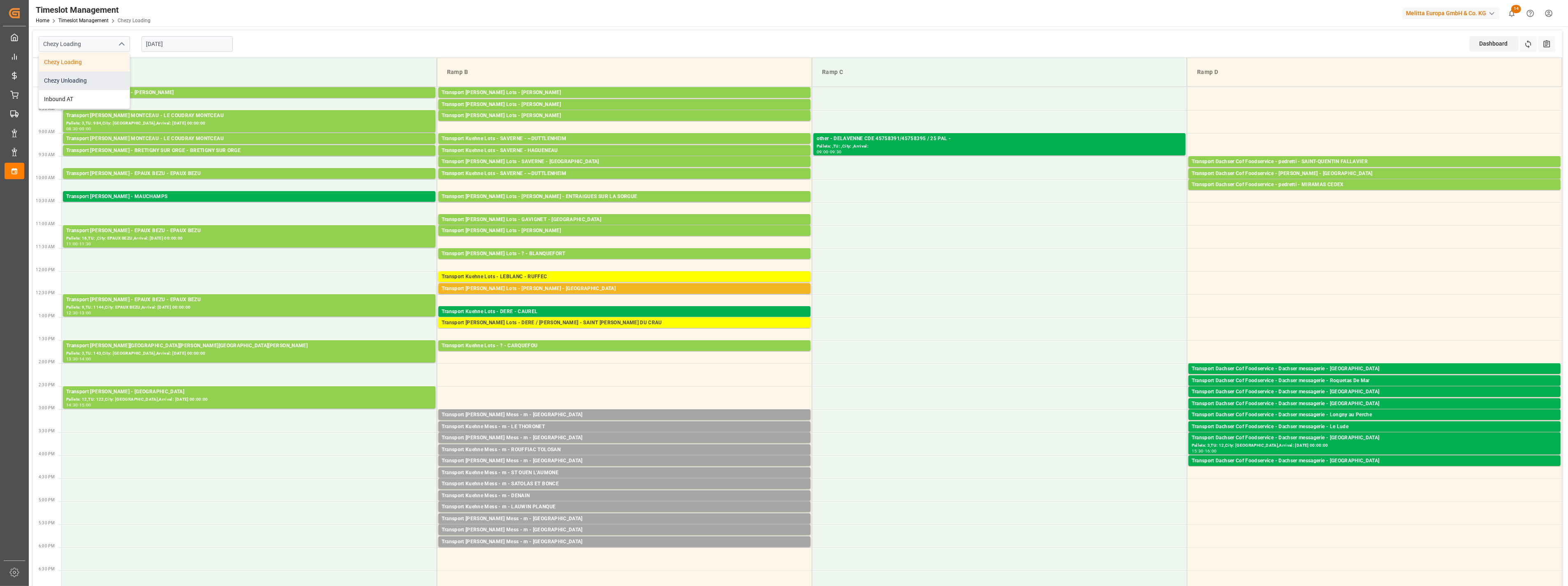
click at [93, 77] on div "Chezy Unloading" at bounding box center [84, 81] width 91 height 18
type input "Chezy Unloading"
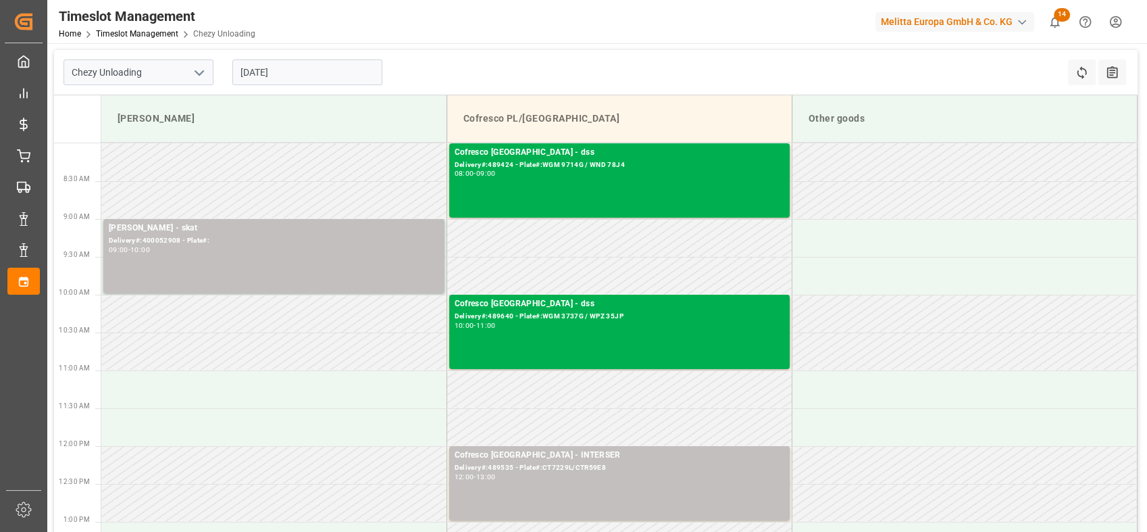
click at [284, 70] on input "[DATE]" at bounding box center [307, 72] width 150 height 26
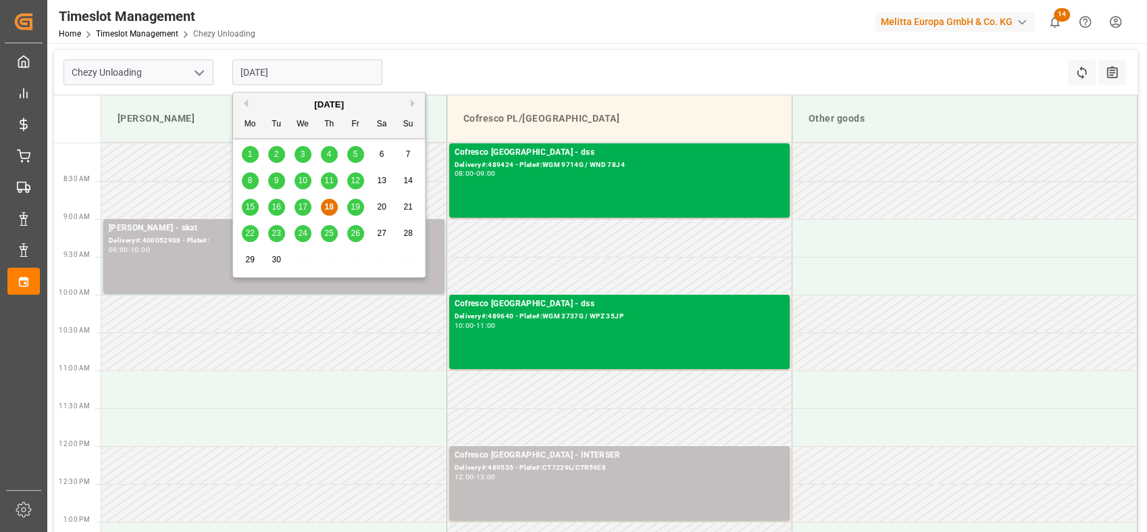
click at [357, 206] on span "19" at bounding box center [355, 206] width 9 height 9
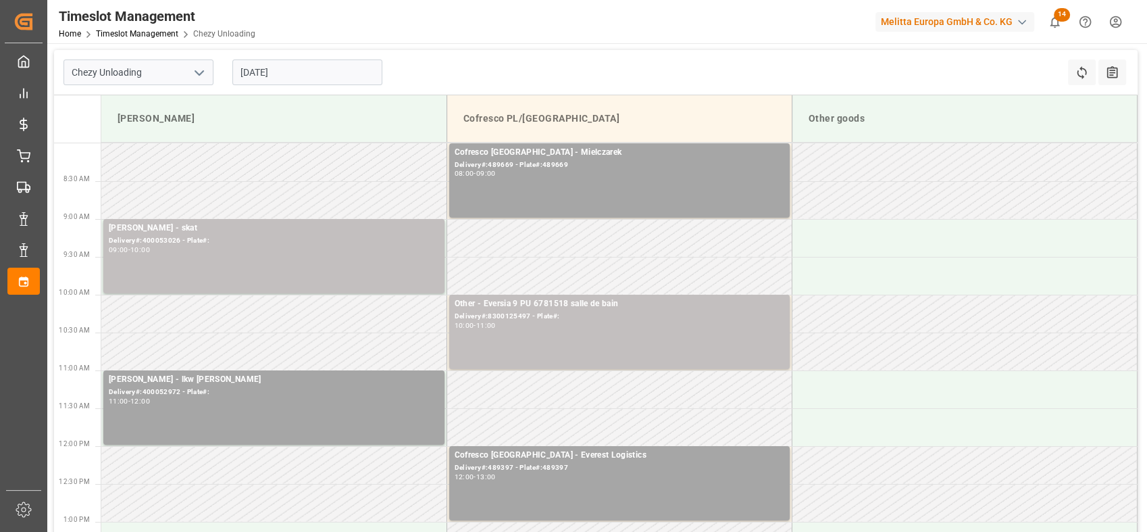
click at [286, 68] on input "19.09.2025" at bounding box center [307, 72] width 150 height 26
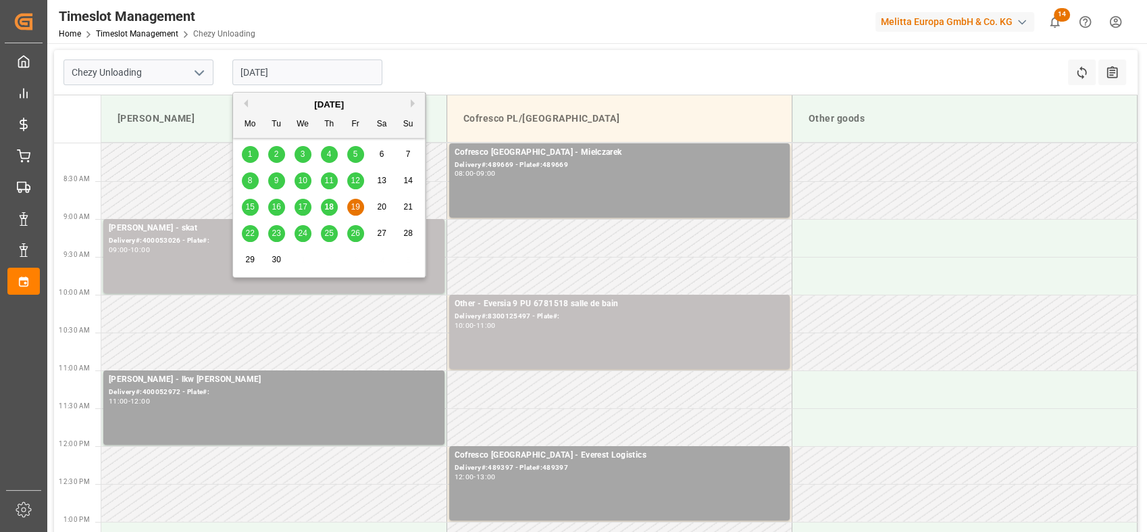
click at [332, 207] on span "18" at bounding box center [328, 206] width 9 height 9
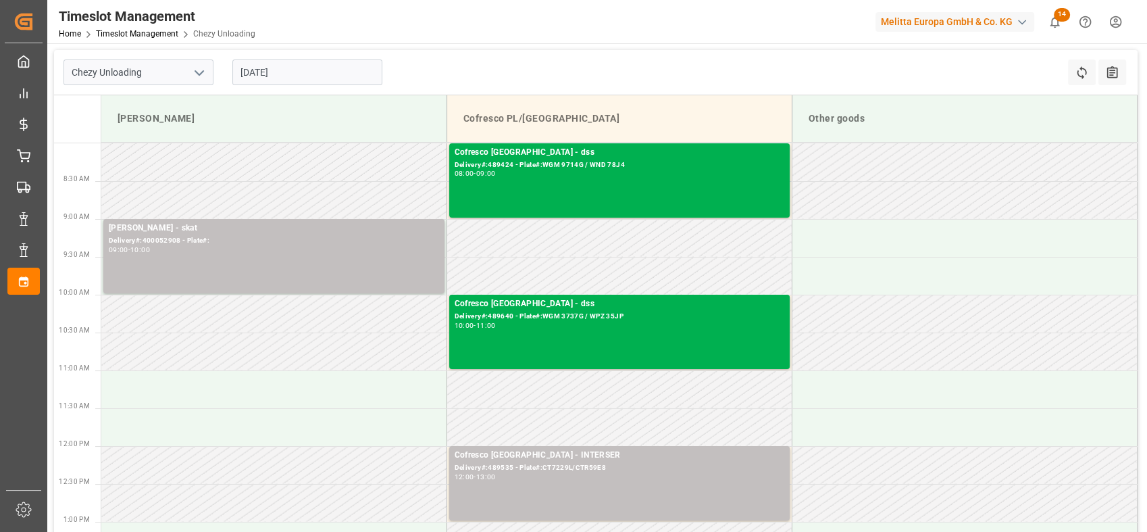
click at [268, 78] on input "[DATE]" at bounding box center [307, 72] width 150 height 26
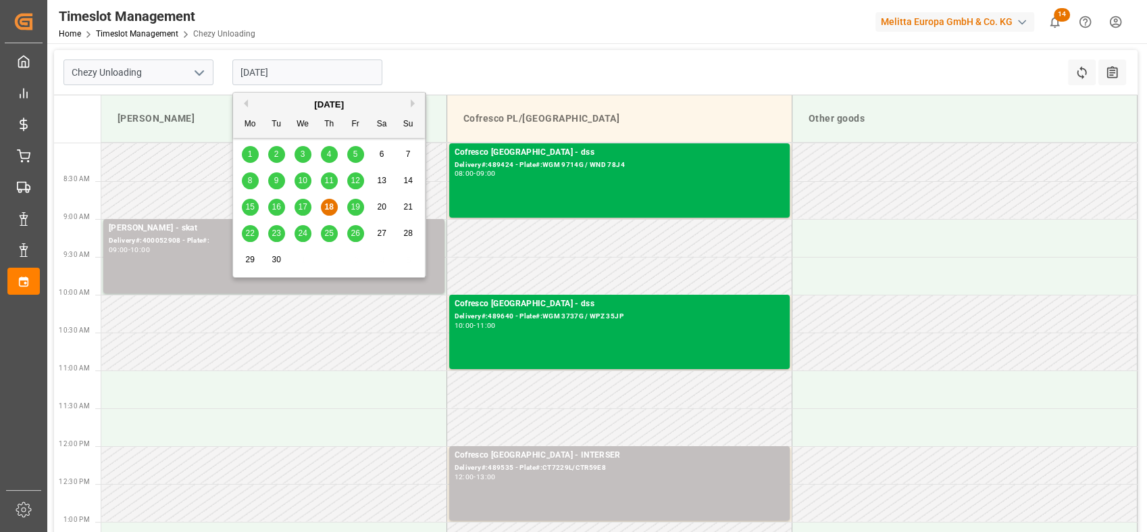
click at [302, 200] on div "17" at bounding box center [303, 207] width 17 height 16
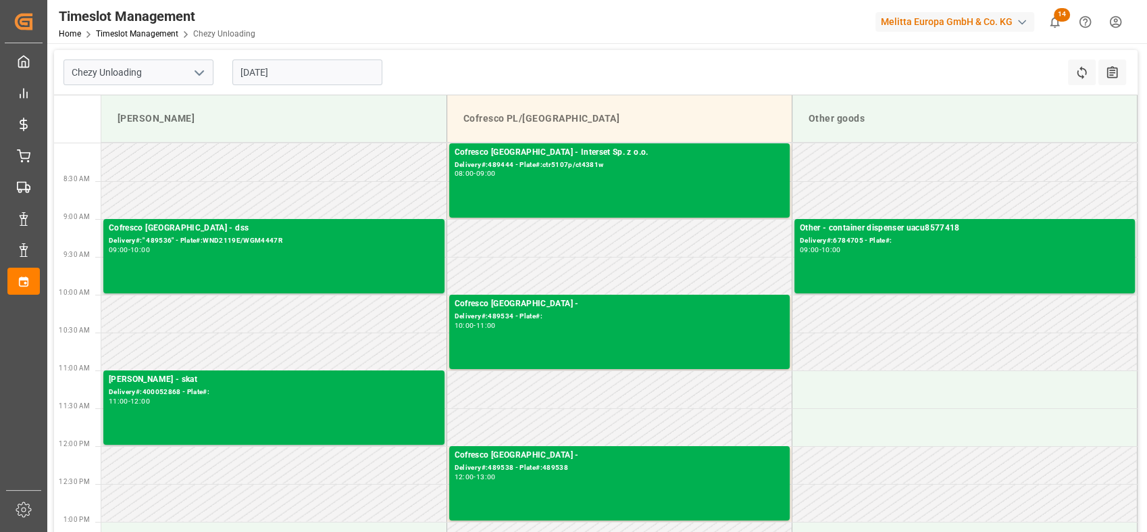
click at [318, 71] on input "17.09.2025" at bounding box center [307, 72] width 150 height 26
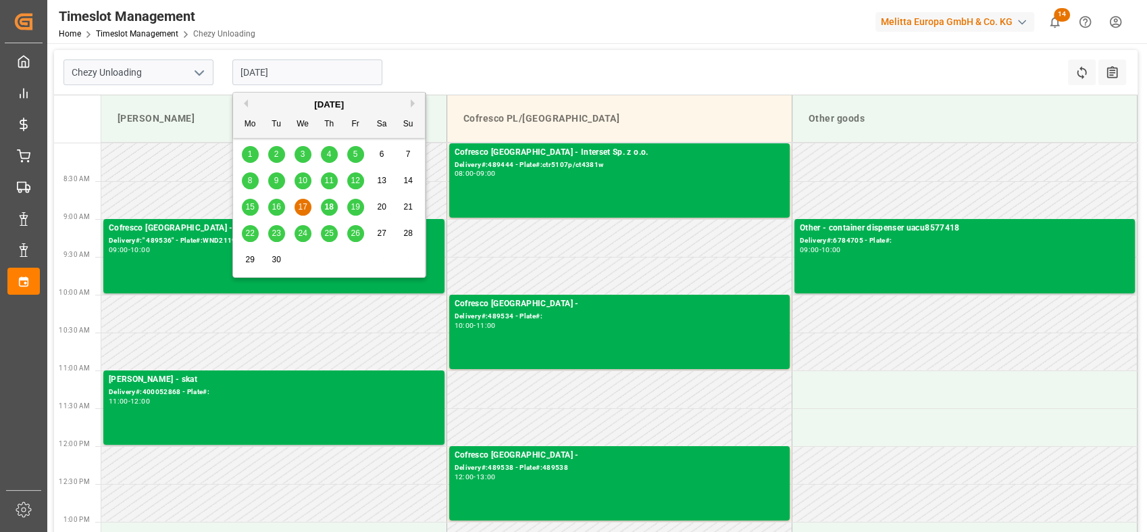
click at [277, 207] on span "16" at bounding box center [276, 206] width 9 height 9
type input "16.09.2025"
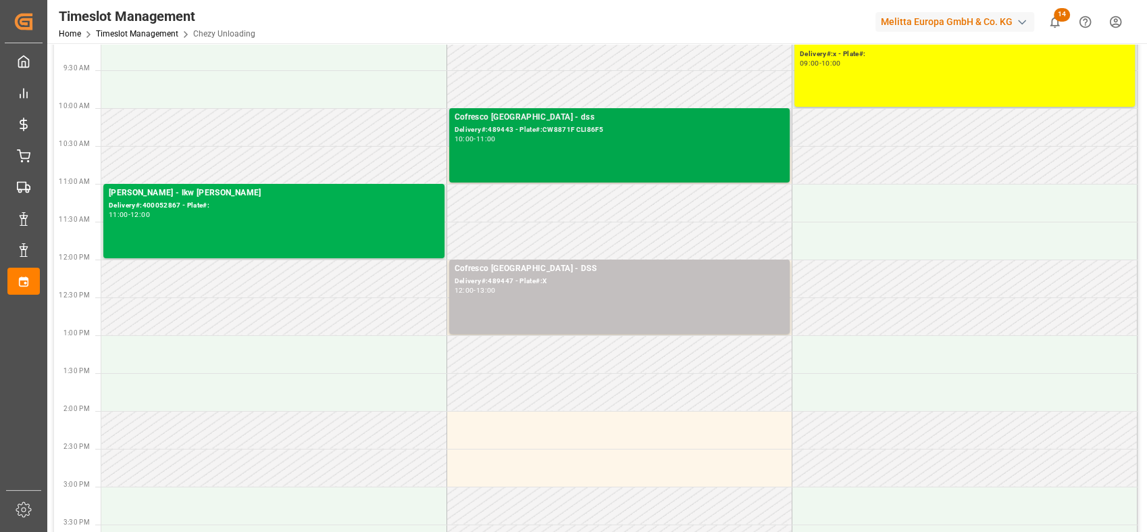
scroll to position [150, 0]
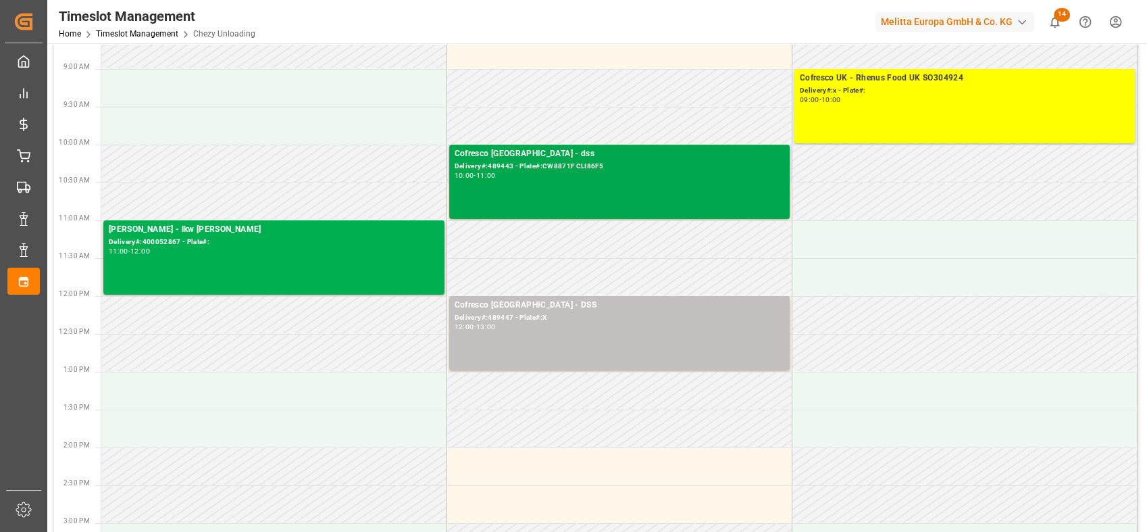
click at [503, 168] on div "Delivery#:489443 - Plate#:CW8871F CLI86F5" at bounding box center [620, 166] width 330 height 11
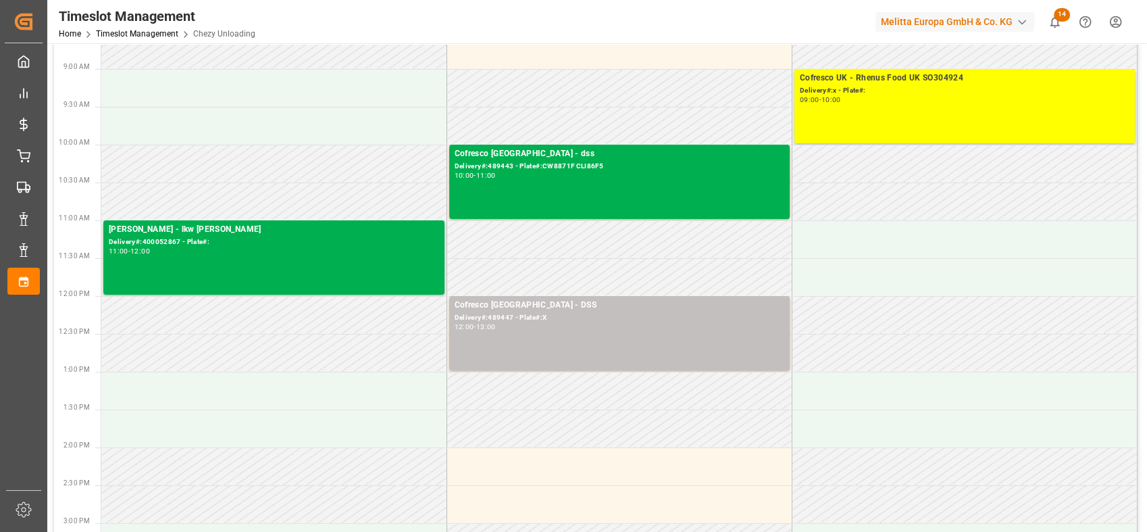
click at [496, 172] on div "11:00" at bounding box center [486, 175] width 20 height 6
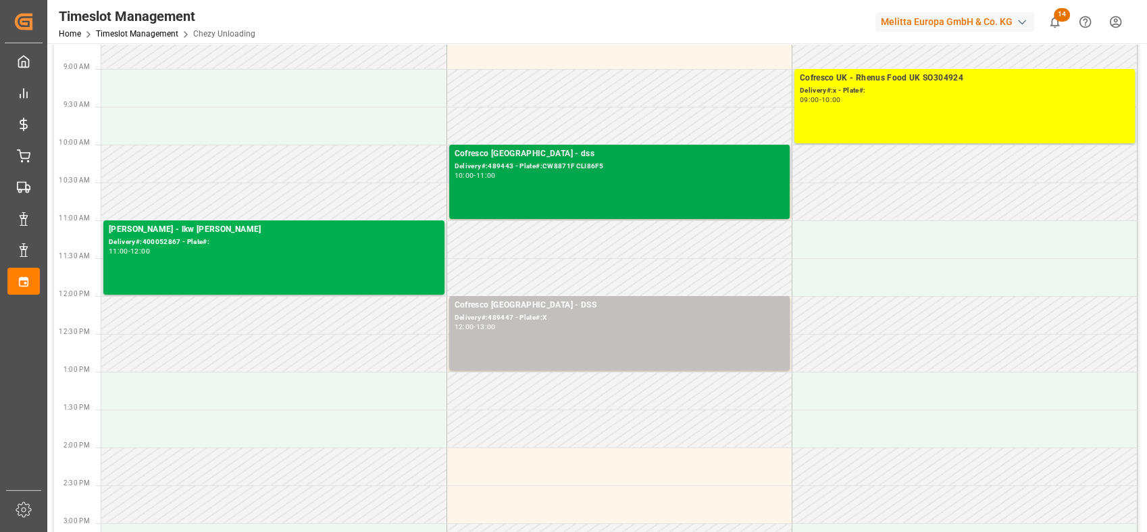
click at [626, 183] on div "Cofresco Poland - dss Delivery#:489443 - Plate#:CW8871F CLI86F5 10:00 - 11:00" at bounding box center [620, 181] width 330 height 69
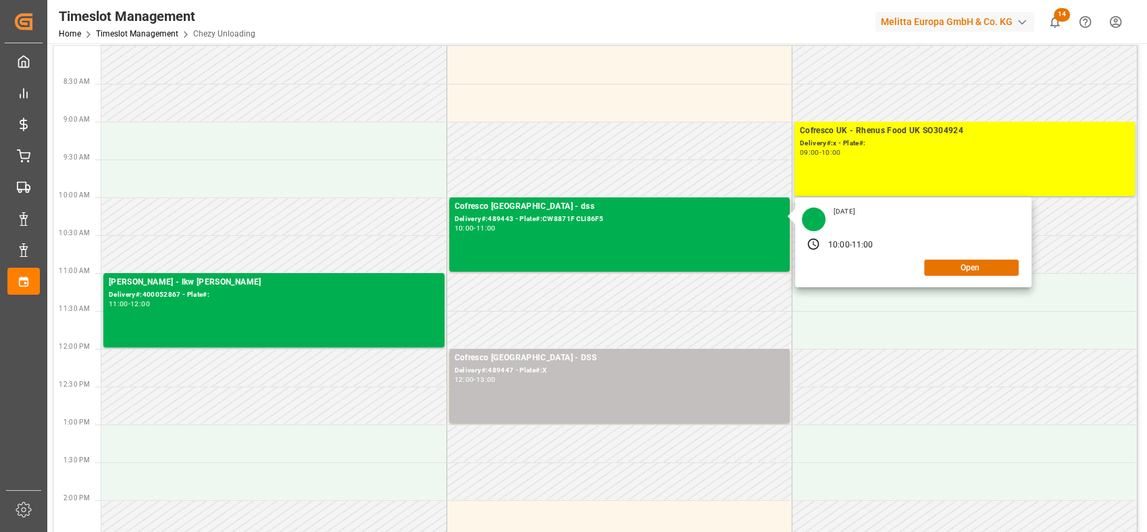
scroll to position [0, 0]
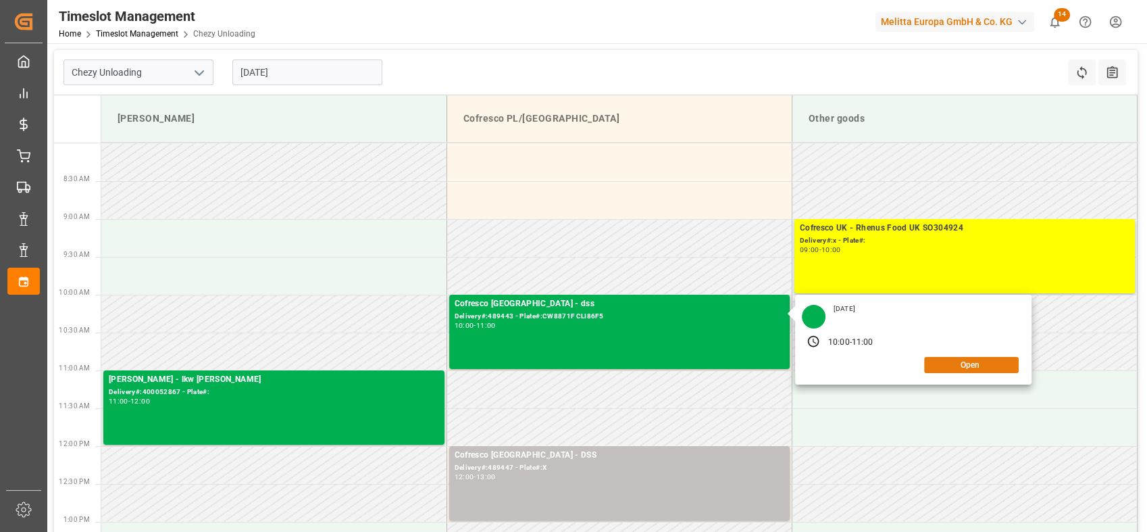
click at [961, 359] on button "Open" at bounding box center [971, 365] width 95 height 16
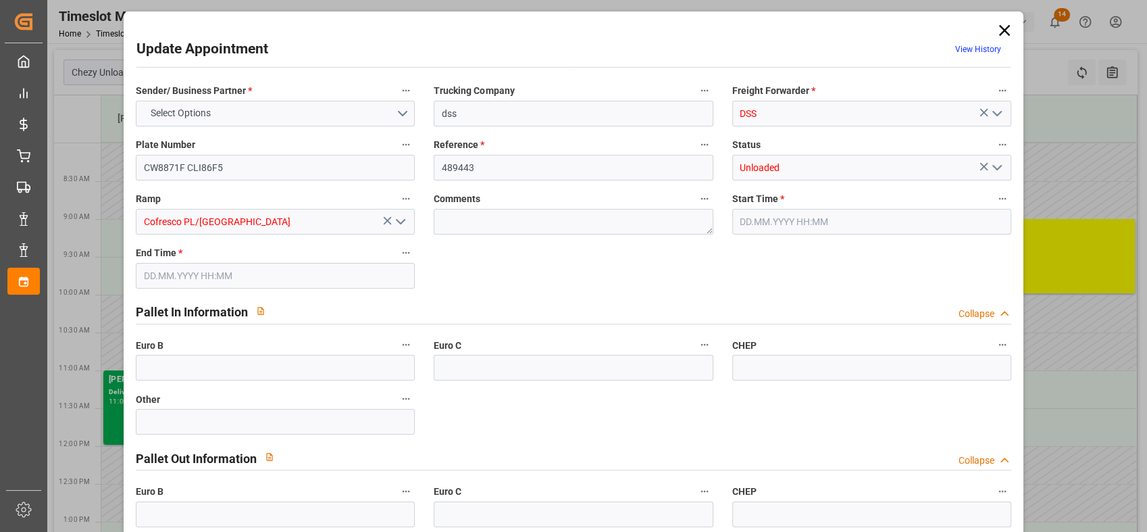
type input "33"
type input "16.09.2025 10:00"
type input "16.09.2025 11:00"
type input "05.09.2025 08:07"
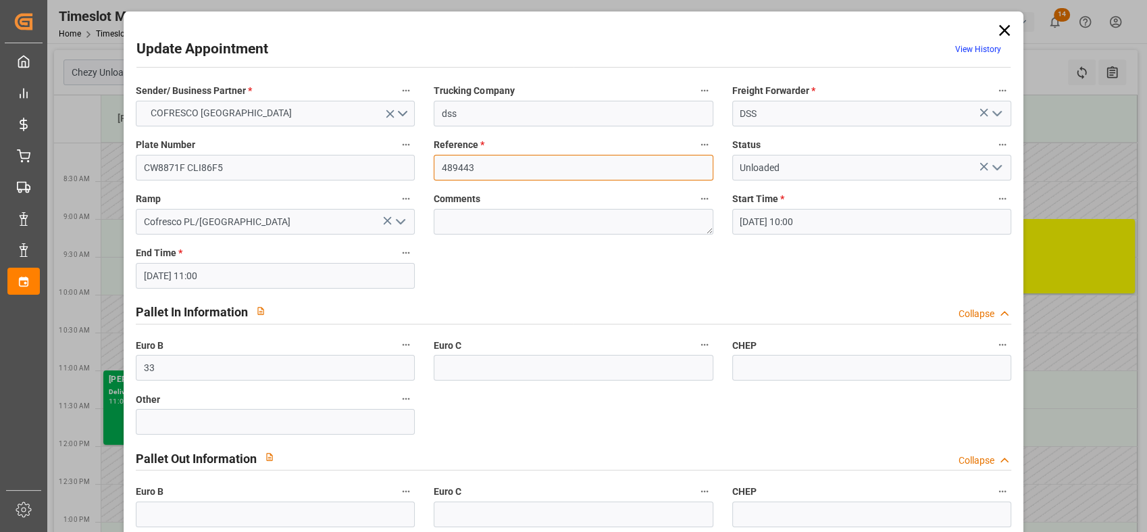
click at [493, 163] on input "489443" at bounding box center [573, 168] width 279 height 26
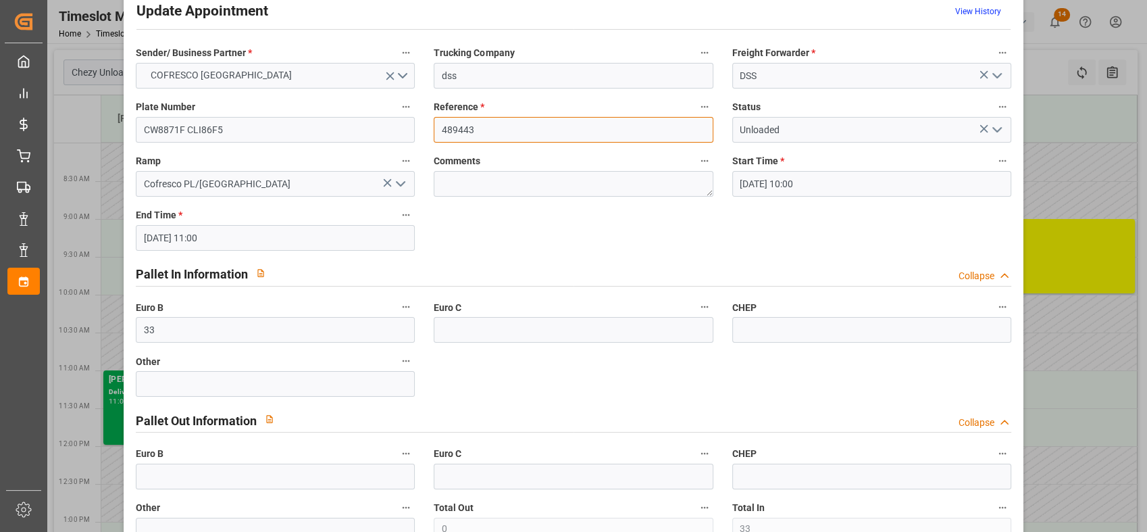
scroll to position [31, 0]
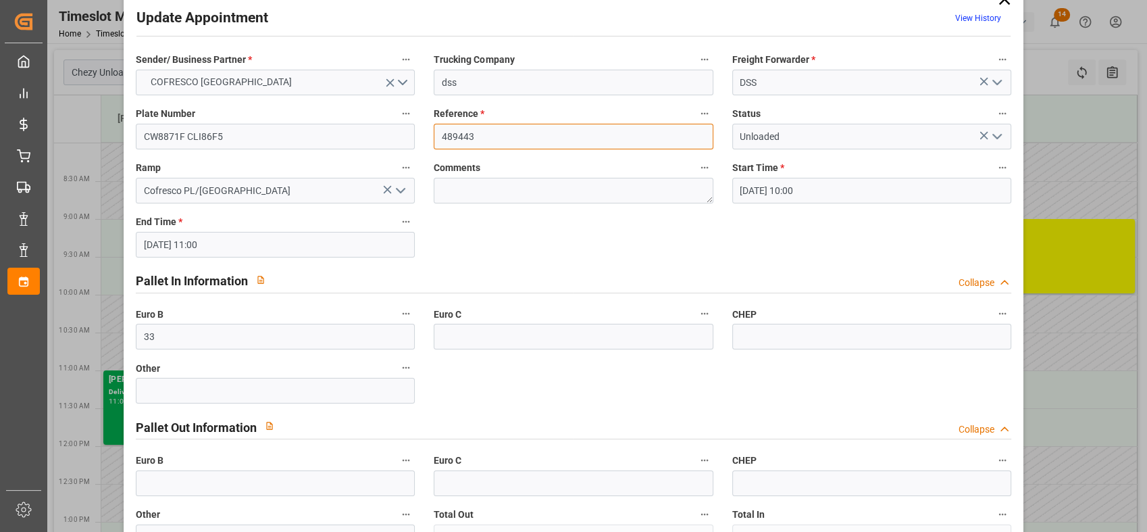
drag, startPoint x: 478, startPoint y: 138, endPoint x: 432, endPoint y: 136, distance: 46.0
click at [434, 136] on input "489443" at bounding box center [573, 137] width 279 height 26
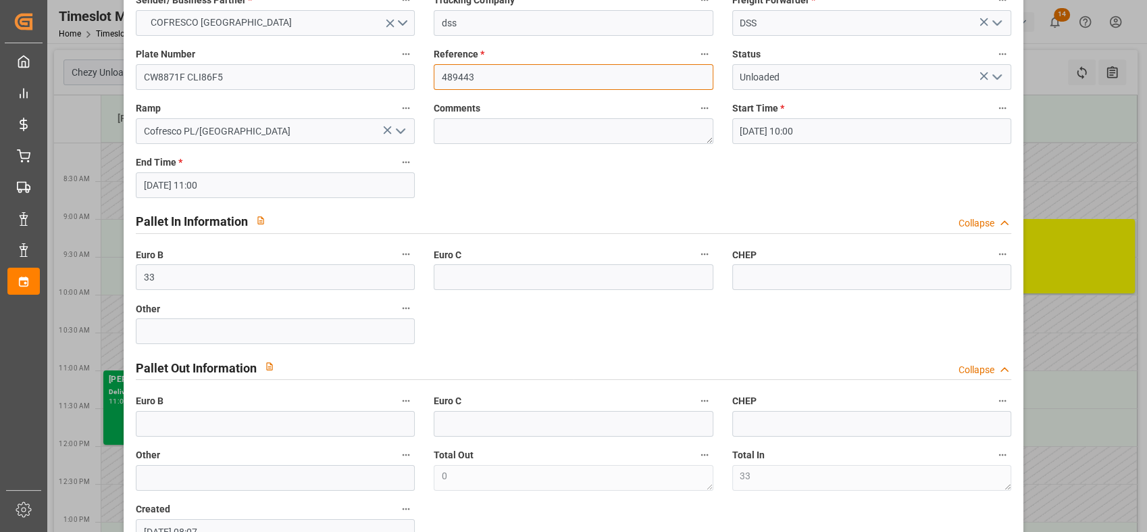
scroll to position [0, 0]
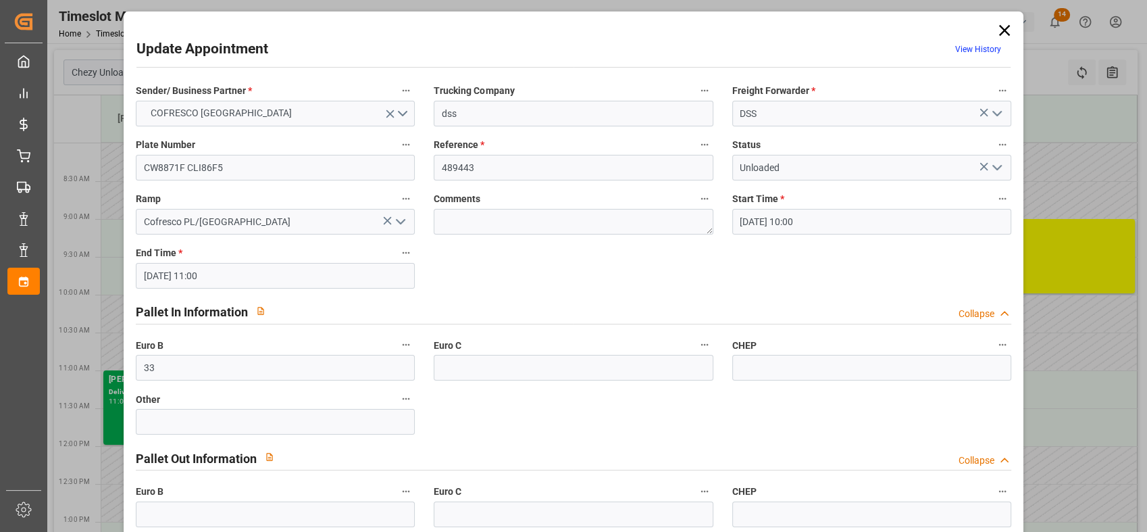
click at [1078, 184] on div "Update Appointment View History Sender/ Business Partner * COFRESCO POLAND Truc…" at bounding box center [573, 266] width 1147 height 532
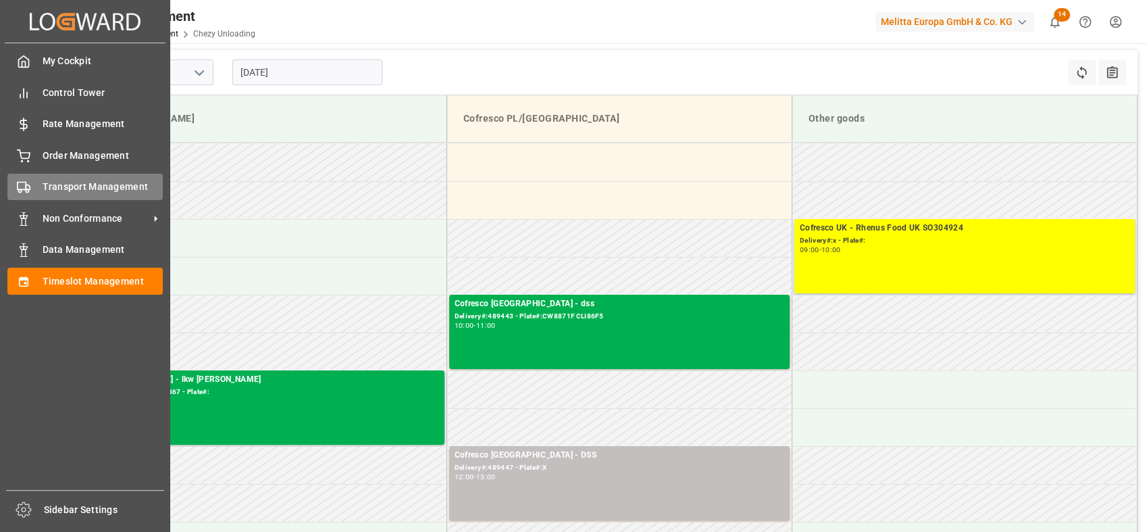
click at [78, 191] on span "Transport Management" at bounding box center [103, 187] width 121 height 14
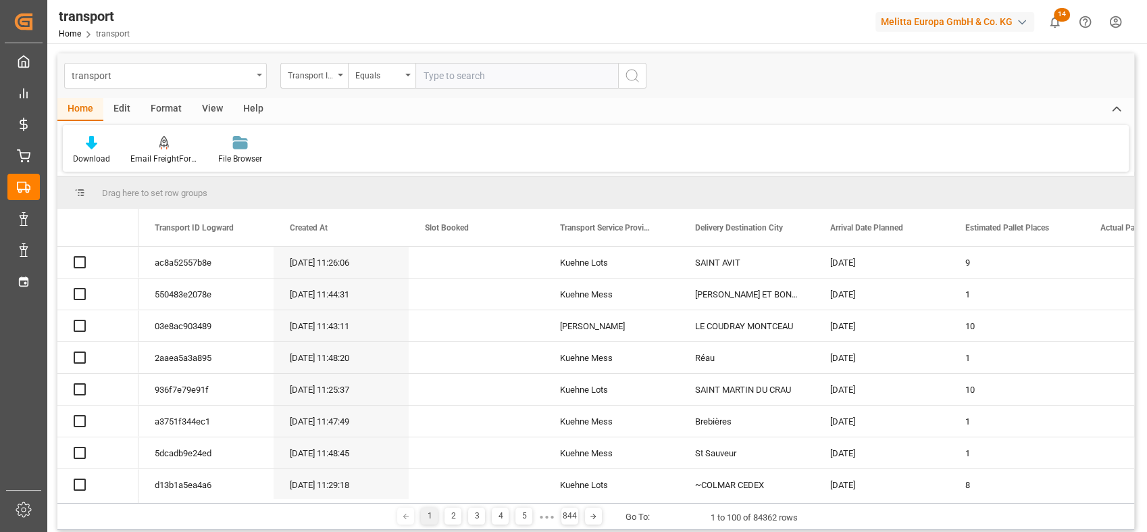
click at [253, 76] on div "transport" at bounding box center [165, 76] width 203 height 26
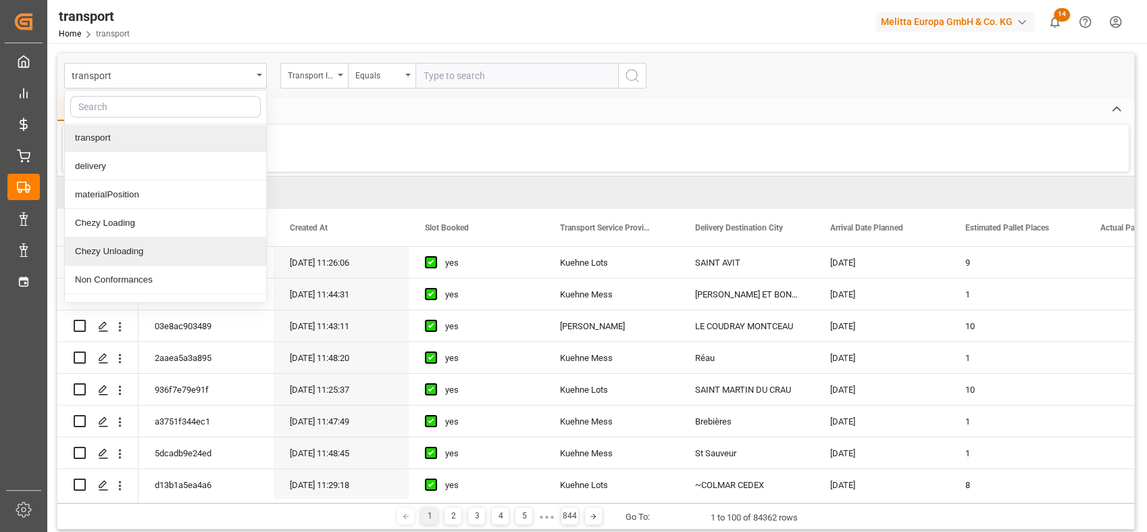
drag, startPoint x: 124, startPoint y: 247, endPoint x: 358, endPoint y: 151, distance: 252.9
click at [126, 247] on div "Chezy Unloading" at bounding box center [165, 251] width 201 height 28
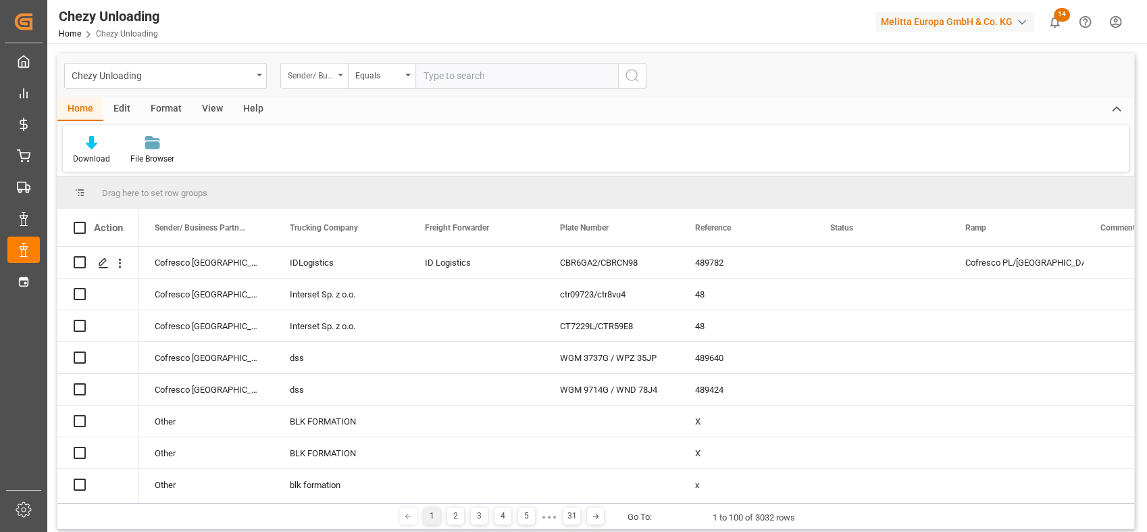
click at [329, 75] on div "Sender/ Business Partner" at bounding box center [311, 74] width 46 height 16
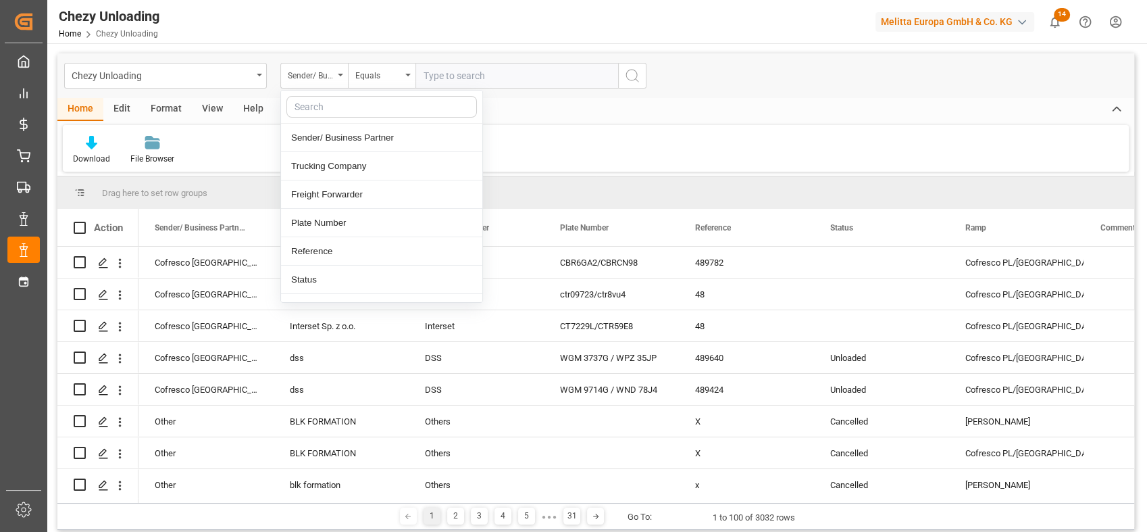
click at [334, 102] on input "text" at bounding box center [381, 107] width 191 height 22
type input "re"
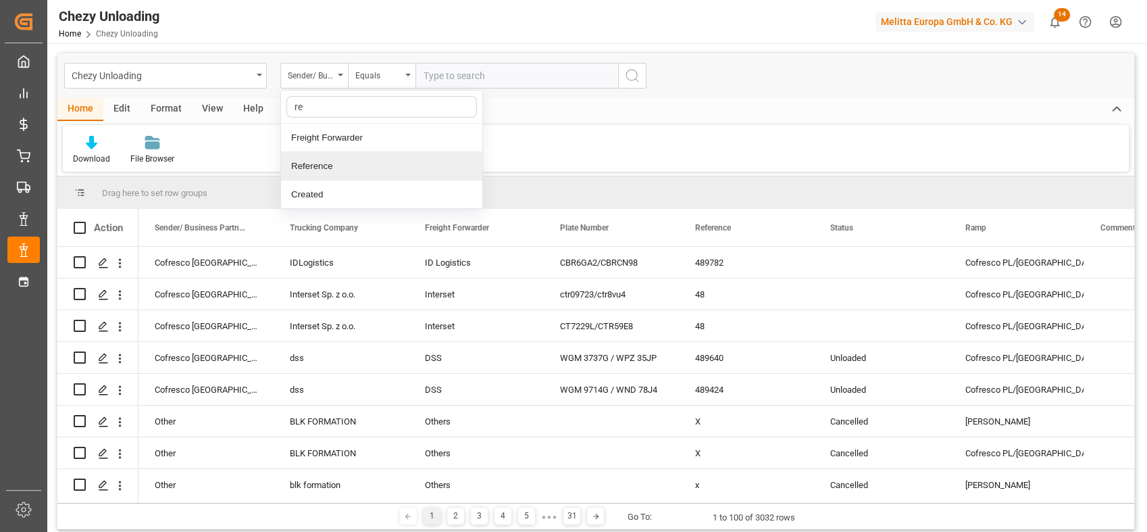
click at [316, 163] on div "Reference" at bounding box center [381, 166] width 201 height 28
click at [441, 74] on input "text" at bounding box center [516, 76] width 203 height 26
paste input "489443"
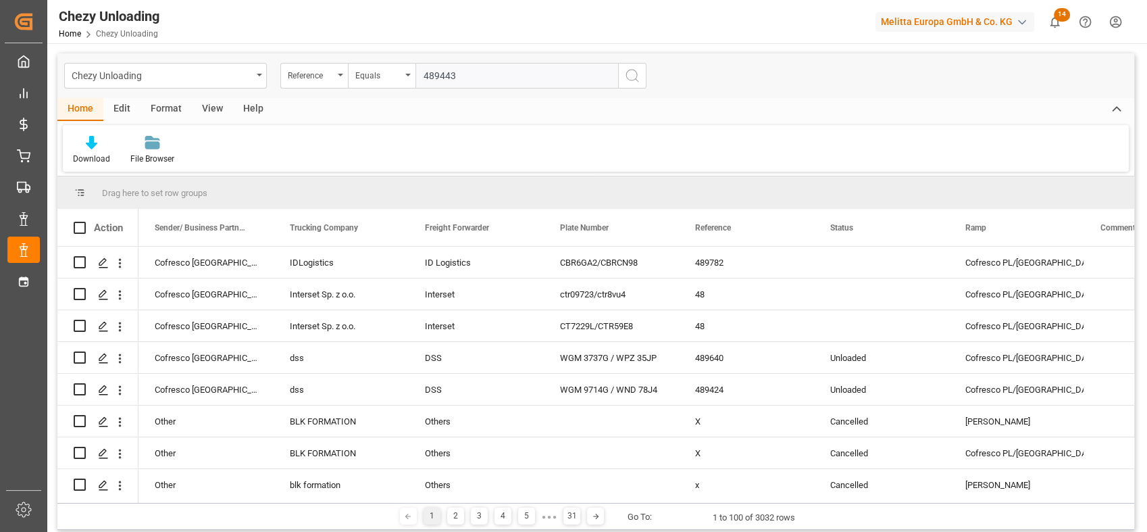
type input "489443"
click at [629, 80] on icon "search button" at bounding box center [632, 76] width 16 height 16
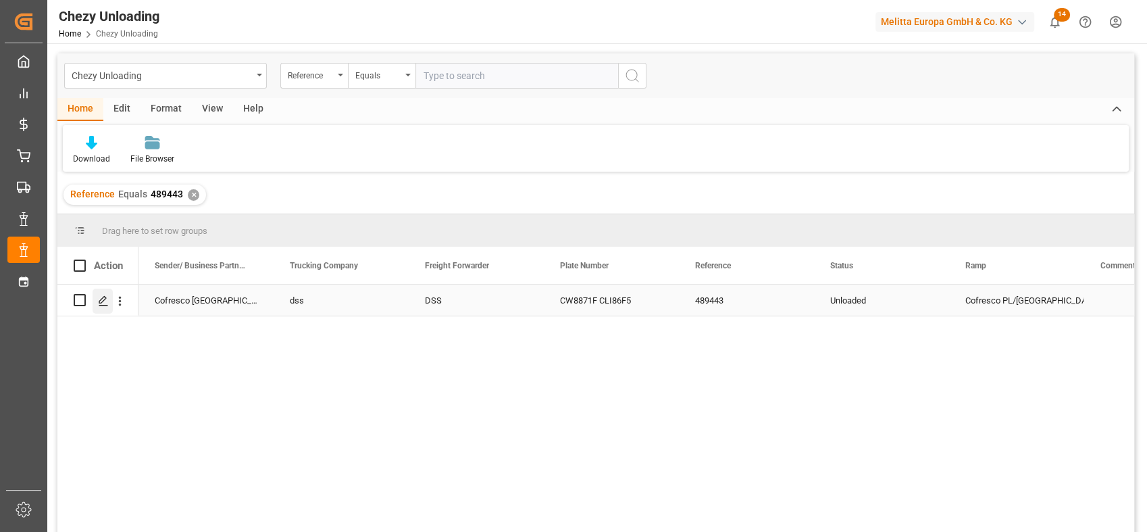
click at [105, 305] on line "Press SPACE to select this row." at bounding box center [103, 305] width 8 height 0
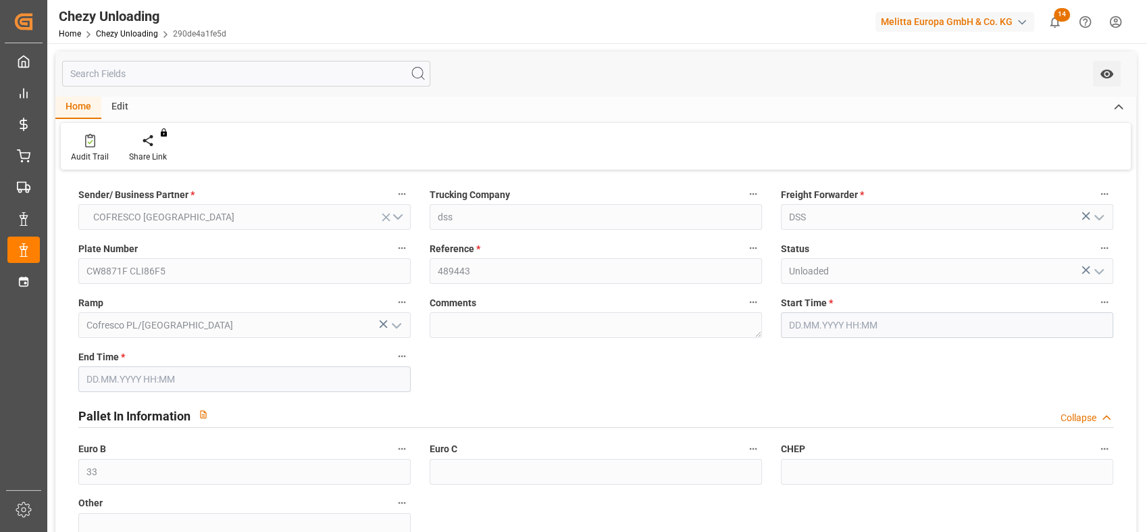
type input "33"
type input "16.09.2025 10:00"
type input "16.09.2025 11:00"
type input "05.09.2025 08:07"
